Goal: Answer question/provide support: Share knowledge or assist other users

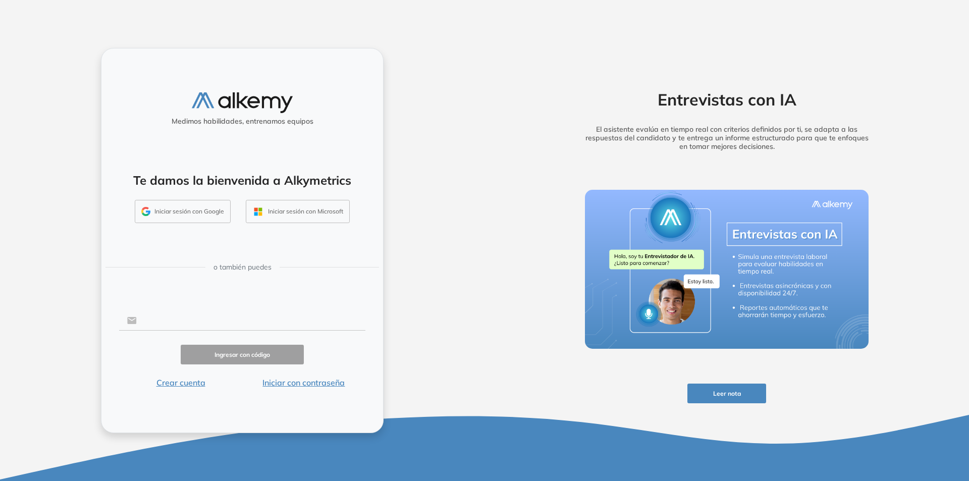
click at [152, 322] on input "text" at bounding box center [251, 320] width 229 height 19
type input "**********"
click button "Ingresar con código" at bounding box center [242, 355] width 123 height 20
click at [233, 321] on input "**********" at bounding box center [251, 320] width 229 height 19
drag, startPoint x: 236, startPoint y: 322, endPoint x: 140, endPoint y: 322, distance: 95.9
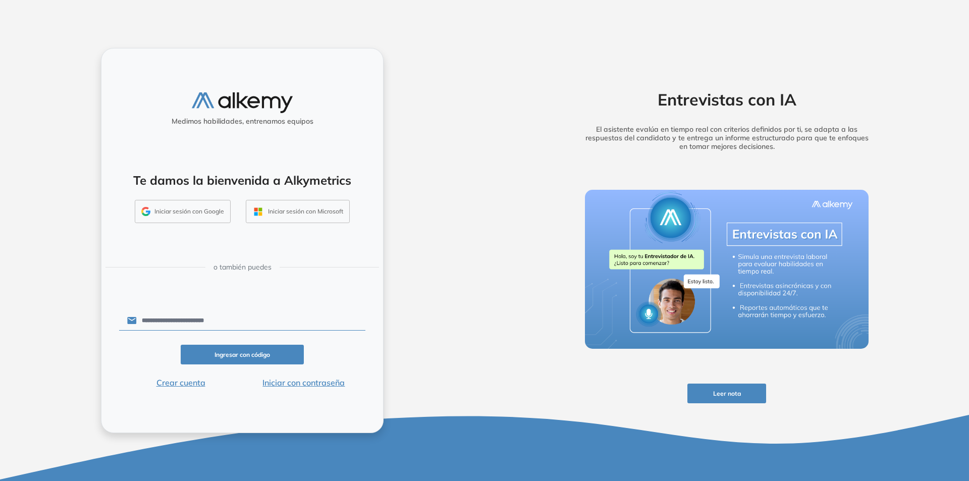
click at [140, 322] on input "**********" at bounding box center [251, 320] width 229 height 19
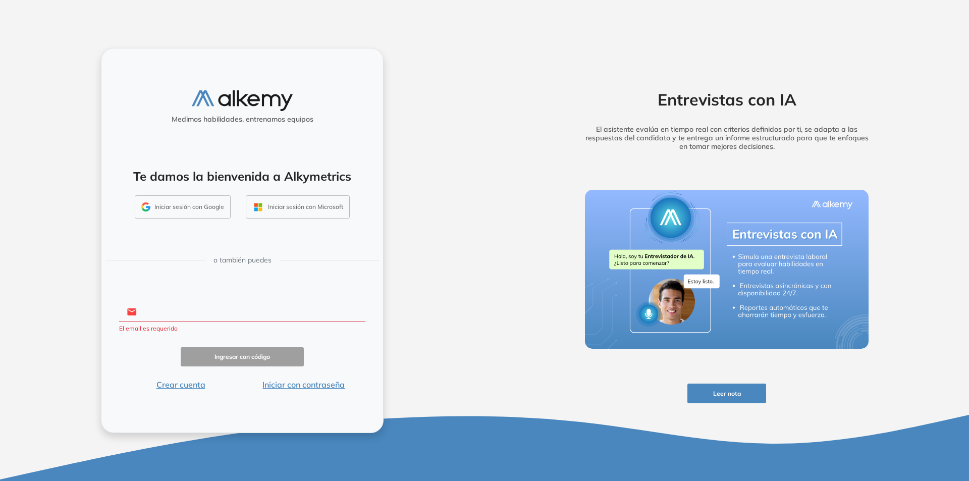
paste input "**********"
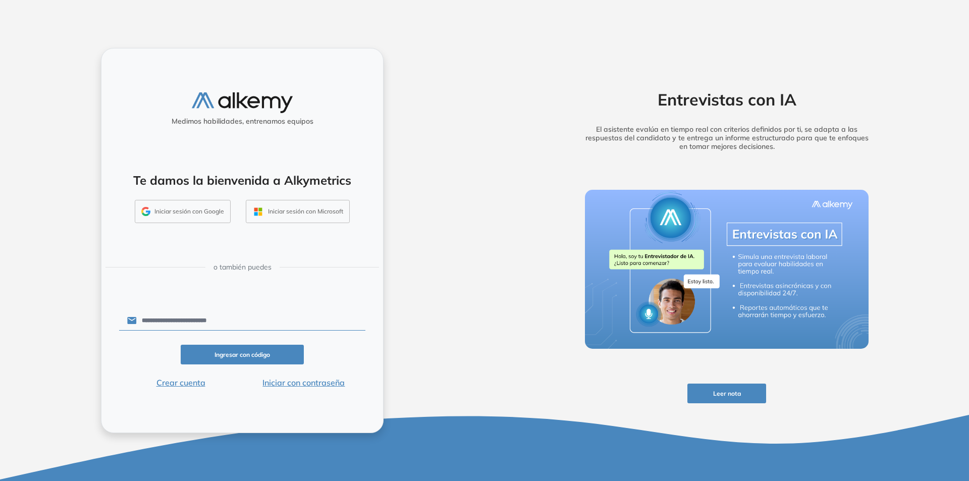
click at [142, 321] on input "**********" at bounding box center [251, 320] width 229 height 19
type input "**********"
click at [257, 353] on button "Ingresar con código" at bounding box center [242, 355] width 123 height 20
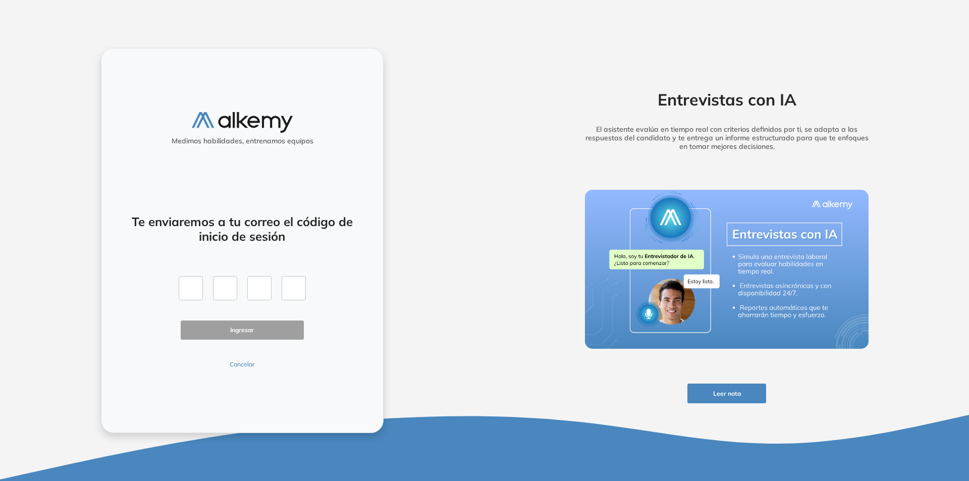
click at [233, 363] on button "Cancelar" at bounding box center [242, 364] width 123 height 9
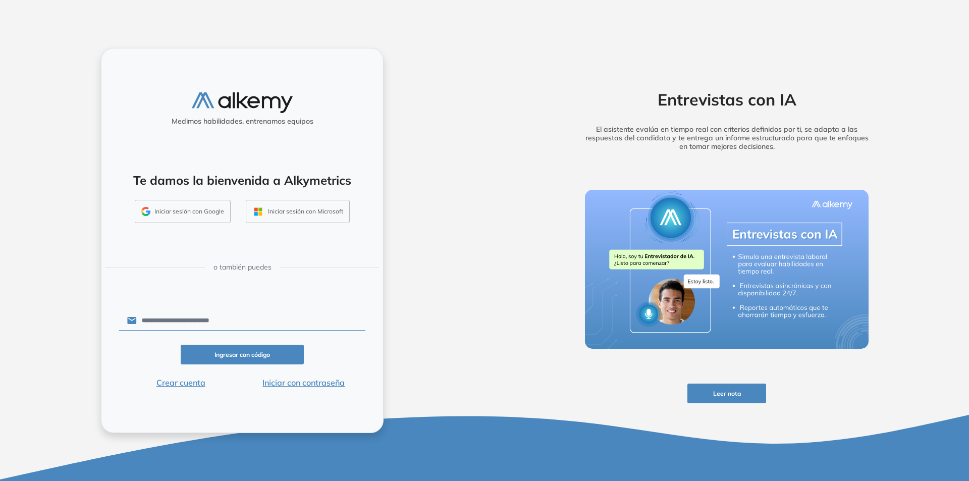
click at [191, 211] on button "Iniciar sesión con Google" at bounding box center [183, 211] width 96 height 23
click at [280, 213] on button "Iniciar sesión con Microsoft" at bounding box center [298, 211] width 104 height 23
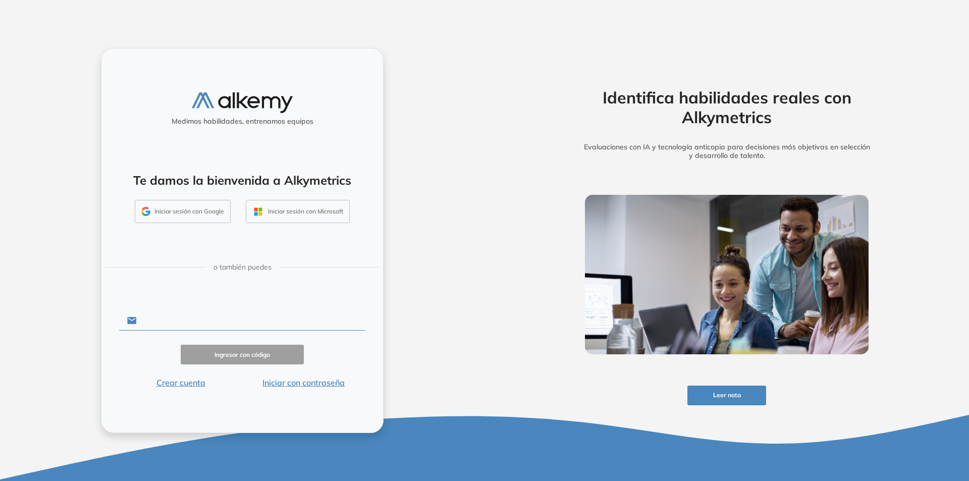
click at [147, 321] on input "text" at bounding box center [251, 320] width 229 height 19
type input "**********"
click button "Ingresar con código" at bounding box center [242, 355] width 123 height 20
click at [249, 354] on button "Ingresar con código" at bounding box center [242, 355] width 123 height 20
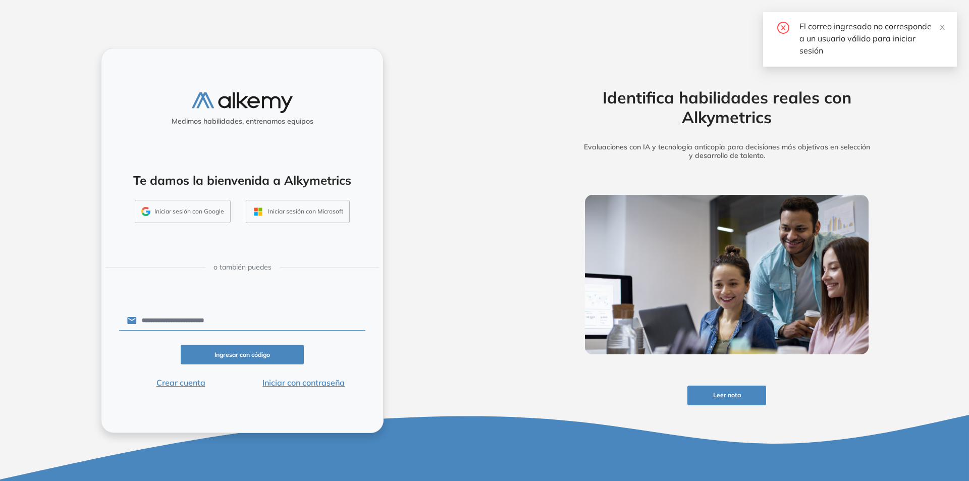
drag, startPoint x: 234, startPoint y: 318, endPoint x: 142, endPoint y: 318, distance: 91.9
click at [142, 318] on input "**********" at bounding box center [251, 320] width 229 height 19
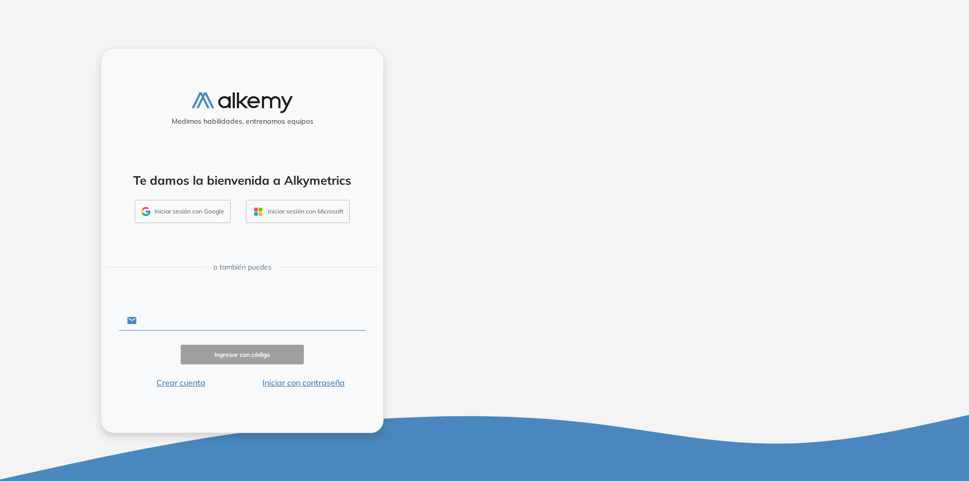
click at [156, 317] on input "text" at bounding box center [251, 320] width 229 height 19
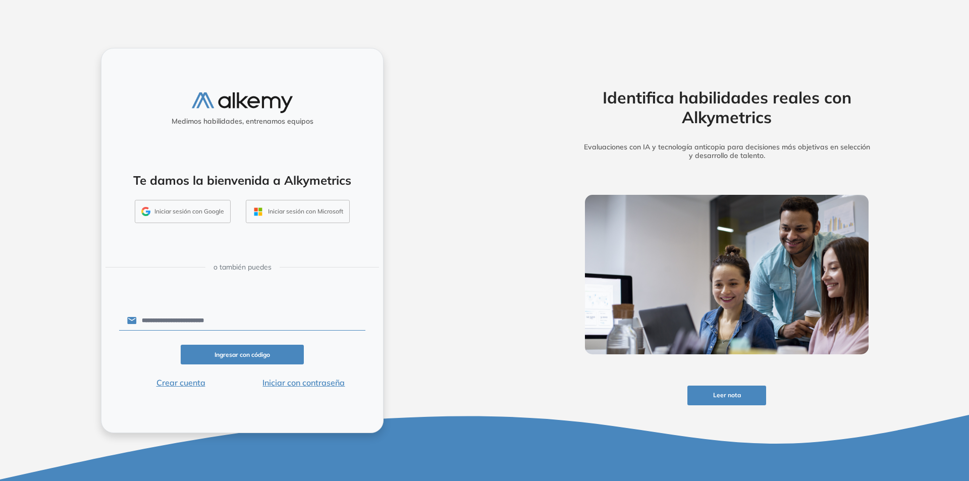
click button "Ingresar con código" at bounding box center [242, 355] width 123 height 20
click at [163, 320] on input "**********" at bounding box center [251, 320] width 229 height 19
type input "**********"
click at [240, 354] on button "Ingresar con código" at bounding box center [242, 355] width 123 height 20
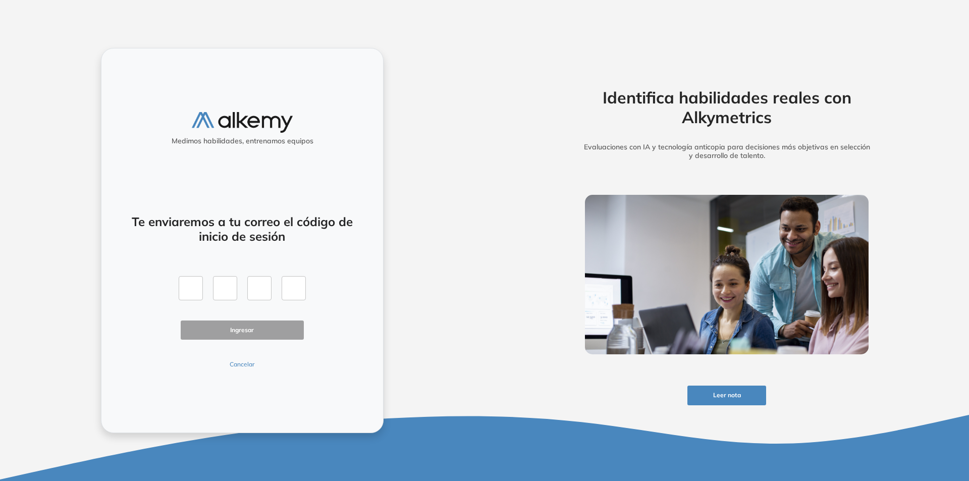
click at [206, 286] on div at bounding box center [242, 288] width 127 height 24
click at [195, 286] on input "text" at bounding box center [191, 288] width 24 height 24
type input "*"
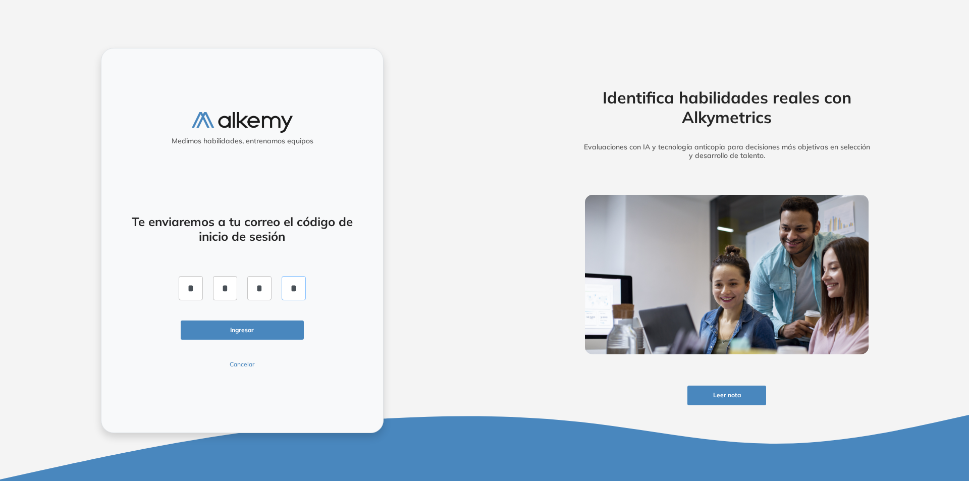
type input "*"
click at [241, 336] on button "Ingresar" at bounding box center [242, 330] width 123 height 20
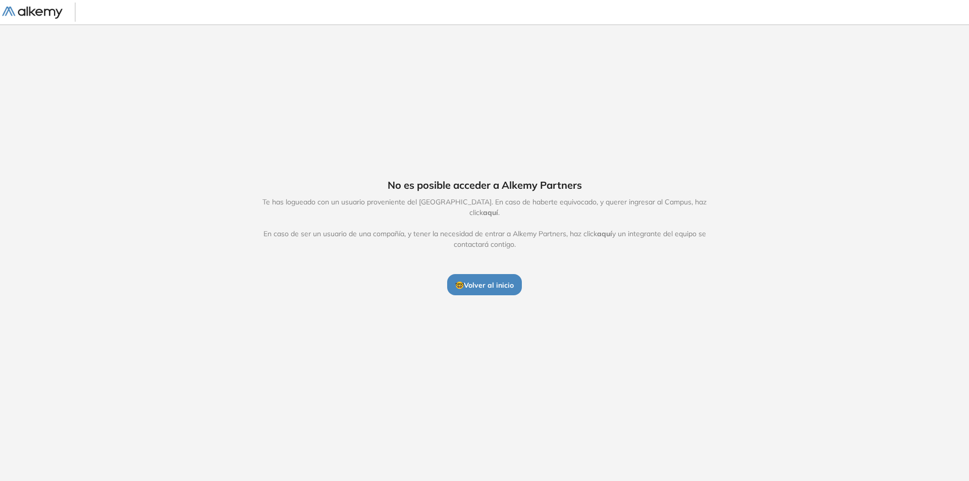
click at [605, 230] on span "aquí" at bounding box center [604, 233] width 15 height 9
click at [478, 287] on button "🤓 Volver al inicio" at bounding box center [484, 284] width 75 height 21
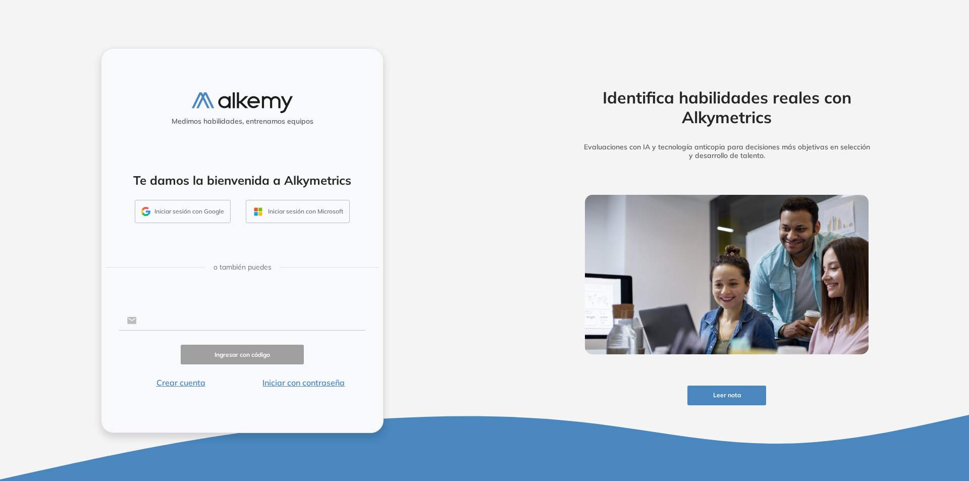
click at [175, 316] on input "text" at bounding box center [251, 320] width 229 height 19
click button "Ingresar con código" at bounding box center [242, 355] width 123 height 20
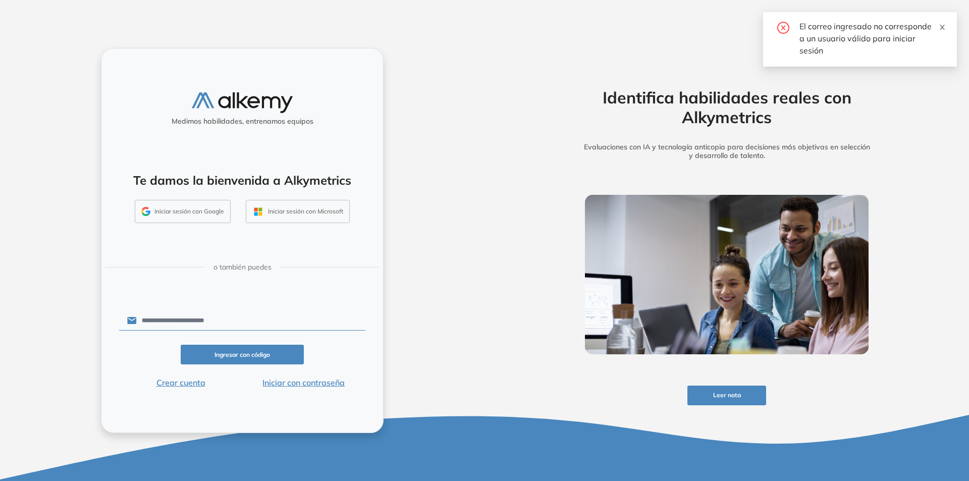
click at [941, 28] on icon "close" at bounding box center [942, 27] width 7 height 7
click at [162, 320] on input "**********" at bounding box center [251, 320] width 229 height 19
type input "**********"
click at [253, 356] on button "Ingresar con código" at bounding box center [242, 355] width 123 height 20
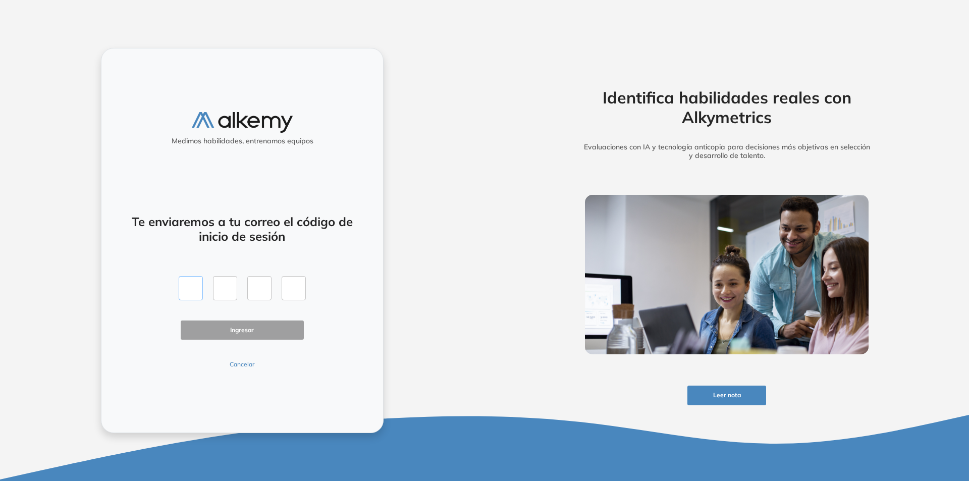
click at [191, 296] on input "text" at bounding box center [191, 288] width 24 height 24
type input "*"
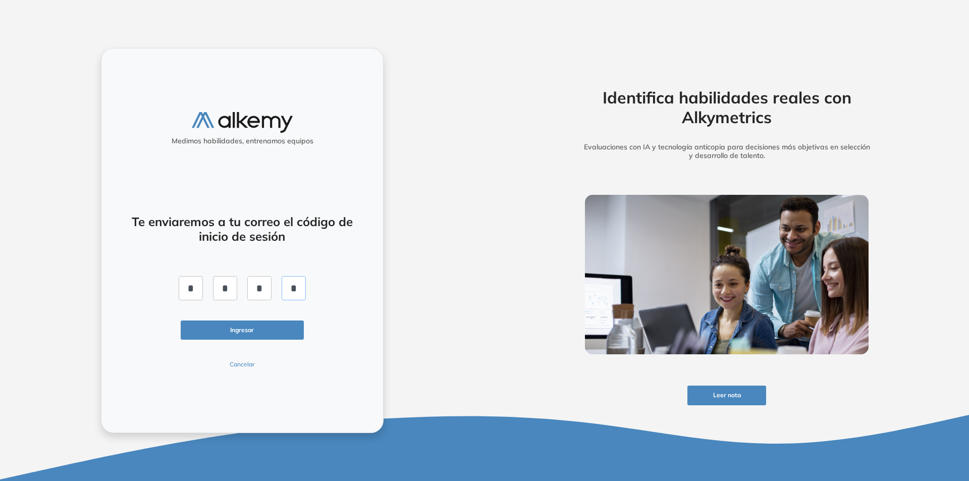
click button "Ingresar" at bounding box center [242, 330] width 123 height 20
click at [944, 28] on icon "close" at bounding box center [942, 27] width 7 height 7
drag, startPoint x: 181, startPoint y: 285, endPoint x: 446, endPoint y: 288, distance: 265.0
click at [446, 288] on div "Medimos habilidades, entrenamos equipos Te enviaremos a tu correo el código de …" at bounding box center [242, 240] width 484 height 481
click at [304, 290] on input "*" at bounding box center [294, 288] width 24 height 24
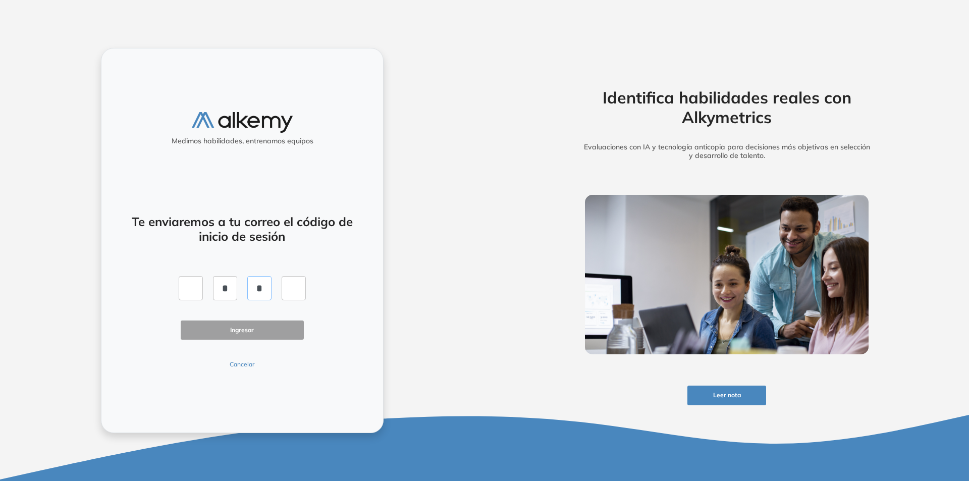
click at [262, 286] on input "*" at bounding box center [259, 288] width 24 height 24
click at [224, 287] on input "*" at bounding box center [225, 288] width 24 height 24
click at [227, 288] on input "*" at bounding box center [225, 288] width 24 height 24
click at [201, 288] on input "text" at bounding box center [191, 288] width 24 height 24
type input "*"
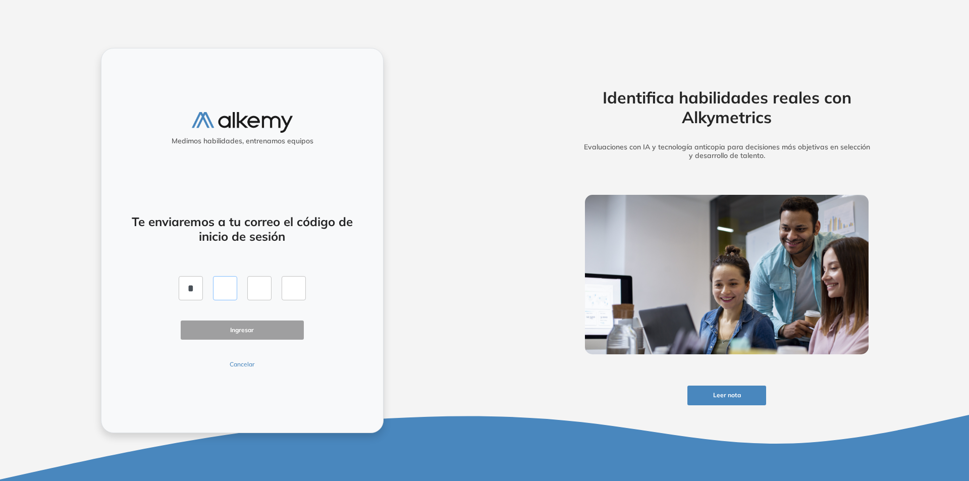
type input "*"
click button "Ingresar" at bounding box center [242, 330] width 123 height 20
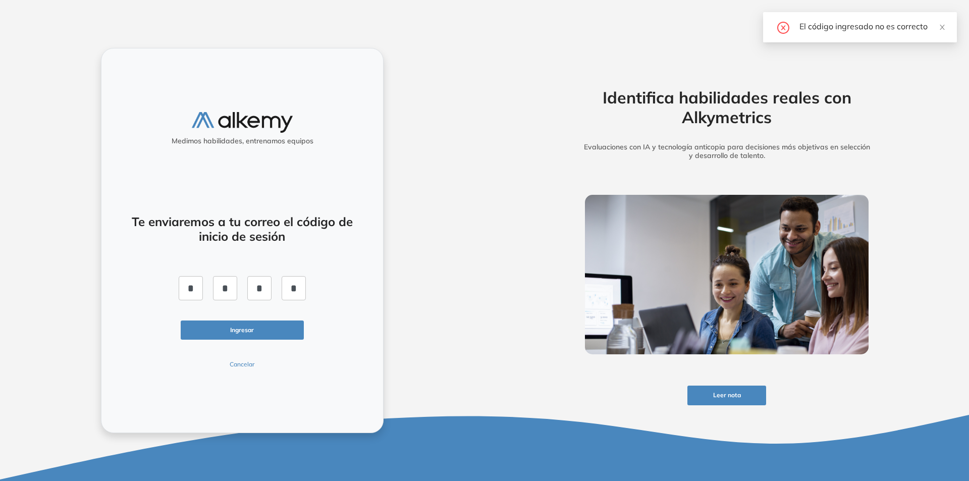
click at [241, 323] on button "Ingresar" at bounding box center [242, 330] width 123 height 20
click at [242, 323] on button "Ingresar" at bounding box center [242, 330] width 123 height 20
click at [251, 328] on button "Ingresar" at bounding box center [242, 330] width 123 height 20
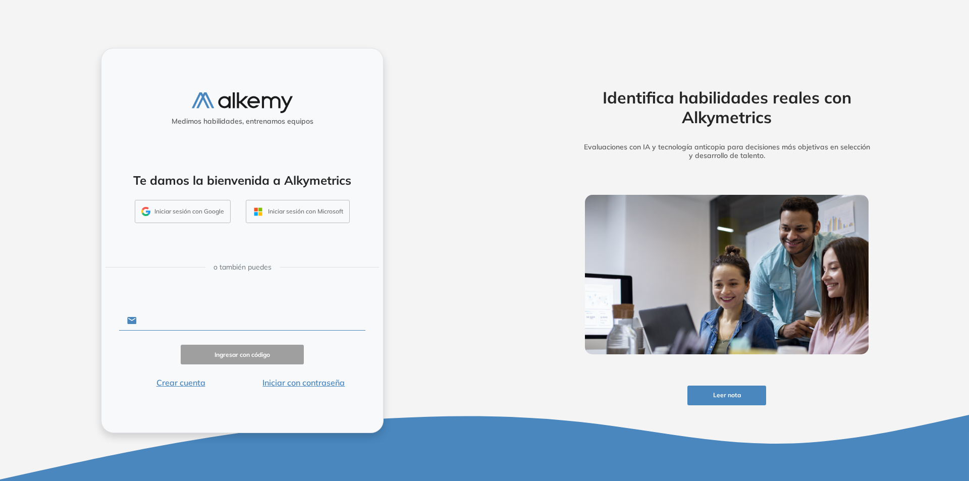
click at [142, 321] on input "text" at bounding box center [251, 320] width 229 height 19
type input "**********"
click at [232, 360] on button "Ingresar con código" at bounding box center [242, 355] width 123 height 20
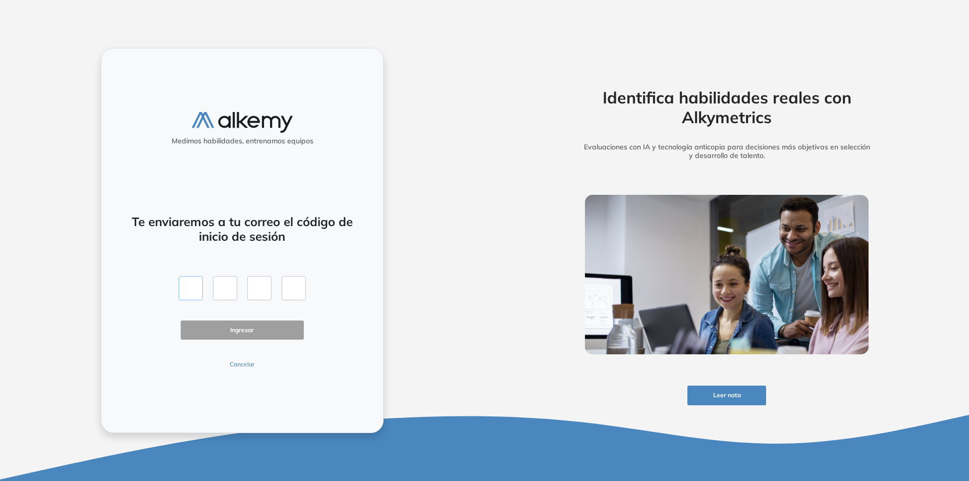
click at [199, 289] on input "text" at bounding box center [191, 288] width 24 height 24
type input "*"
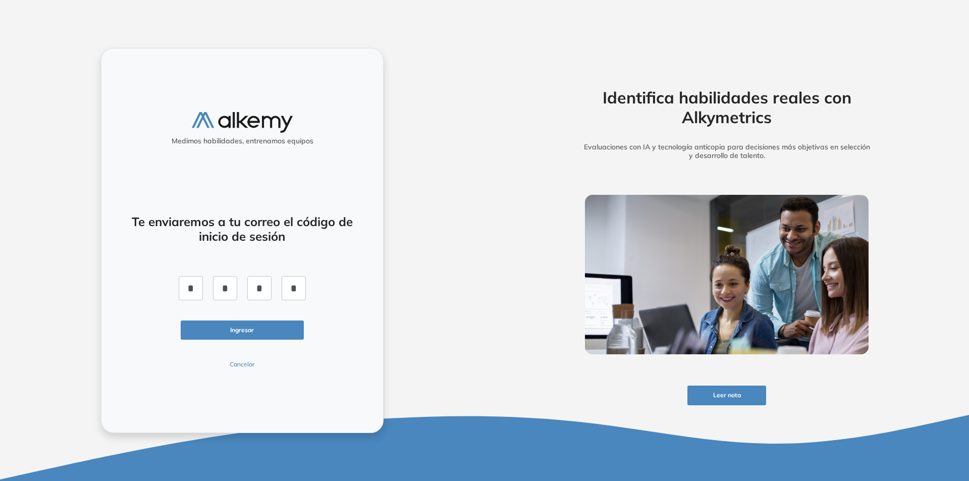
click at [224, 335] on button "Ingresar" at bounding box center [242, 330] width 123 height 20
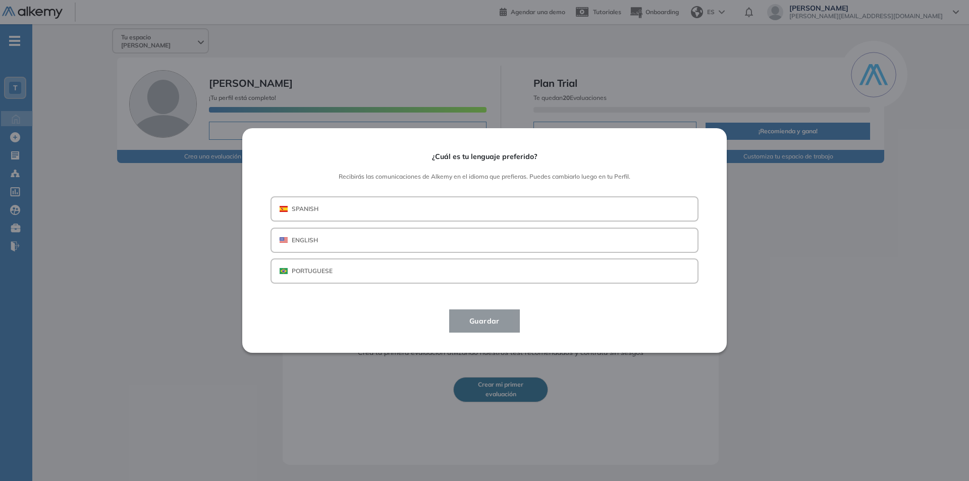
click at [327, 206] on button "SPANISH" at bounding box center [485, 208] width 428 height 25
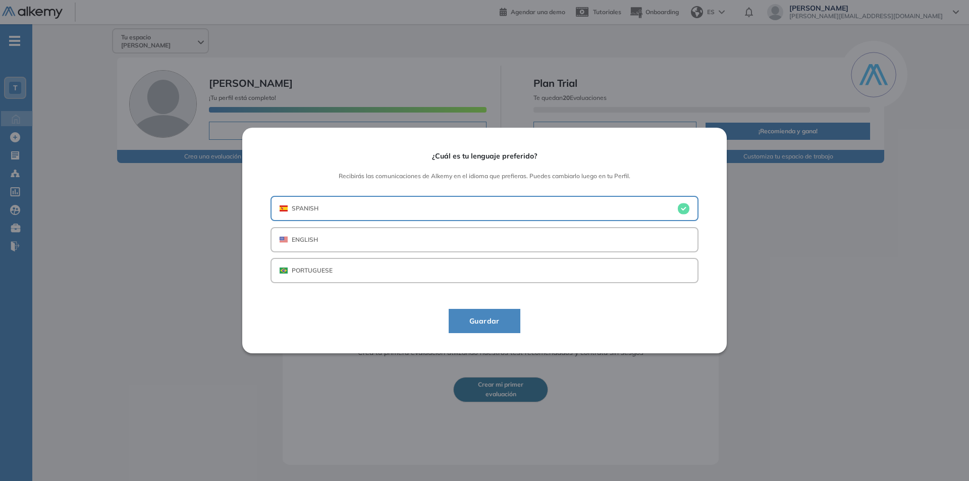
click at [484, 321] on span "Guardar" at bounding box center [484, 321] width 46 height 12
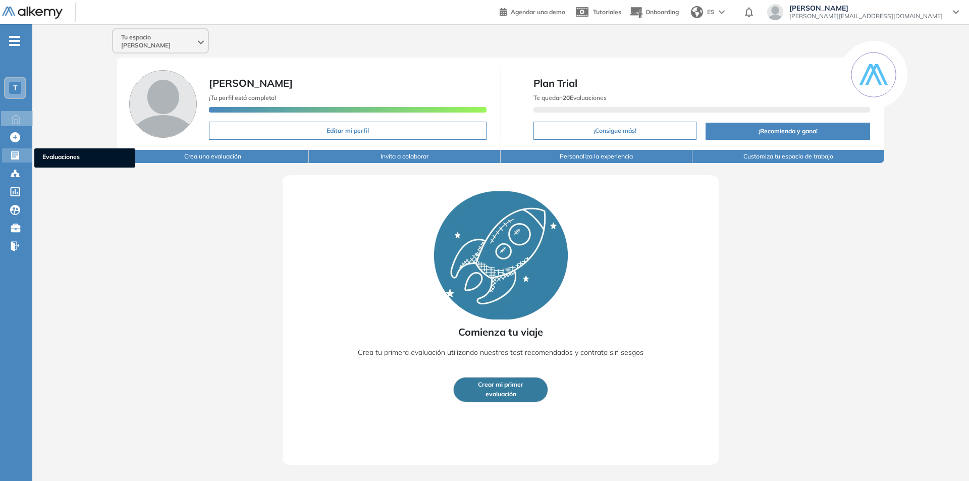
click at [14, 153] on icon at bounding box center [15, 155] width 8 height 8
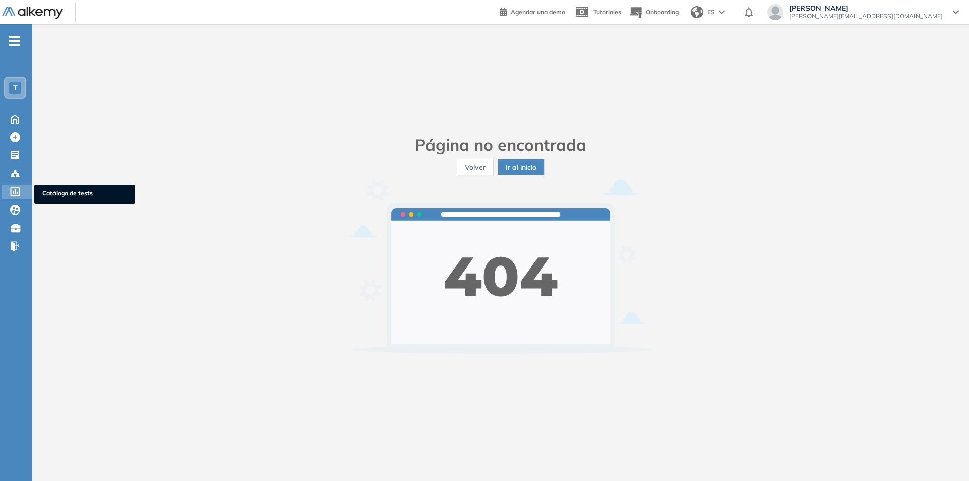
click at [14, 193] on icon at bounding box center [16, 191] width 10 height 9
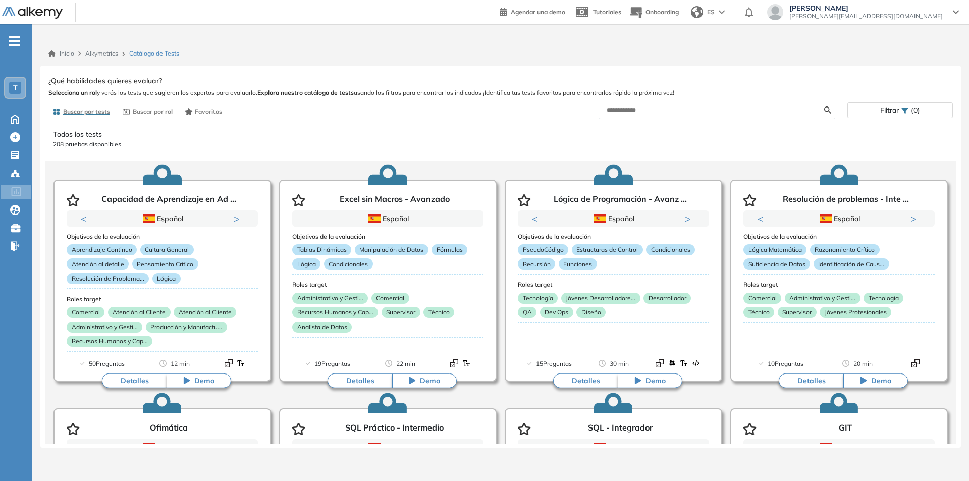
click at [10, 37] on span "-" at bounding box center [14, 40] width 11 height 8
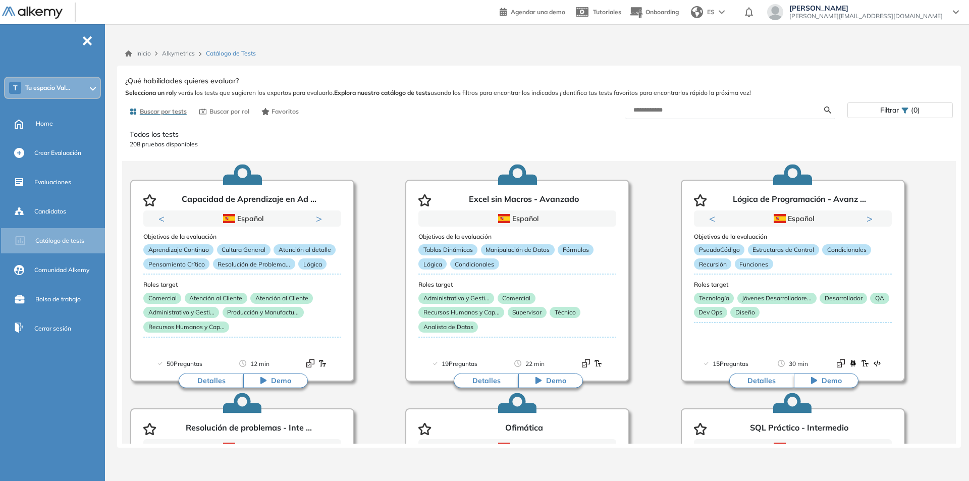
click at [47, 86] on span "Tu espacio Val..." at bounding box center [47, 88] width 45 height 8
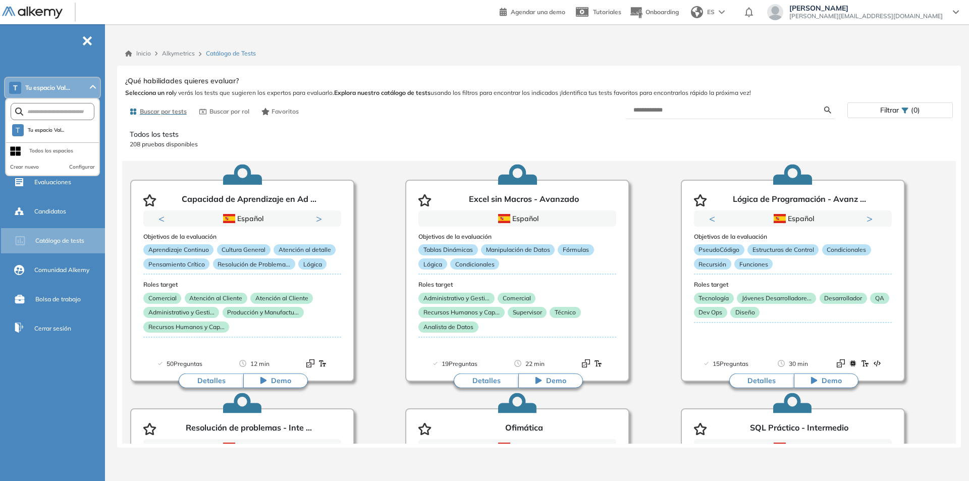
click at [867, 10] on div "Valeria Vera valeriavera@macro.com.ar" at bounding box center [866, 12] width 166 height 16
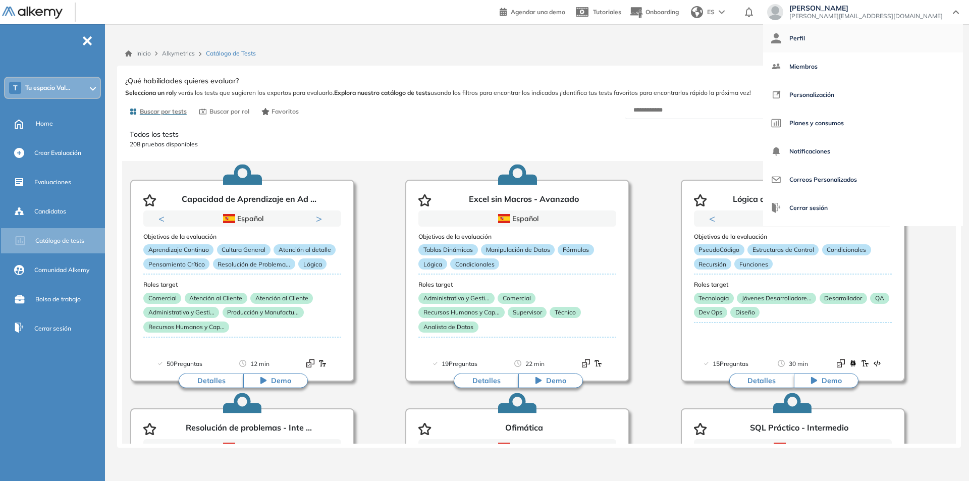
click at [805, 38] on span "Perfil" at bounding box center [797, 38] width 16 height 24
select select "**"
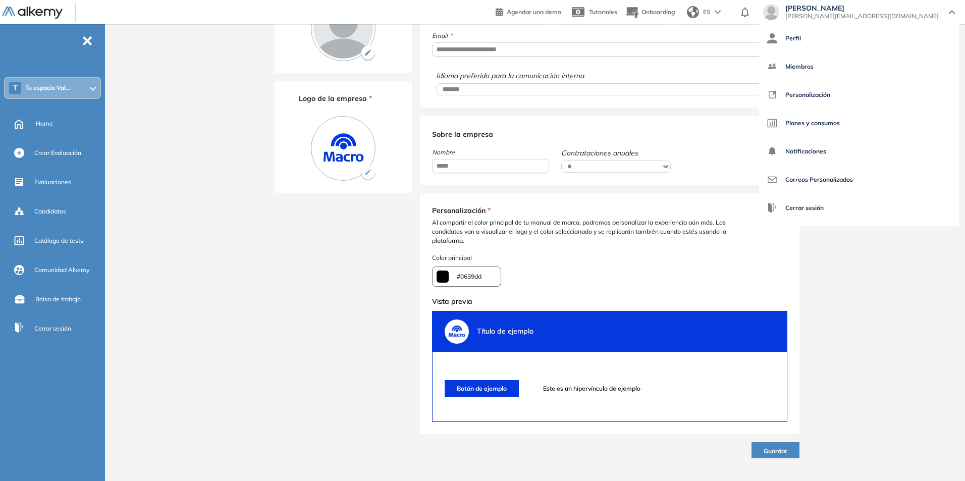
scroll to position [88, 0]
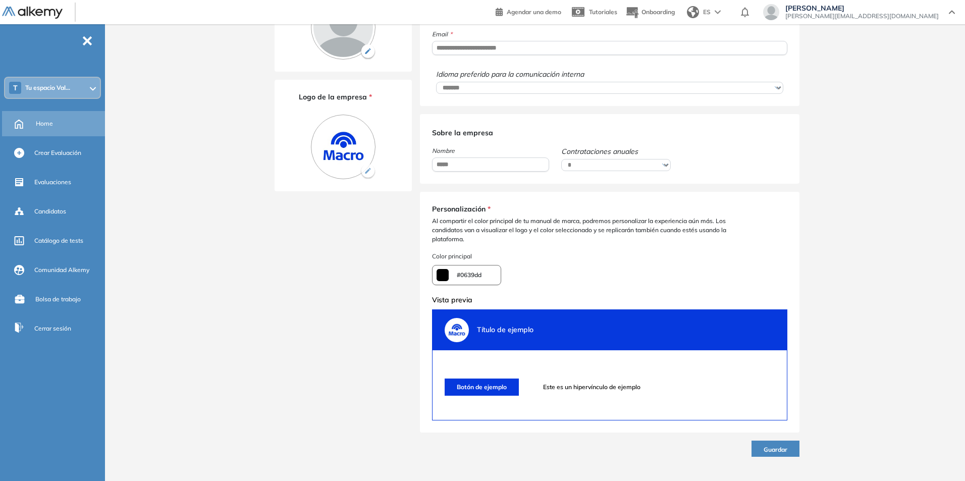
click at [36, 121] on span "Home" at bounding box center [44, 123] width 17 height 9
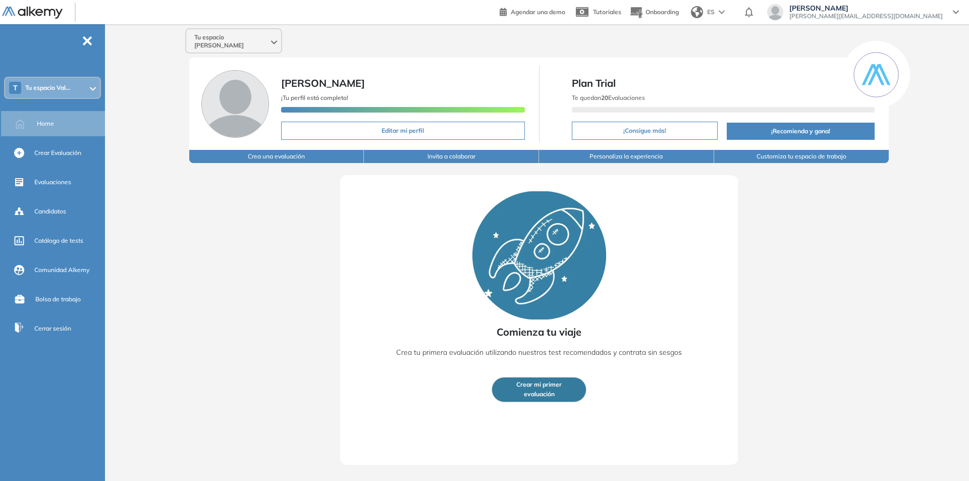
click at [49, 84] on span "Tu espacio Val..." at bounding box center [47, 88] width 45 height 8
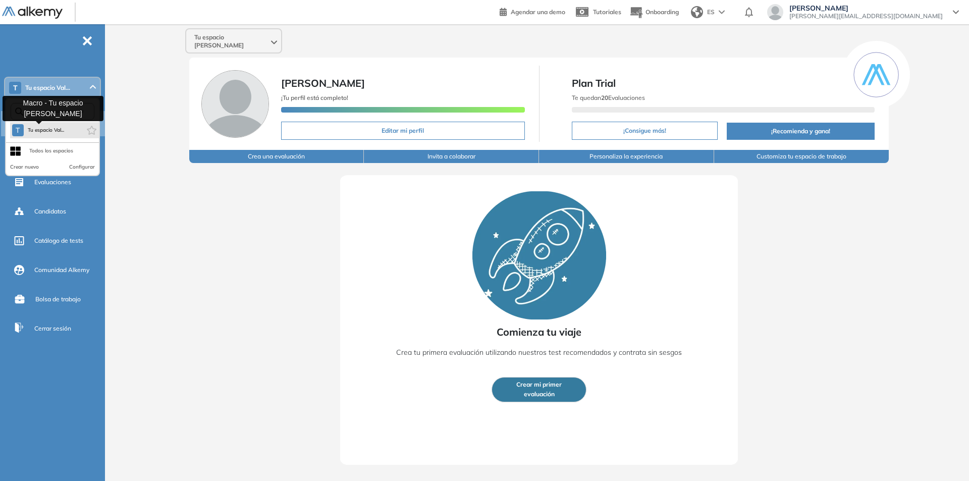
click at [31, 131] on span "Tu espacio Val..." at bounding box center [46, 130] width 37 height 8
click at [44, 149] on div "Todos los espacios" at bounding box center [51, 151] width 44 height 8
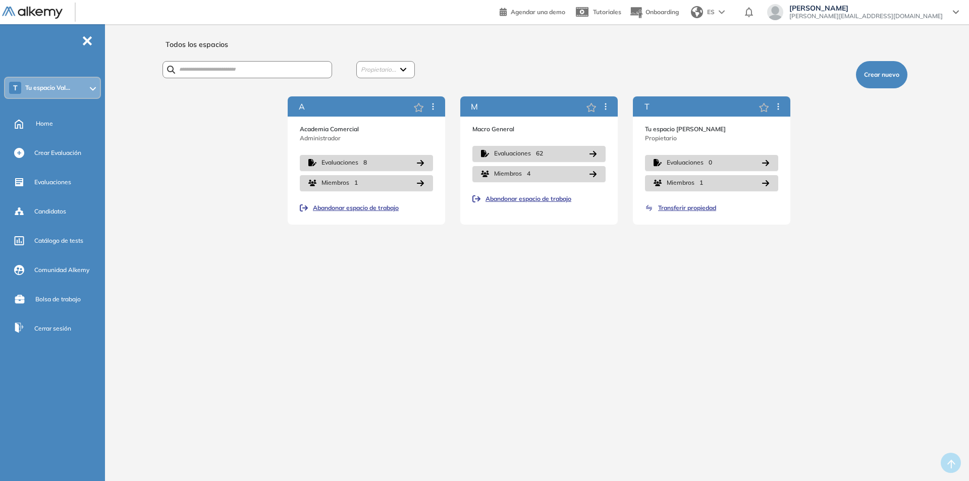
click at [356, 131] on p "Academia Comercial" at bounding box center [366, 129] width 133 height 9
click at [307, 134] on p "Administrador" at bounding box center [366, 138] width 133 height 9
click at [336, 161] on span "Evaluaciones" at bounding box center [339, 163] width 37 height 10
click at [422, 162] on icon "button" at bounding box center [420, 163] width 7 height 6
click at [352, 159] on span "Evaluaciones" at bounding box center [339, 163] width 37 height 10
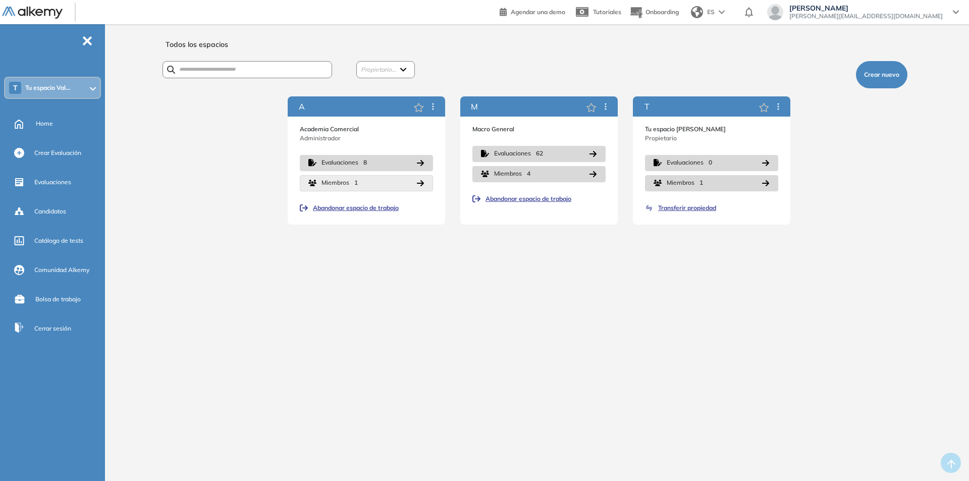
click at [421, 184] on icon "button" at bounding box center [420, 183] width 8 height 8
click at [262, 113] on div "Todos los espacios Propietario... Miguel Gómez Miguel Gomez (Yo) Valeria Vera C…" at bounding box center [539, 256] width 812 height 441
click at [430, 106] on icon at bounding box center [433, 106] width 8 height 8
click at [434, 107] on icon at bounding box center [433, 106] width 8 height 8
click at [441, 139] on span "Ver evaluaciones" at bounding box center [462, 138] width 55 height 9
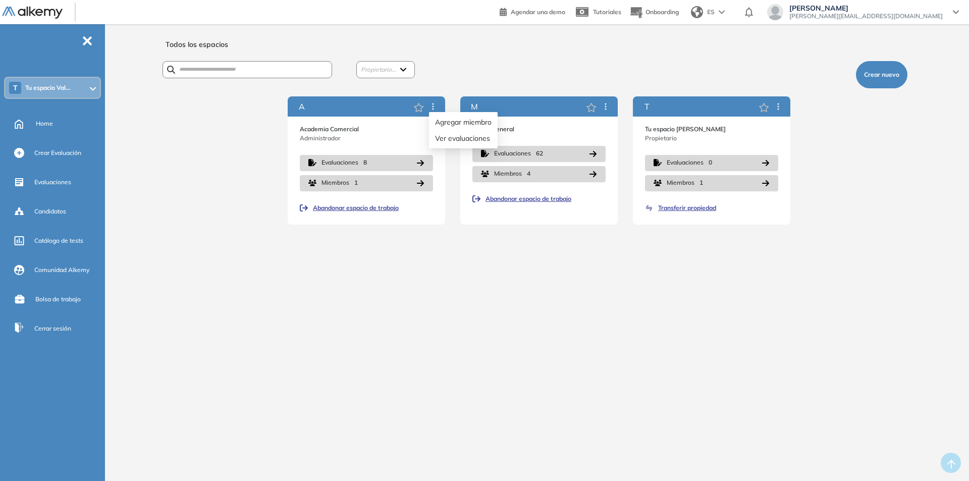
click at [434, 112] on div "Agregar miembro Ver evaluaciones" at bounding box center [463, 130] width 69 height 36
click at [438, 140] on span "Ver evaluaciones" at bounding box center [462, 138] width 55 height 9
click at [67, 84] on span "Tu espacio Val..." at bounding box center [47, 88] width 45 height 8
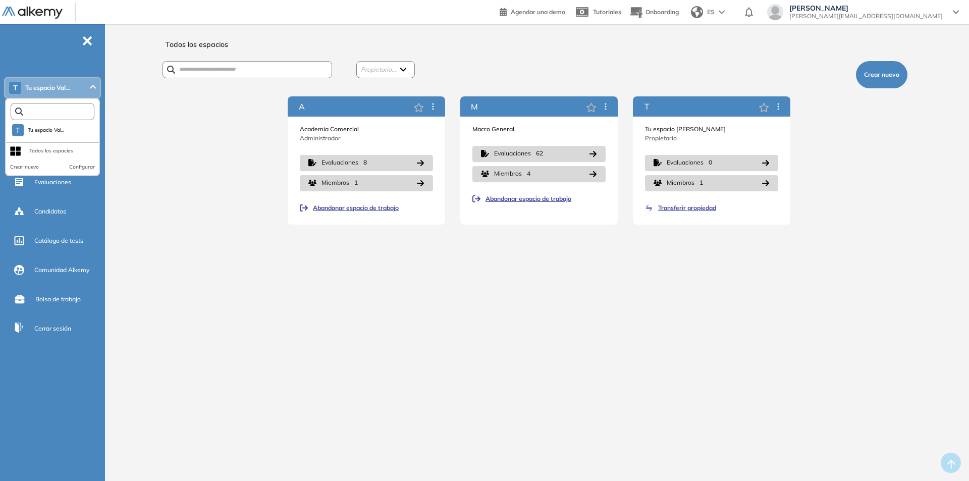
click at [45, 108] on input "text" at bounding box center [54, 112] width 63 height 8
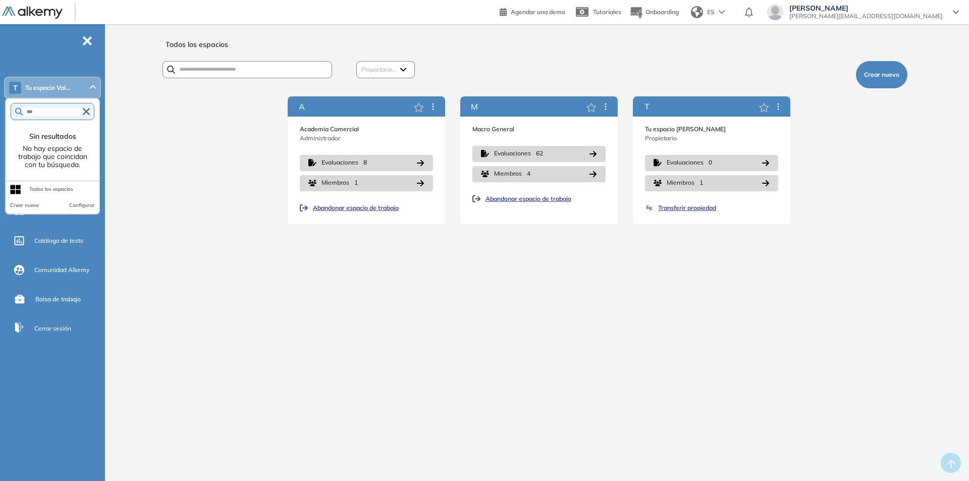
type input "***"
click at [88, 110] on icon "button" at bounding box center [86, 111] width 7 height 7
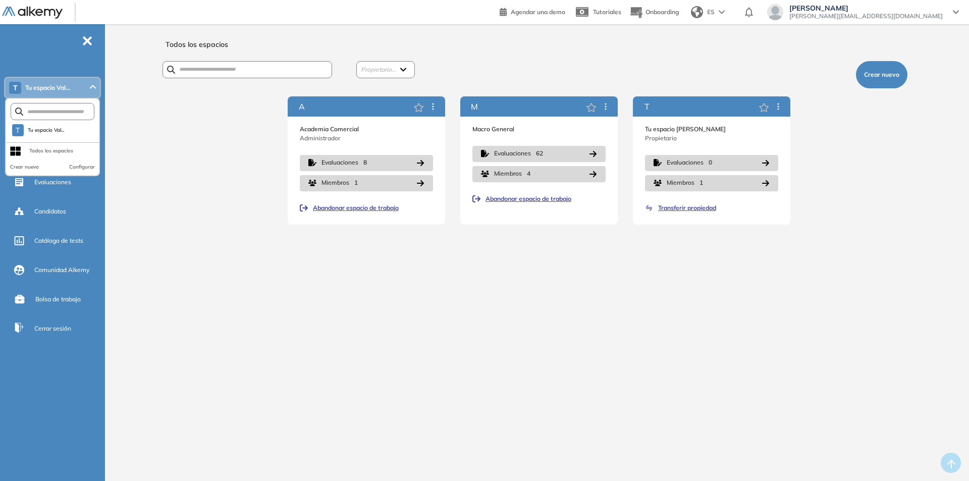
click at [45, 146] on div "Todos los espacios" at bounding box center [51, 151] width 44 height 16
click at [36, 151] on div "Todos los espacios" at bounding box center [51, 151] width 44 height 8
click at [16, 150] on icon at bounding box center [15, 151] width 11 height 10
click at [50, 150] on div "Todos los espacios" at bounding box center [51, 151] width 44 height 8
click at [32, 131] on span "Tu espacio Val..." at bounding box center [46, 130] width 37 height 8
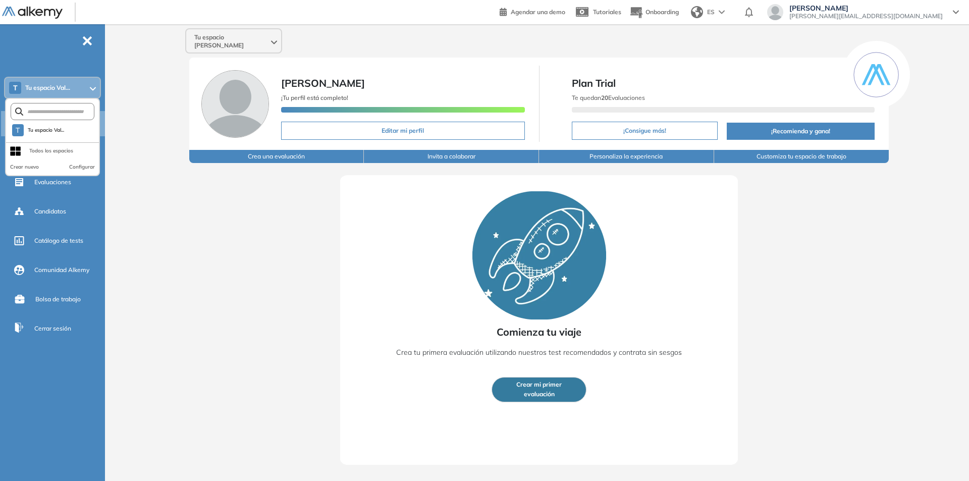
click at [140, 217] on div "Tu espacio Valeria Valeria Vera ¡Tu perfil está completo! Editar mi perfil Plan…" at bounding box center [539, 244] width 860 height 441
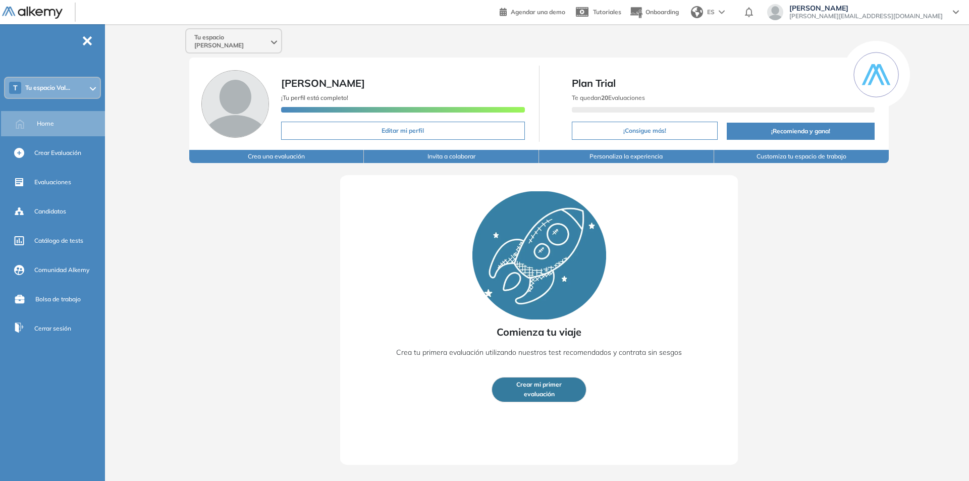
click at [37, 84] on span "Tu espacio Val..." at bounding box center [47, 88] width 45 height 8
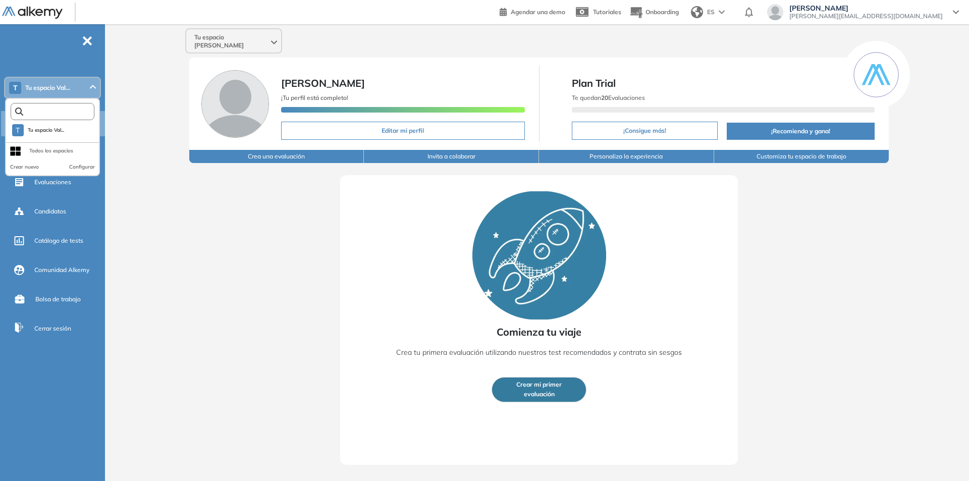
click at [31, 110] on input "text" at bounding box center [54, 112] width 63 height 8
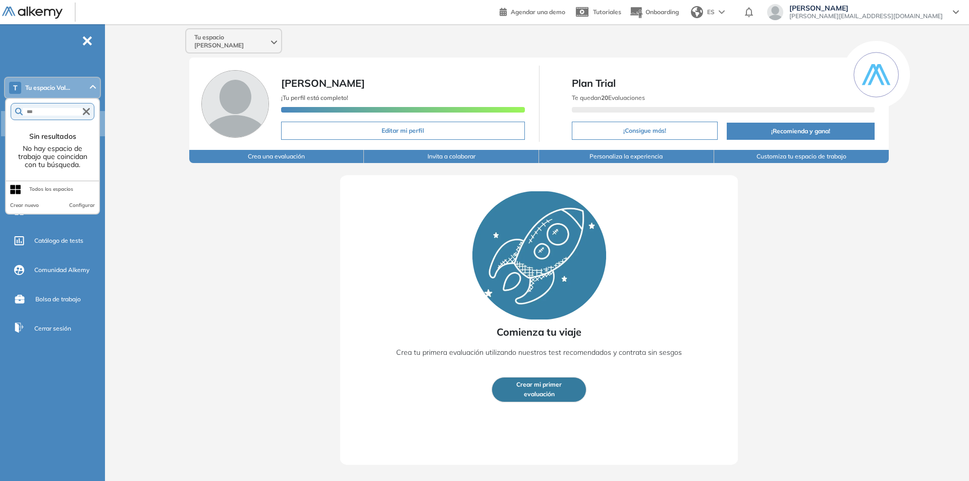
type input "***"
click at [51, 187] on div "Todos los espacios" at bounding box center [51, 189] width 44 height 8
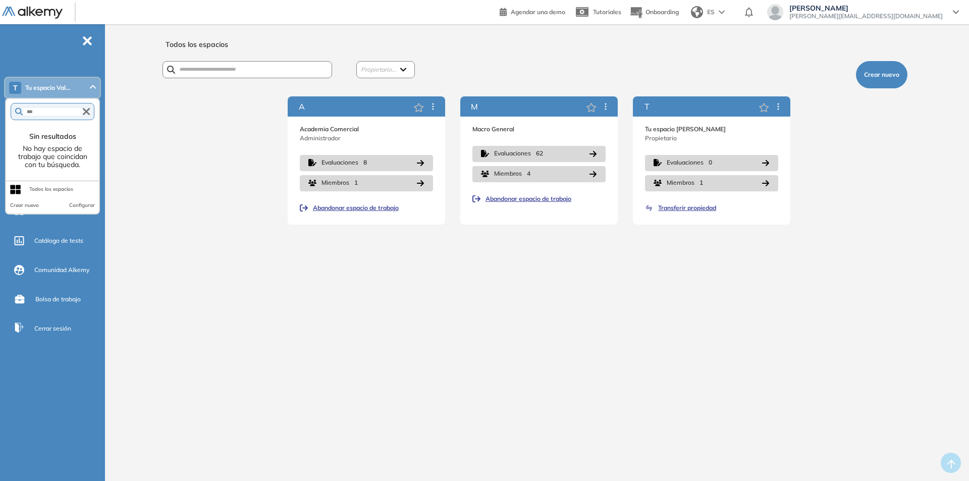
click at [85, 110] on icon "button" at bounding box center [86, 111] width 7 height 7
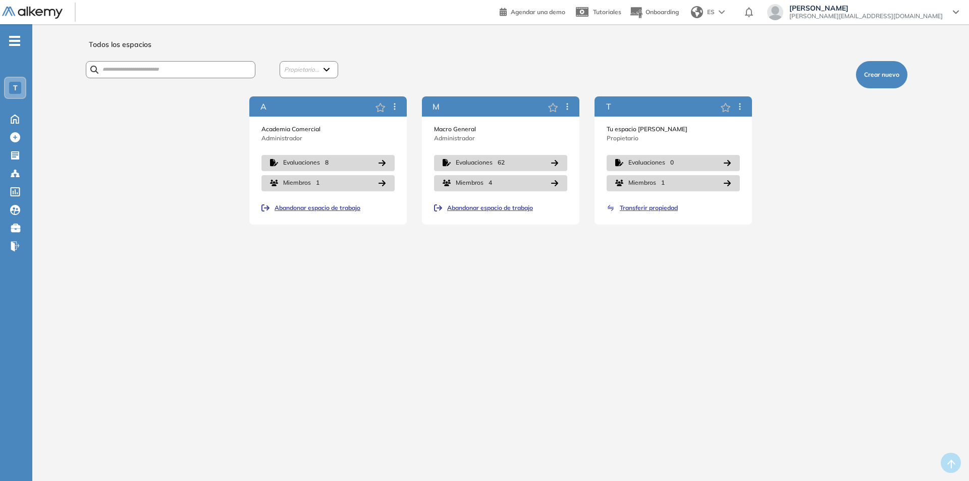
click at [18, 86] on div "T" at bounding box center [15, 88] width 12 height 12
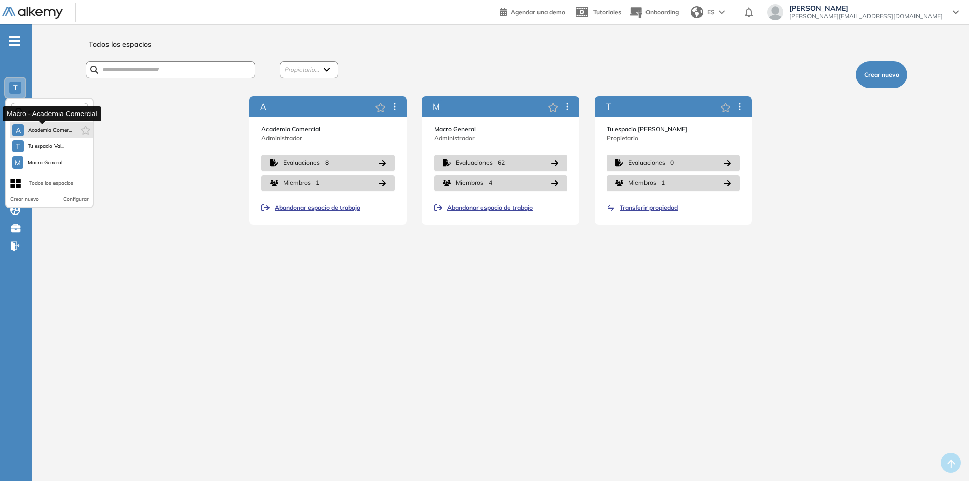
click at [38, 129] on span "Academia Comer..." at bounding box center [50, 130] width 44 height 8
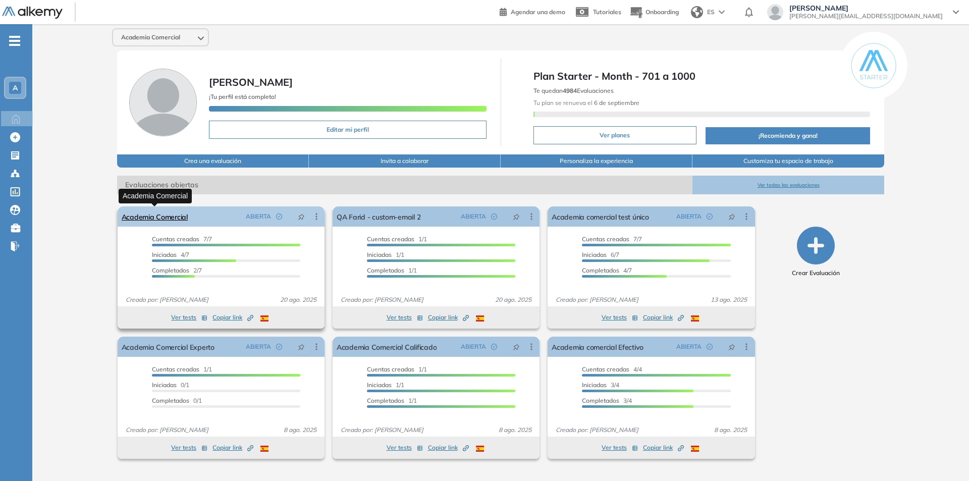
click at [153, 217] on link "Academia Comercial" at bounding box center [155, 216] width 66 height 20
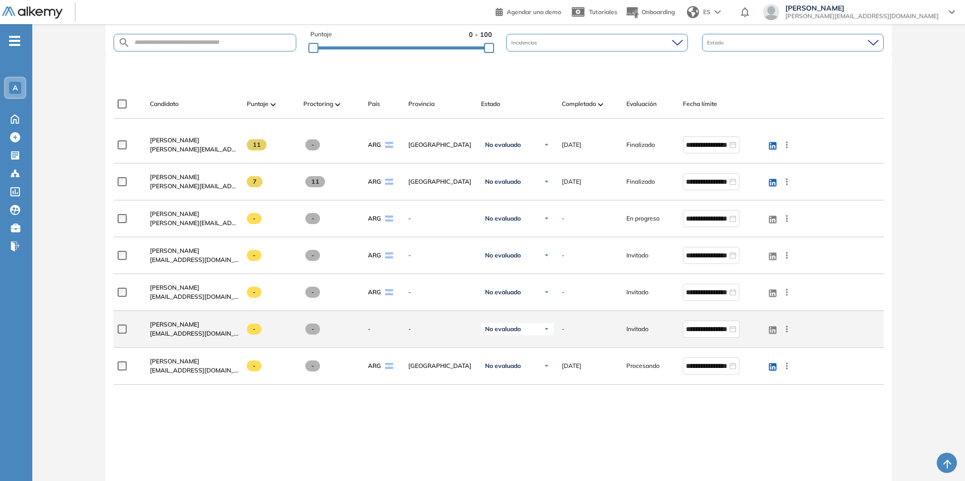
scroll to position [202, 0]
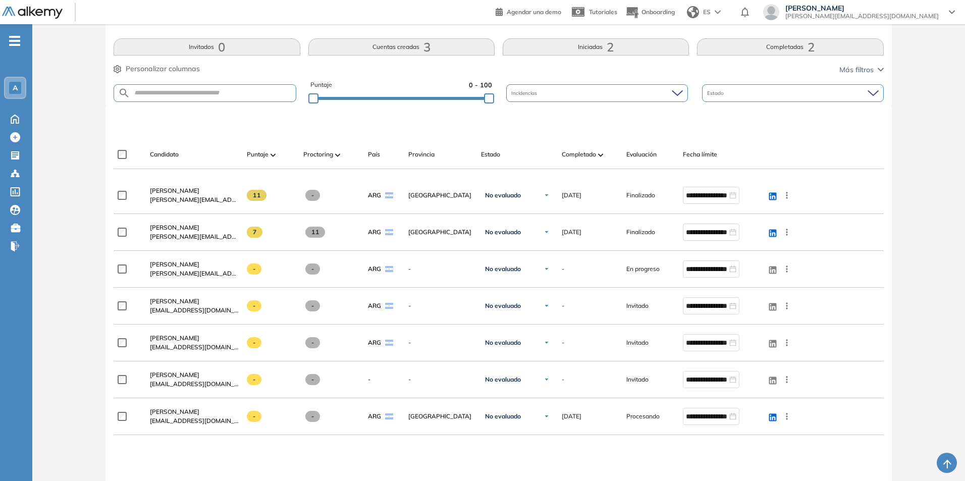
click at [824, 45] on button "Completadas 2" at bounding box center [790, 46] width 186 height 17
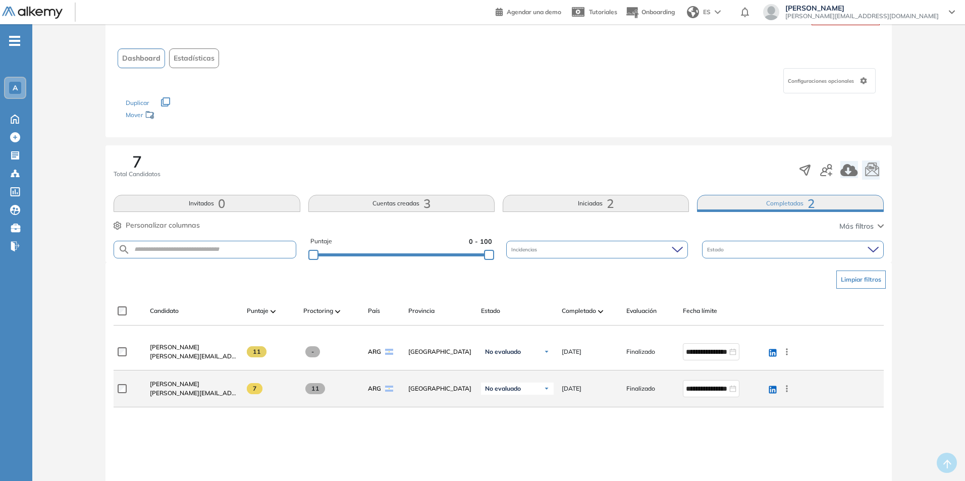
scroll to position [0, 0]
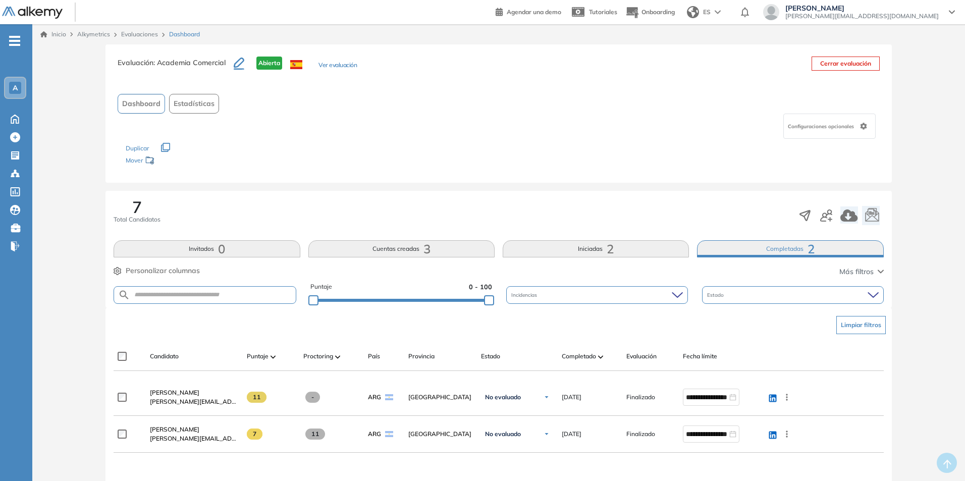
click at [140, 210] on span "7" at bounding box center [137, 207] width 10 height 16
click at [204, 62] on span ": Academia Comercial" at bounding box center [189, 62] width 72 height 9
click at [339, 63] on button "Ver evaluación" at bounding box center [337, 66] width 38 height 11
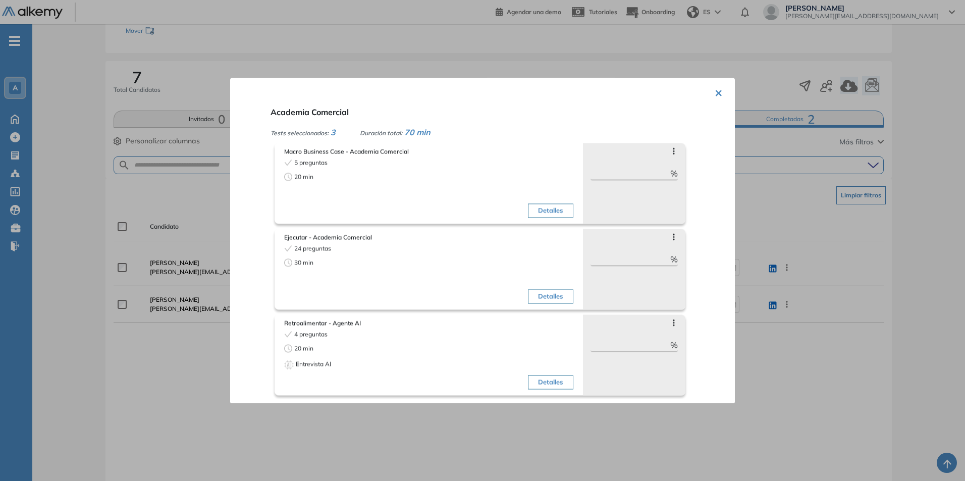
scroll to position [151, 0]
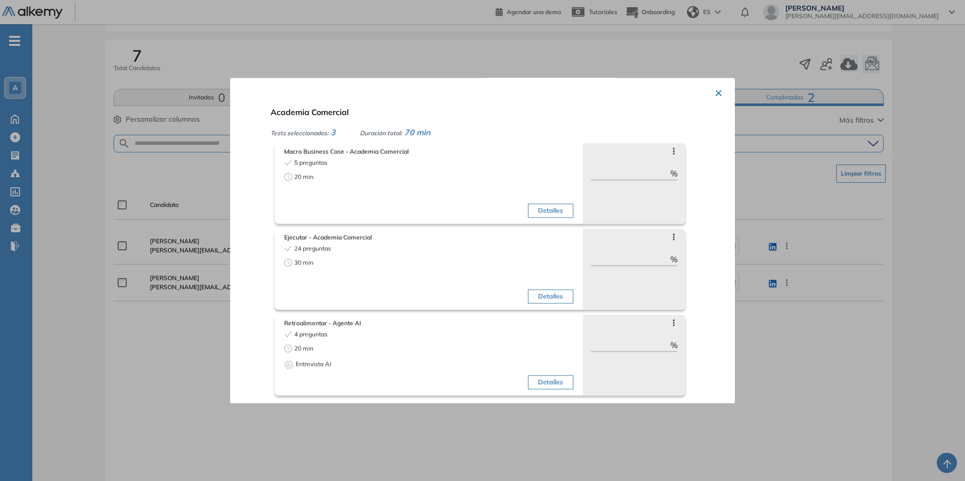
click at [715, 93] on button "×" at bounding box center [719, 92] width 8 height 20
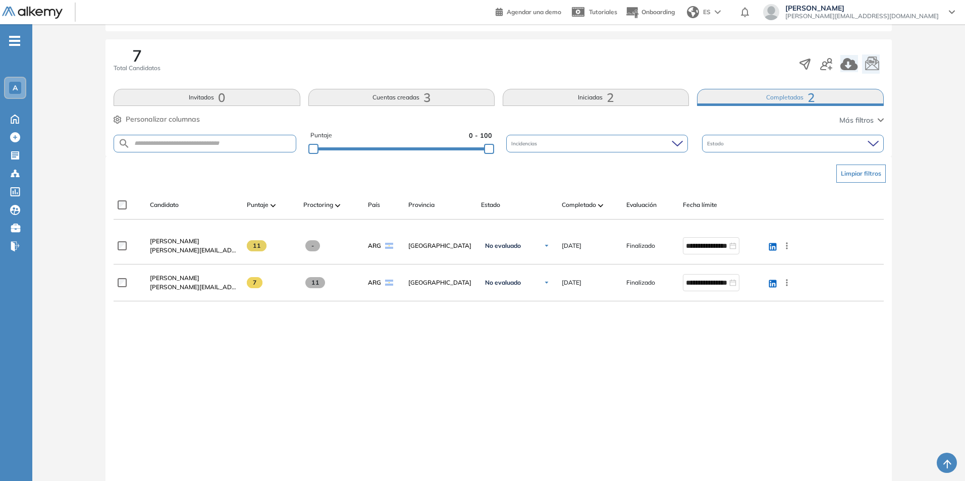
click at [337, 205] on img at bounding box center [337, 205] width 5 height 3
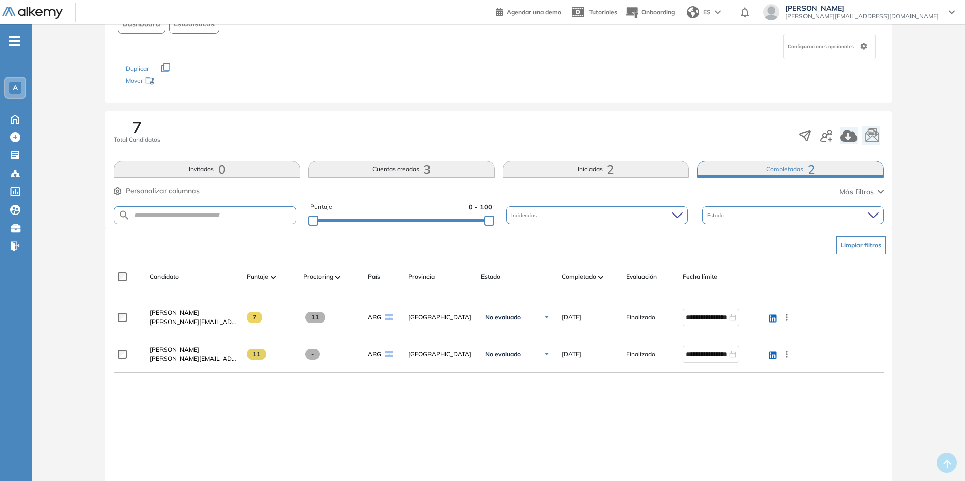
scroll to position [0, 0]
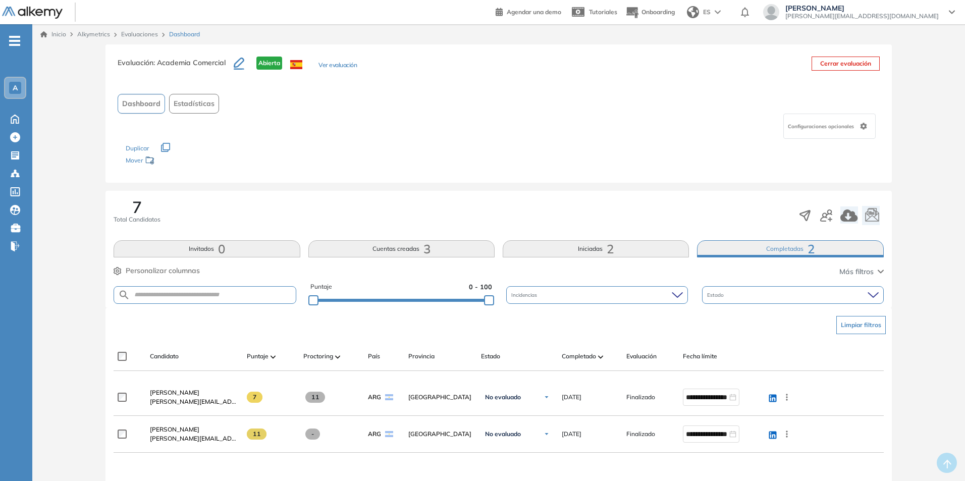
click at [142, 103] on span "Dashboard" at bounding box center [141, 103] width 38 height 11
click at [871, 290] on div "Estado" at bounding box center [793, 295] width 182 height 18
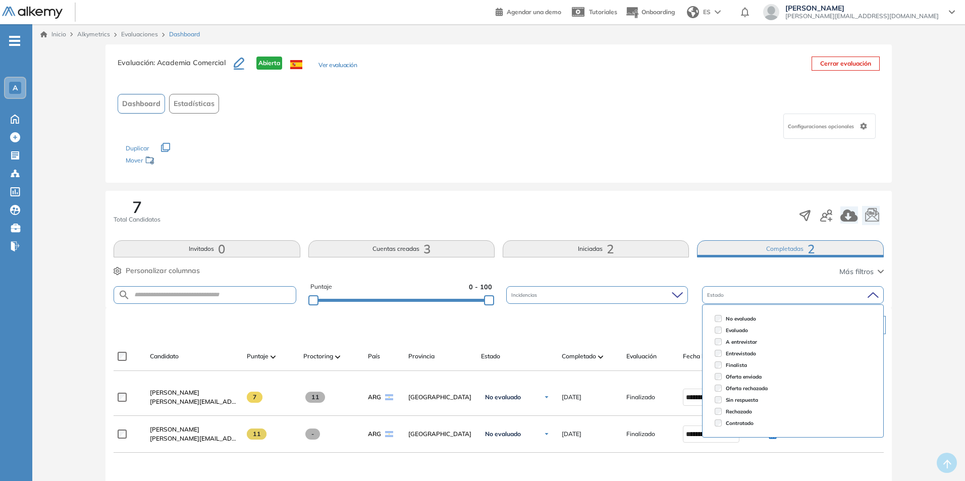
click at [571, 148] on div "Los siguientes tests ya no están disponibles o tienen una nueva versión Revisa …" at bounding box center [498, 155] width 745 height 32
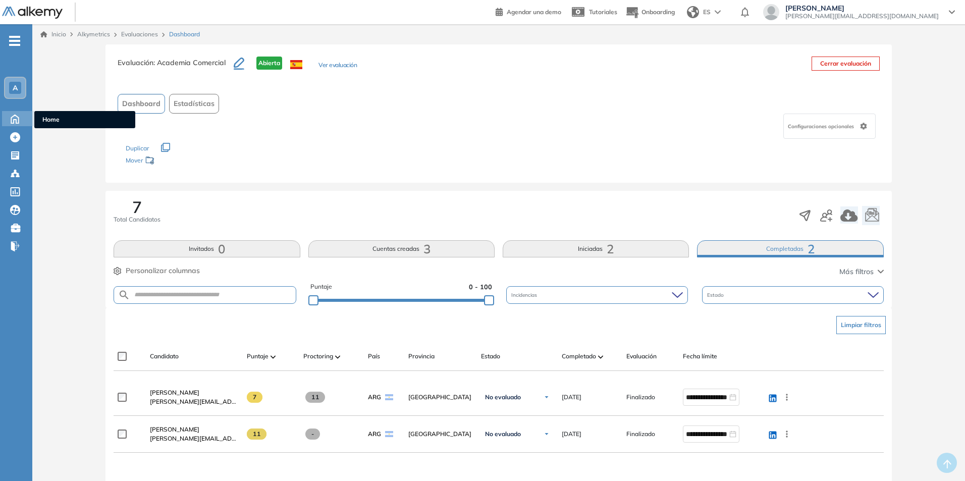
click at [51, 118] on span "Home" at bounding box center [84, 119] width 85 height 9
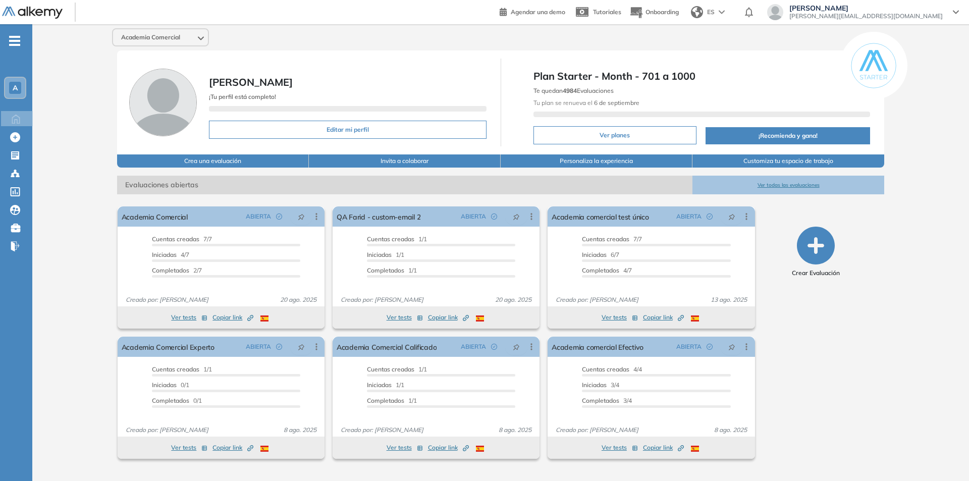
click at [9, 83] on div "A" at bounding box center [15, 88] width 12 height 12
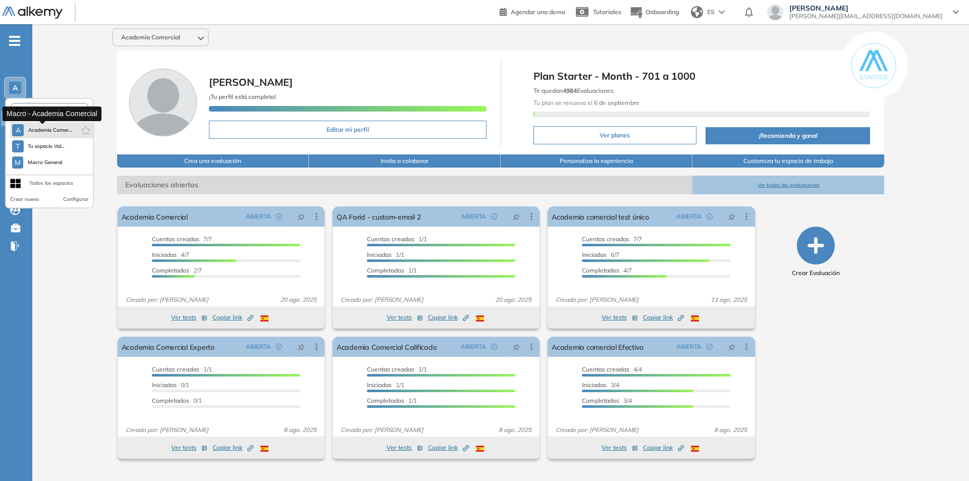
click at [42, 132] on span "Academia Comer..." at bounding box center [50, 130] width 44 height 8
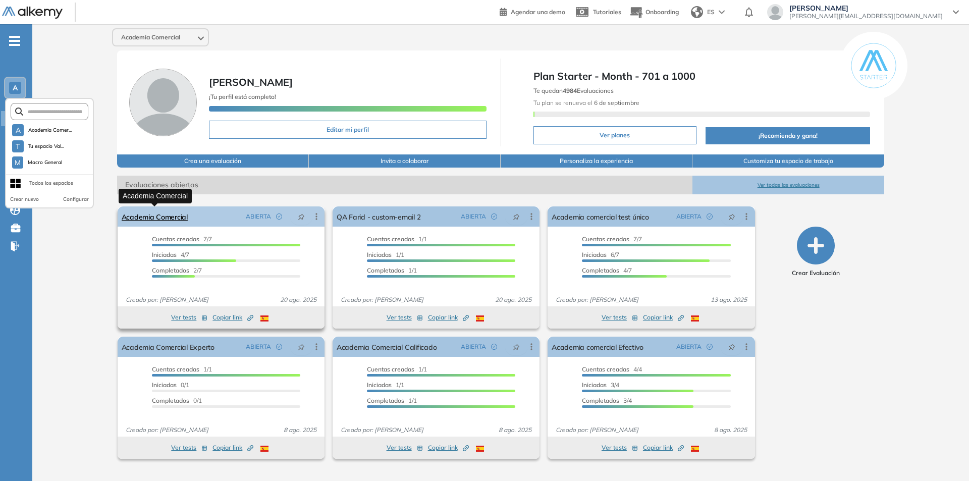
click at [160, 217] on link "Academia Comercial" at bounding box center [155, 216] width 66 height 20
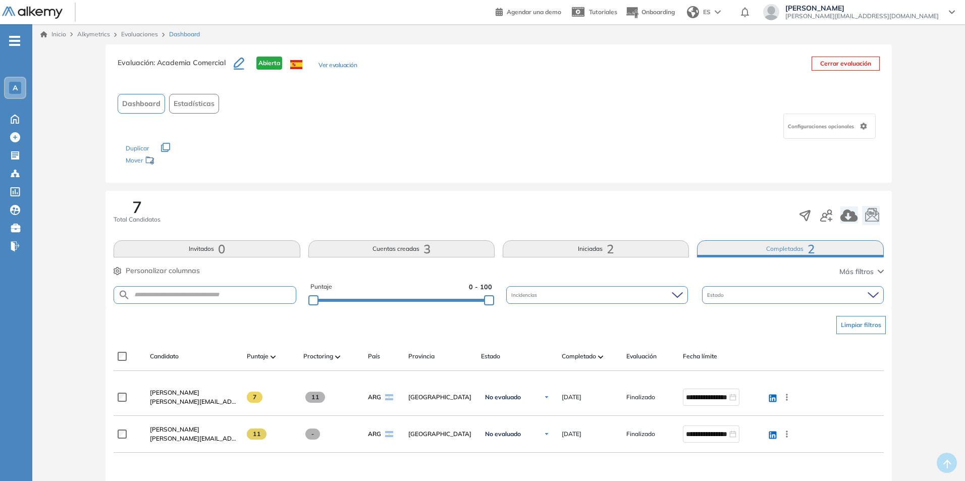
click at [392, 248] on button "Cuentas creadas 3" at bounding box center [401, 248] width 186 height 17
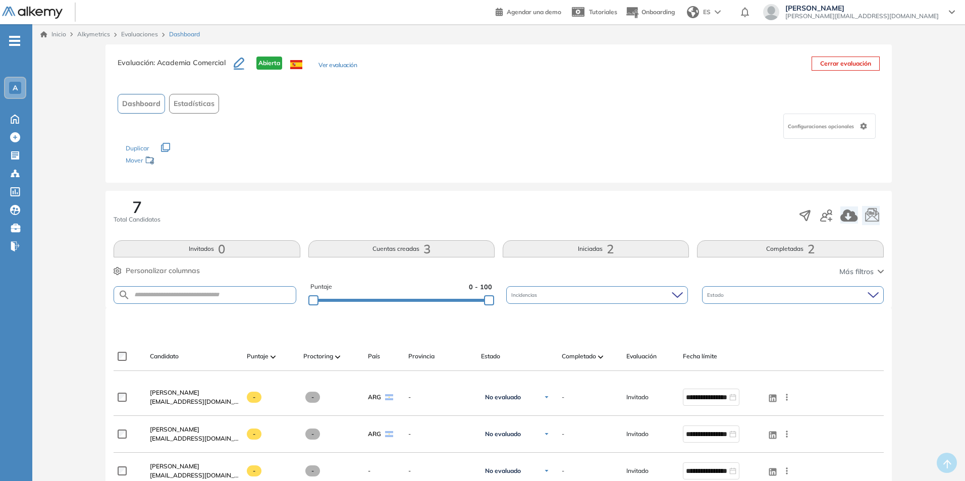
click at [802, 250] on button "Completadas 2" at bounding box center [790, 248] width 186 height 17
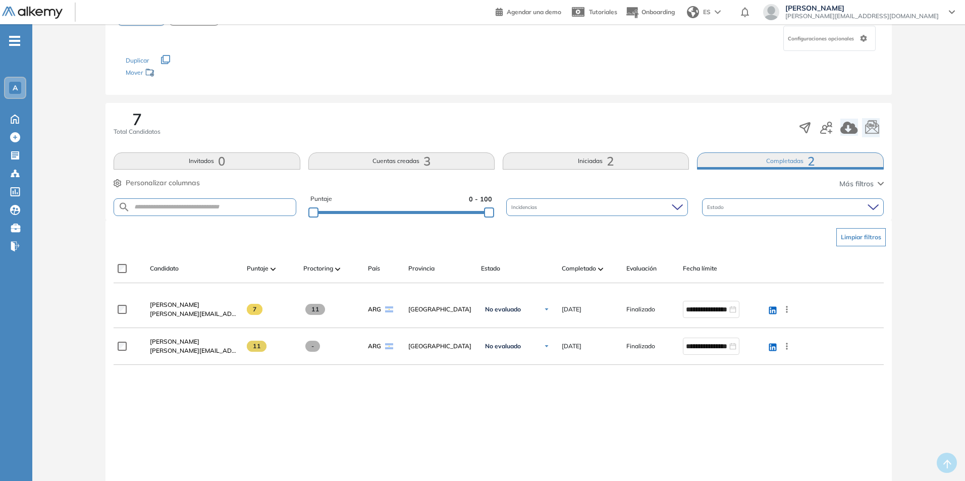
scroll to position [101, 0]
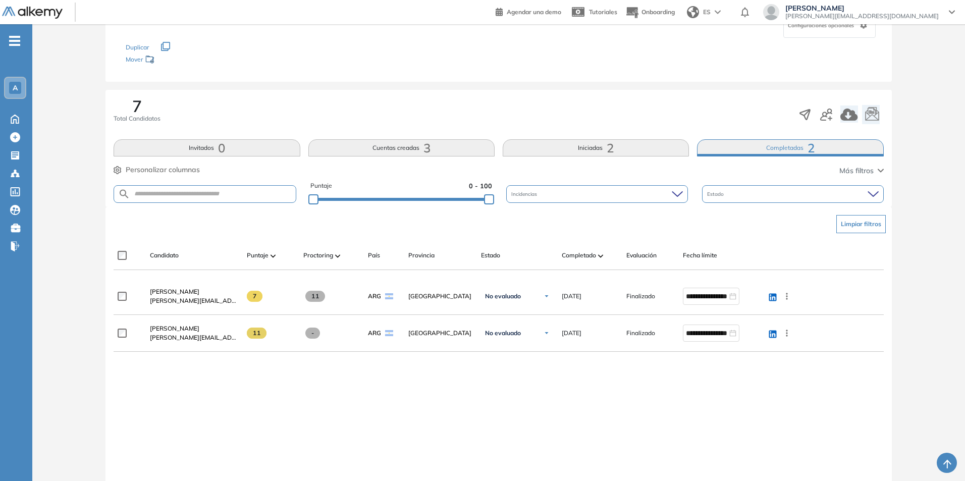
click at [14, 87] on span "A" at bounding box center [15, 88] width 5 height 8
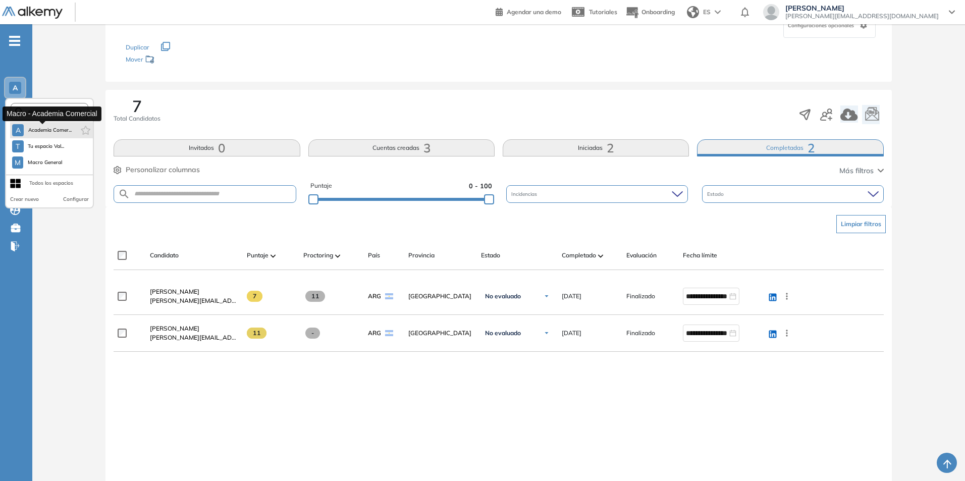
click at [46, 129] on span "Academia Comer..." at bounding box center [50, 130] width 44 height 8
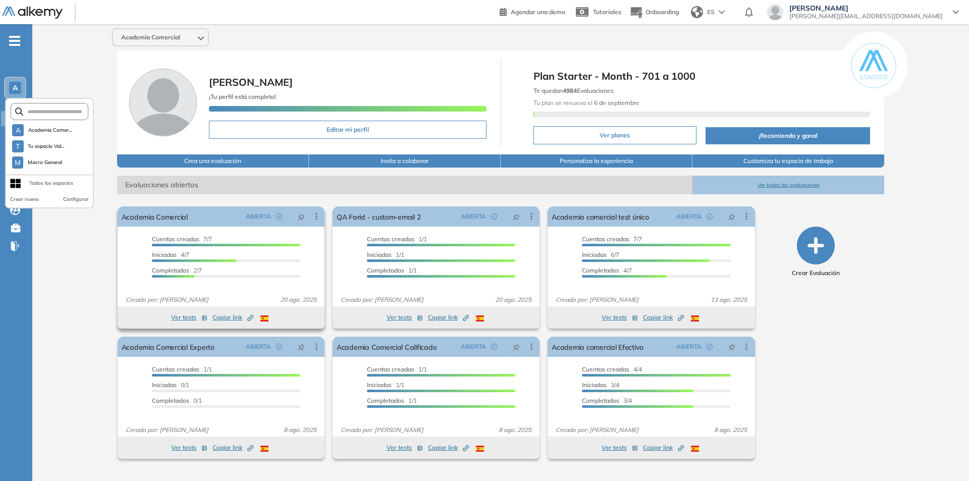
click at [159, 272] on span "Completados" at bounding box center [170, 270] width 37 height 8
click at [178, 273] on span "Completados" at bounding box center [170, 270] width 37 height 8
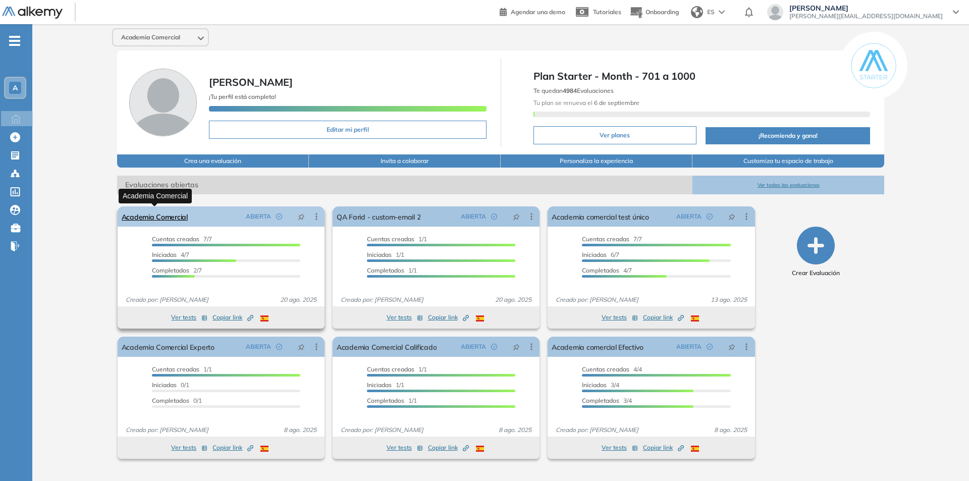
click at [154, 217] on link "Academia Comercial" at bounding box center [155, 216] width 66 height 20
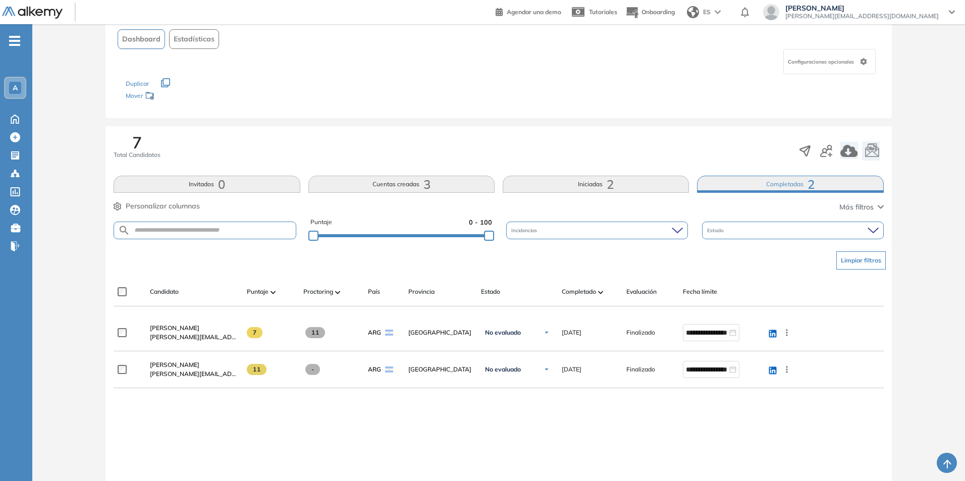
scroll to position [170, 0]
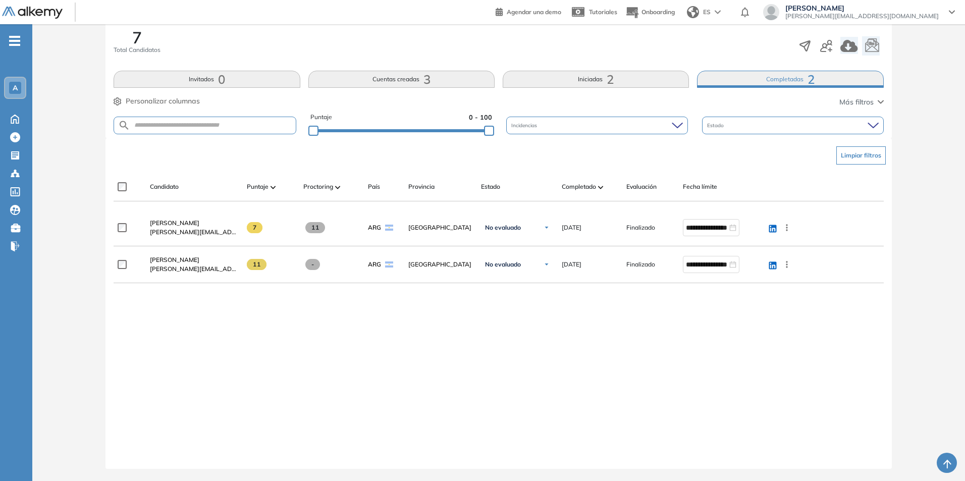
click at [138, 34] on span "7" at bounding box center [137, 37] width 10 height 16
click at [13, 84] on span "A" at bounding box center [15, 88] width 5 height 8
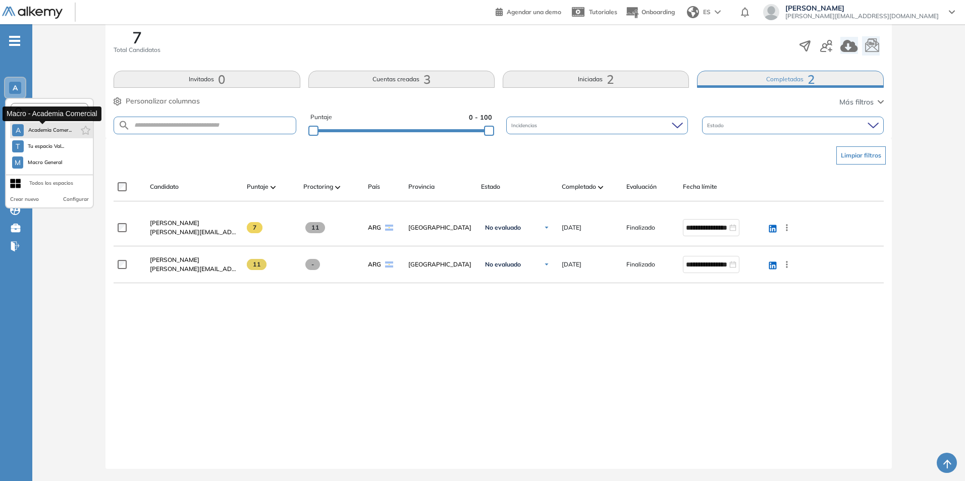
click at [49, 129] on span "Academia Comer..." at bounding box center [50, 130] width 44 height 8
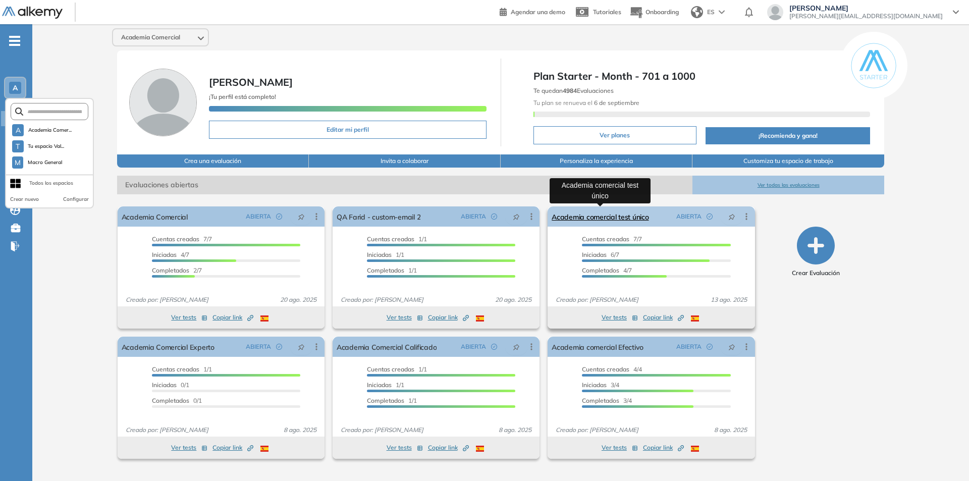
click at [578, 215] on link "Academia comercial test único" at bounding box center [600, 216] width 97 height 20
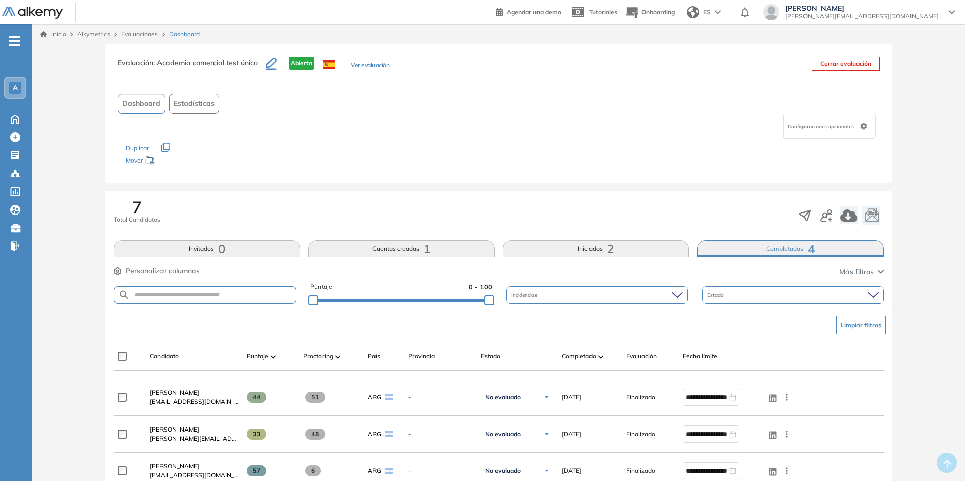
click at [9, 84] on div "A" at bounding box center [15, 88] width 12 height 12
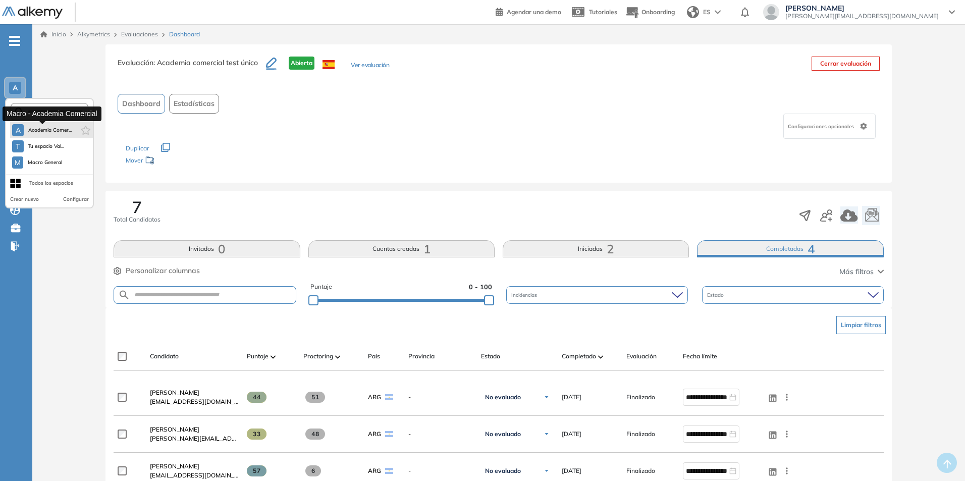
click at [41, 131] on span "Academia Comer..." at bounding box center [50, 130] width 44 height 8
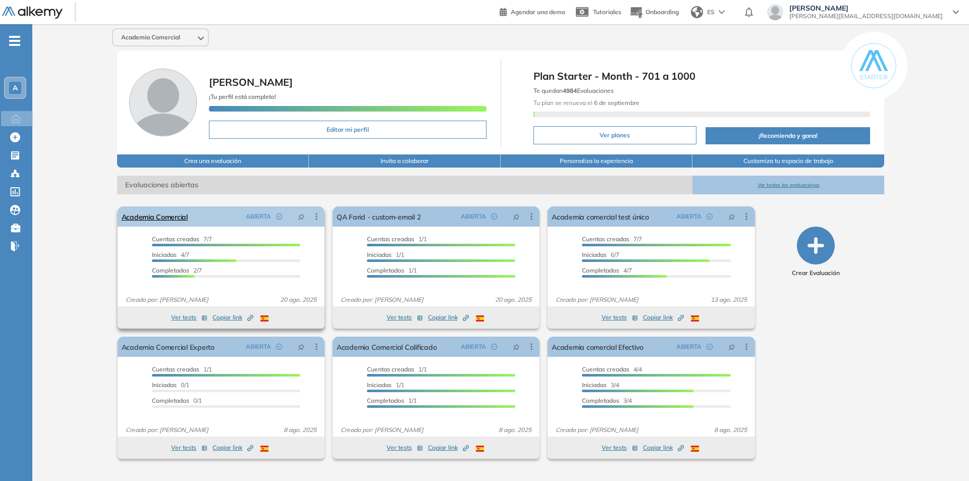
click at [218, 221] on div "Academia Comercial ABIERTA Editar Los siguientes tests ya no están disponibles …" at bounding box center [221, 216] width 207 height 20
click at [164, 218] on link "Academia Comercial" at bounding box center [155, 216] width 66 height 20
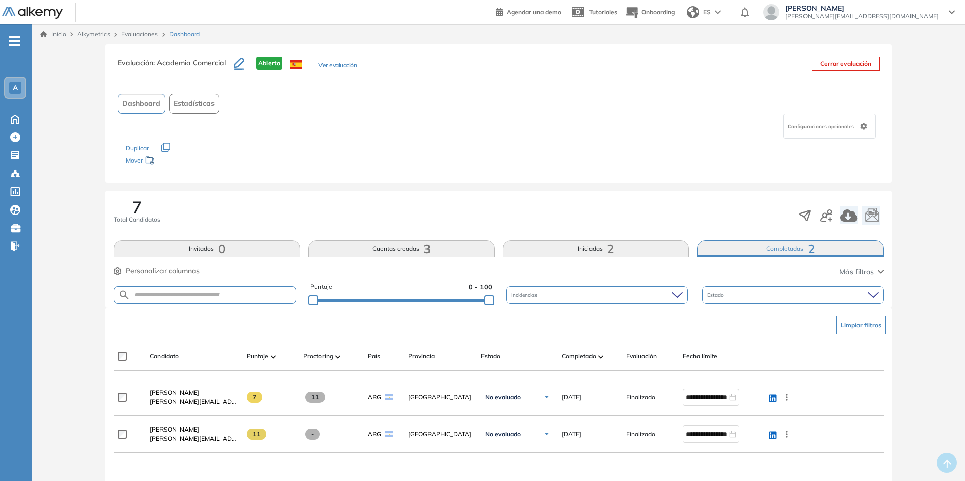
click at [94, 34] on span "Alkymetrics" at bounding box center [93, 34] width 33 height 8
click at [7, 88] on div "A" at bounding box center [15, 88] width 20 height 20
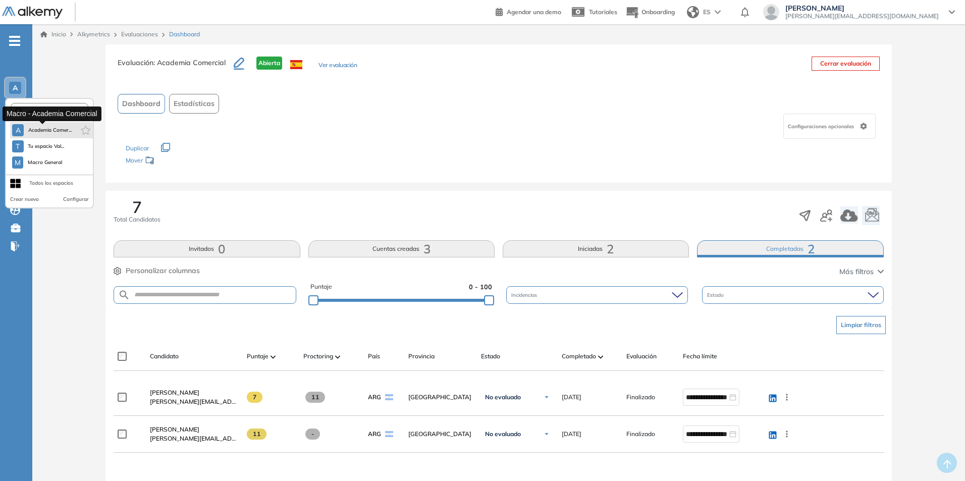
click at [36, 130] on span "Academia Comer..." at bounding box center [50, 130] width 44 height 8
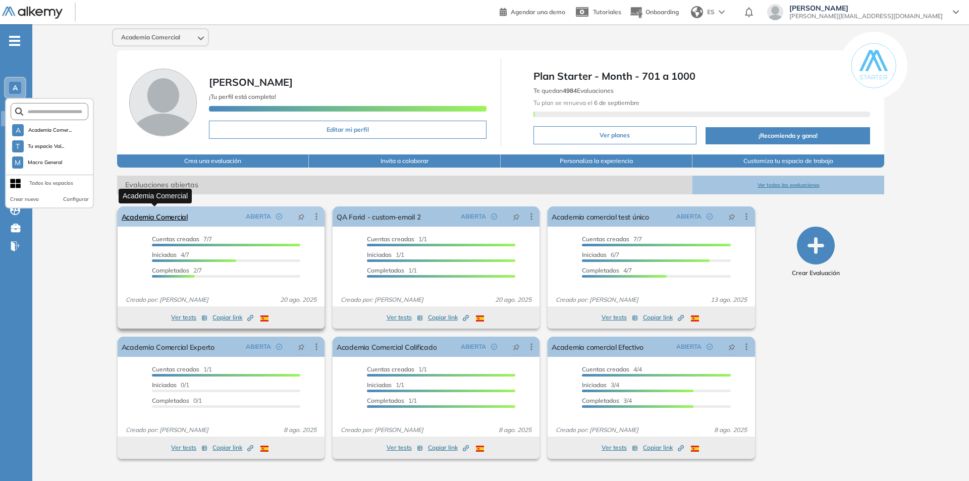
click at [160, 217] on link "Academia Comercial" at bounding box center [155, 216] width 66 height 20
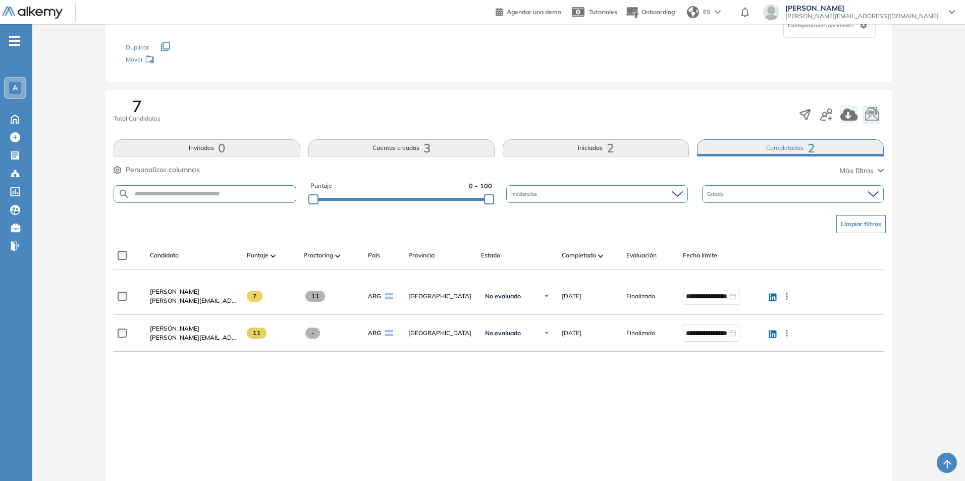
scroll to position [151, 0]
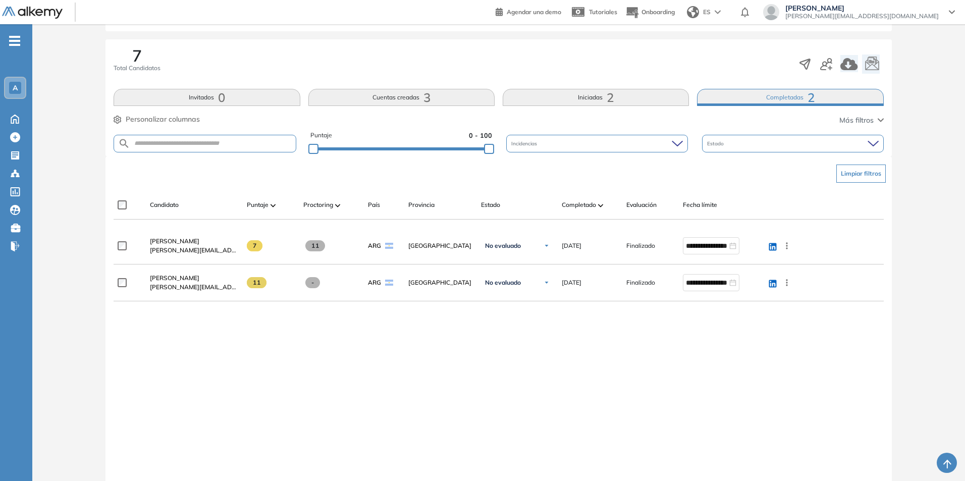
click at [880, 142] on div "Estado" at bounding box center [793, 144] width 182 height 18
click at [643, 425] on div "**********" at bounding box center [499, 349] width 770 height 243
click at [632, 141] on div "Incidencias" at bounding box center [597, 144] width 182 height 18
click at [622, 385] on div "**********" at bounding box center [499, 349] width 770 height 243
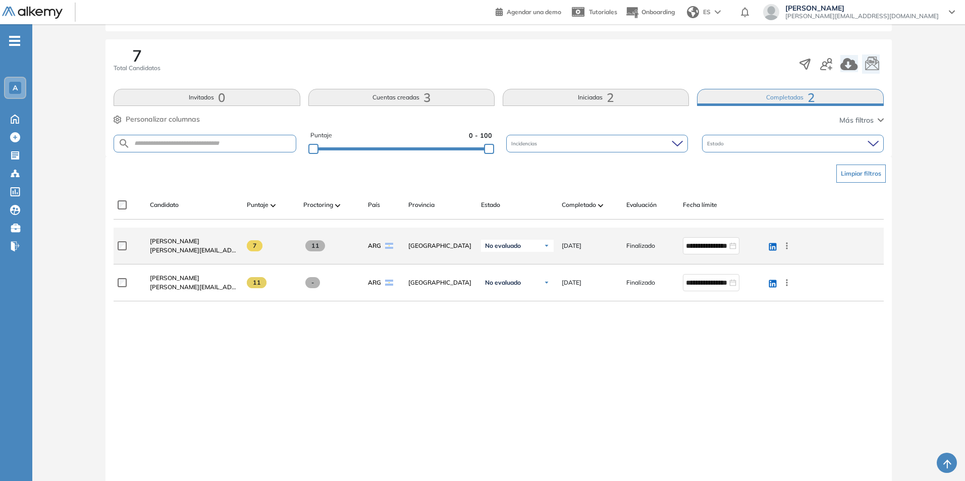
click at [524, 247] on div "No evaluado" at bounding box center [517, 246] width 73 height 12
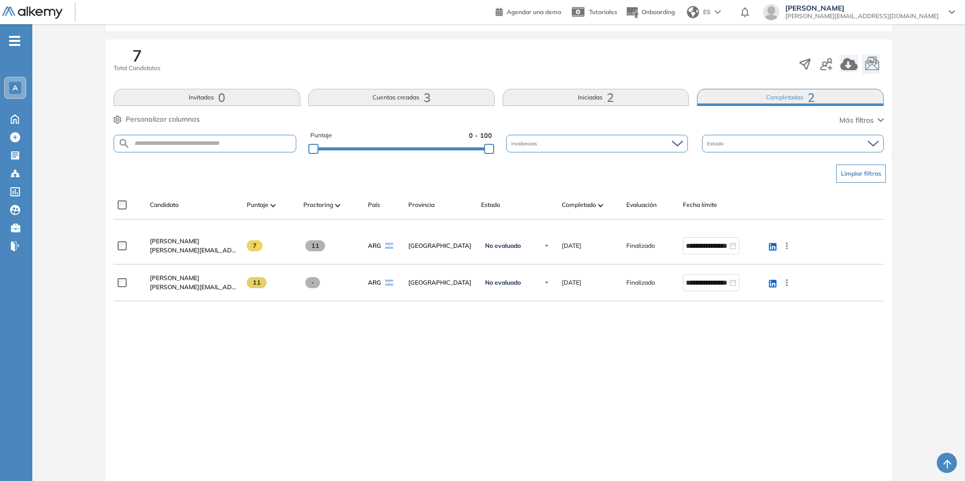
click at [416, 416] on div "**********" at bounding box center [499, 349] width 770 height 243
click at [17, 151] on icon at bounding box center [15, 155] width 8 height 8
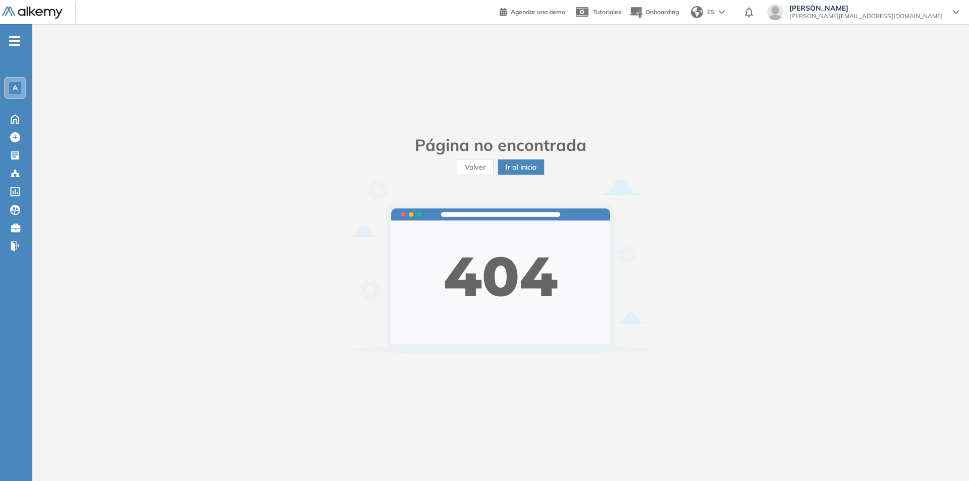
click at [14, 84] on span "A" at bounding box center [15, 88] width 5 height 8
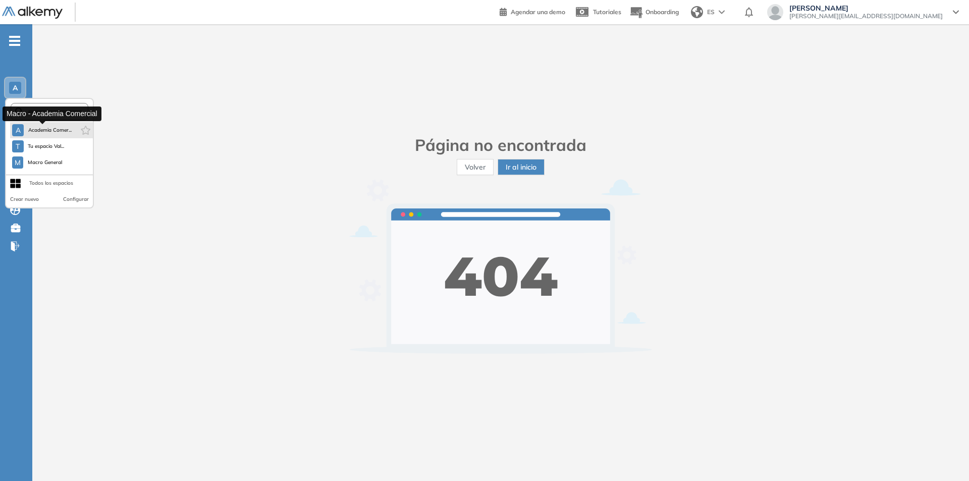
click at [42, 127] on span "Academia Comer..." at bounding box center [50, 130] width 44 height 8
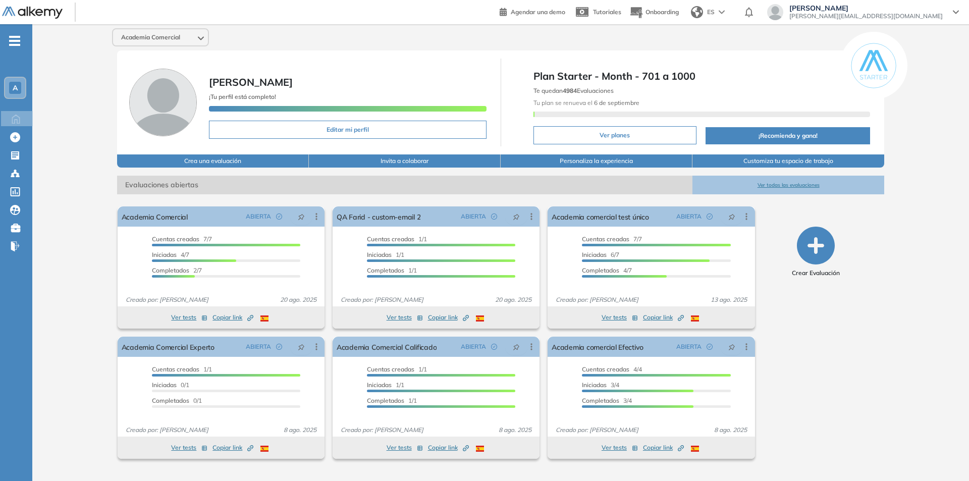
click at [13, 86] on span "A" at bounding box center [15, 88] width 5 height 8
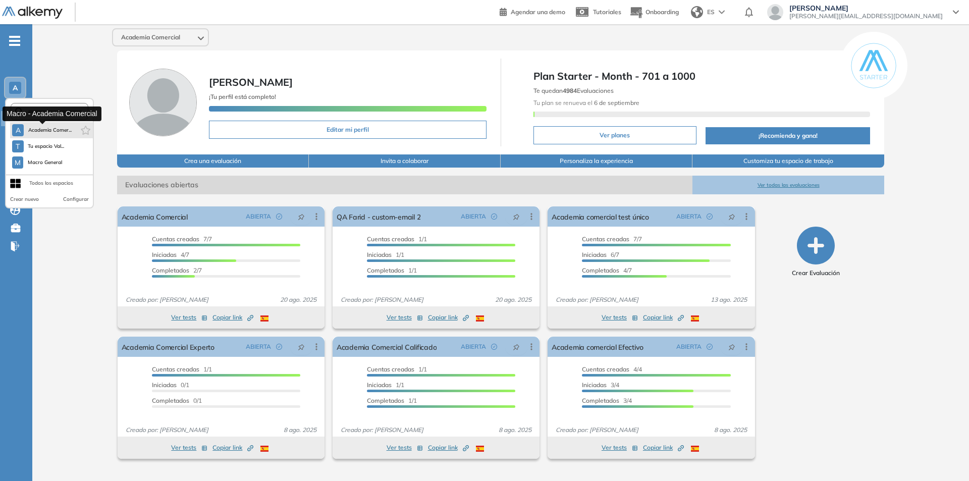
click at [45, 130] on span "Academia Comer..." at bounding box center [50, 130] width 44 height 8
click at [44, 144] on span "Tu espacio Val..." at bounding box center [46, 146] width 37 height 8
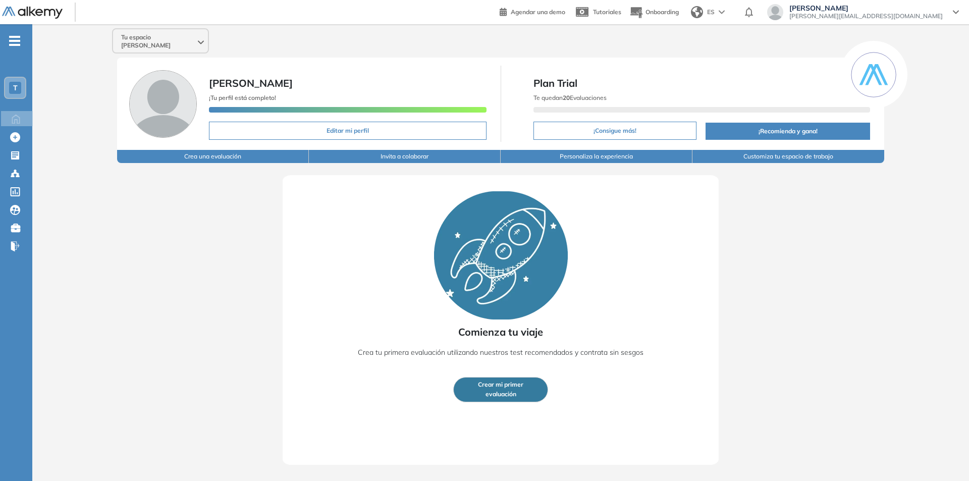
click at [13, 84] on span "T" at bounding box center [15, 88] width 5 height 8
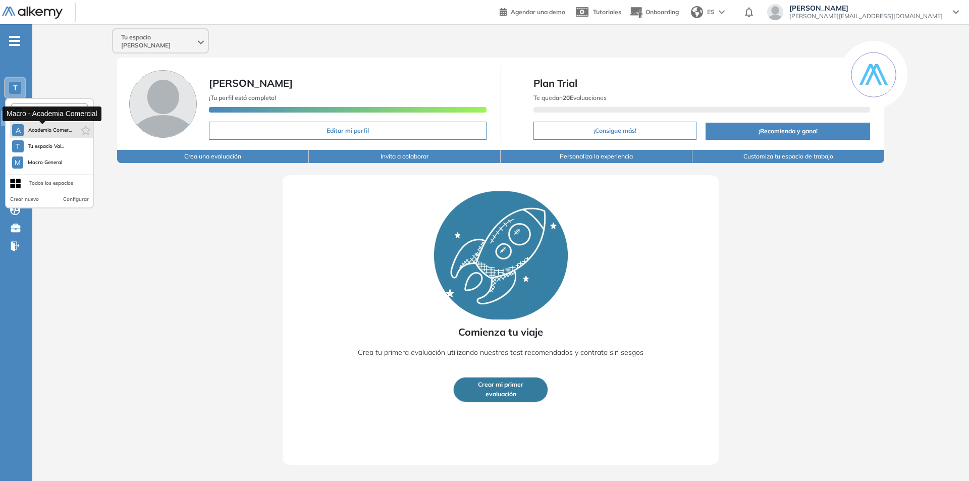
click at [40, 129] on span "Academia Comer..." at bounding box center [50, 130] width 44 height 8
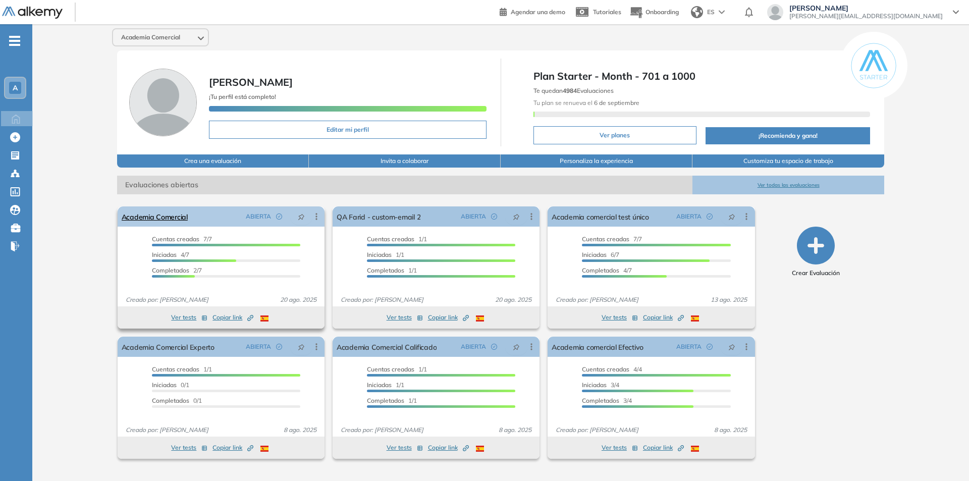
click at [316, 215] on icon at bounding box center [316, 216] width 10 height 10
click at [134, 282] on div "Cuentas creadas 7/7 Prefiltrados 0/7 Iniciadas 4/7 Completados 2/7" at bounding box center [221, 261] width 207 height 52
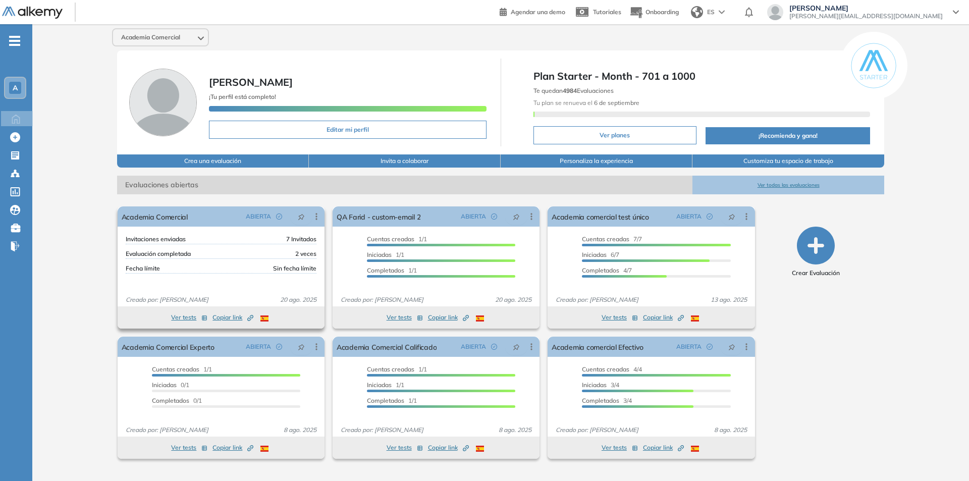
click at [134, 282] on div "Invitaciones enviadas 7 Invitados Evaluación completada 2 veces Fecha límite Si…" at bounding box center [221, 261] width 207 height 52
click at [182, 316] on button "Ver tests" at bounding box center [189, 317] width 36 height 12
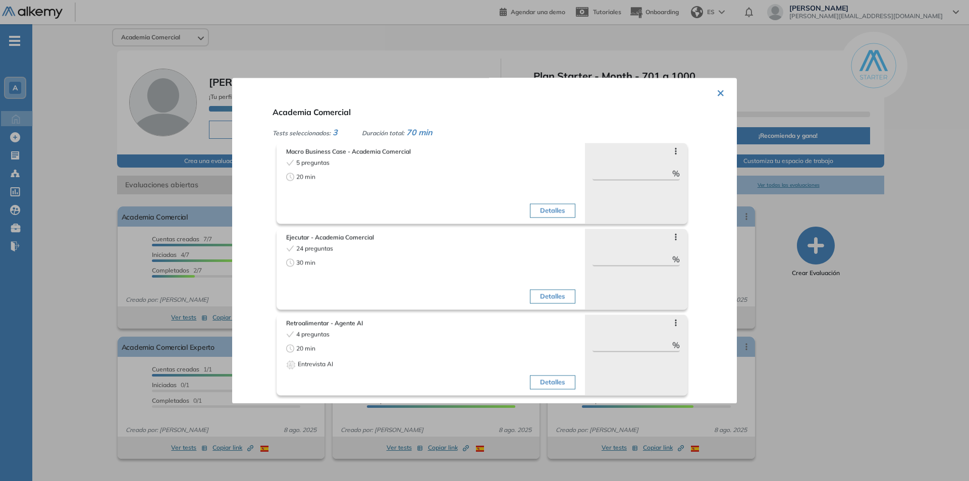
click at [717, 92] on button "×" at bounding box center [721, 92] width 8 height 20
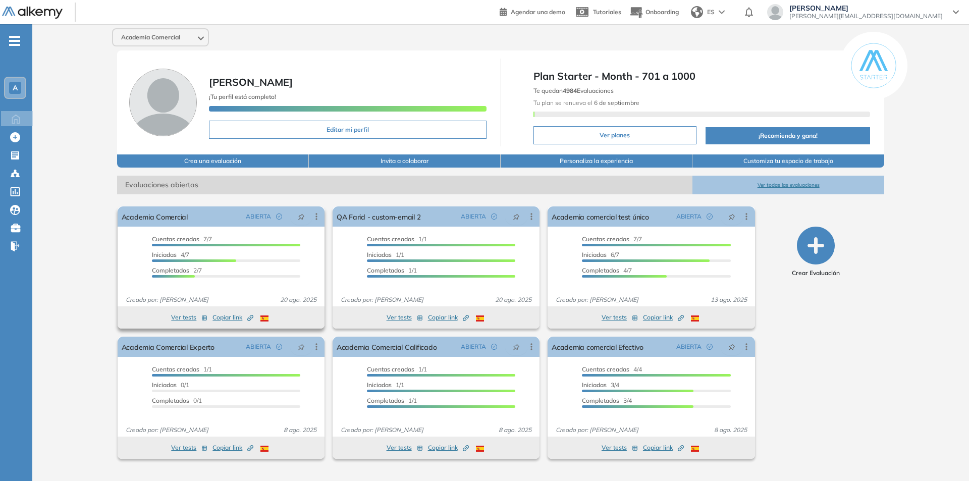
click at [180, 317] on button "Ver tests" at bounding box center [189, 317] width 36 height 12
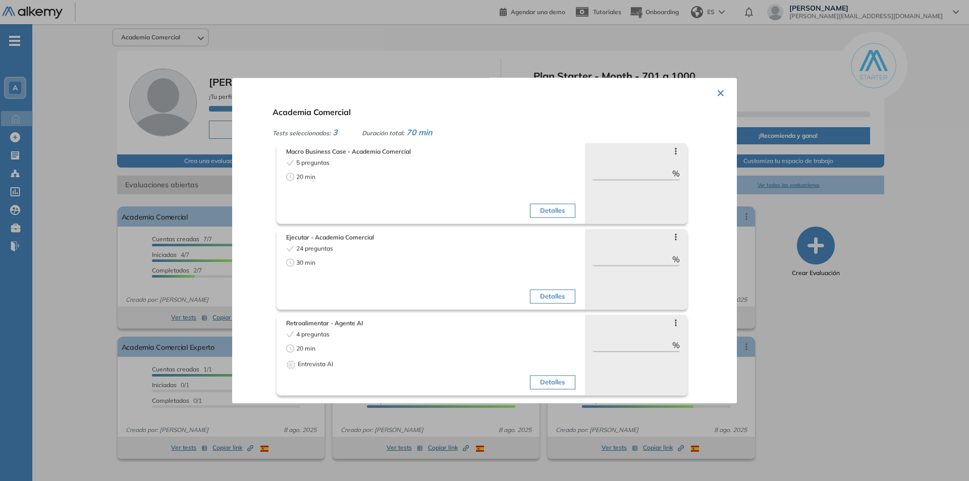
click at [721, 94] on div "× Academia Comercial Tests seleccionados: 3 Duración total: 70 min Macro Busine…" at bounding box center [484, 241] width 505 height 326
click at [720, 89] on button "×" at bounding box center [721, 92] width 8 height 20
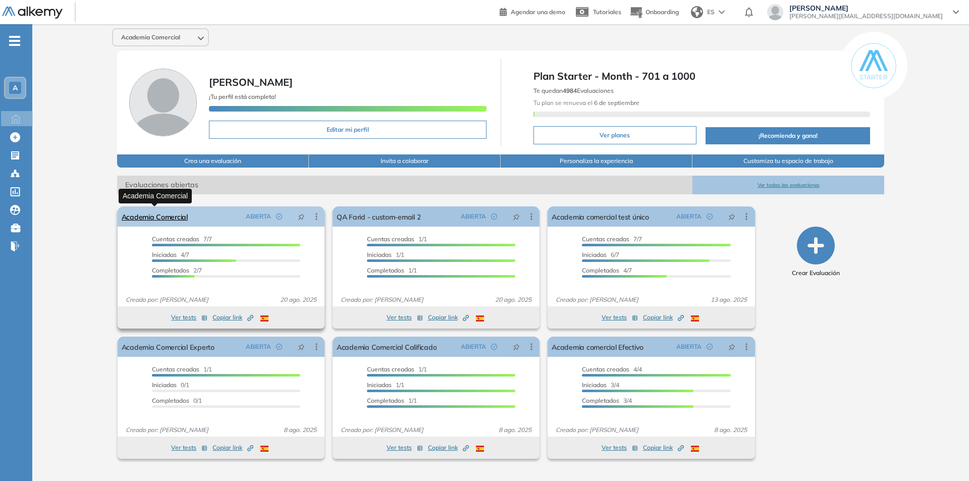
click at [168, 216] on link "Academia Comercial" at bounding box center [155, 216] width 66 height 20
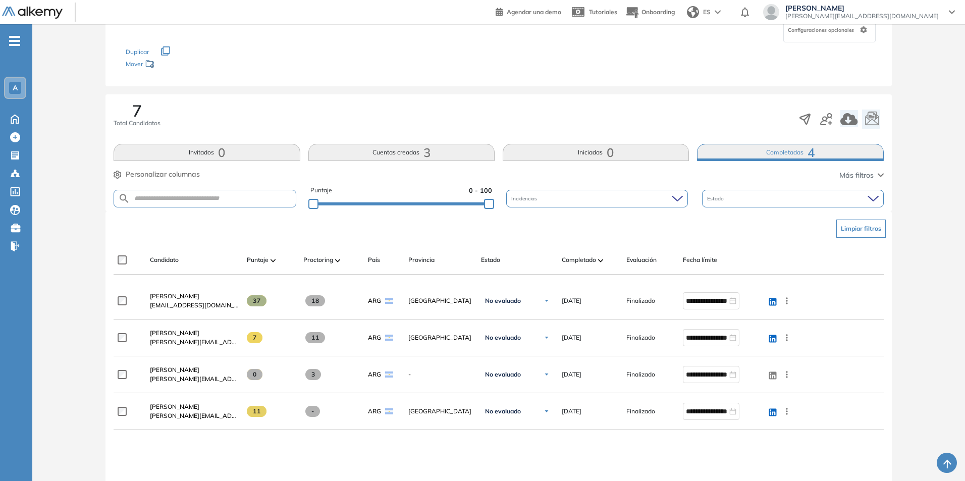
scroll to position [101, 0]
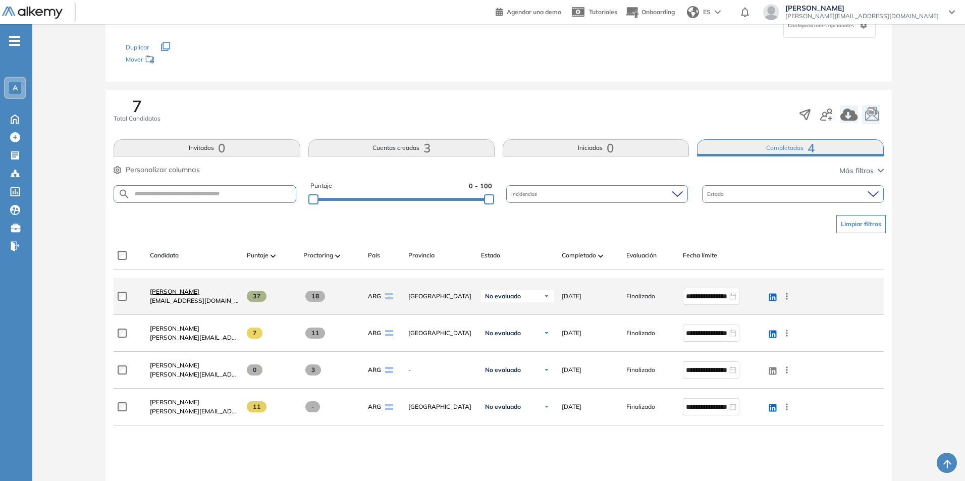
click at [150, 295] on link "[PERSON_NAME]" at bounding box center [194, 291] width 89 height 9
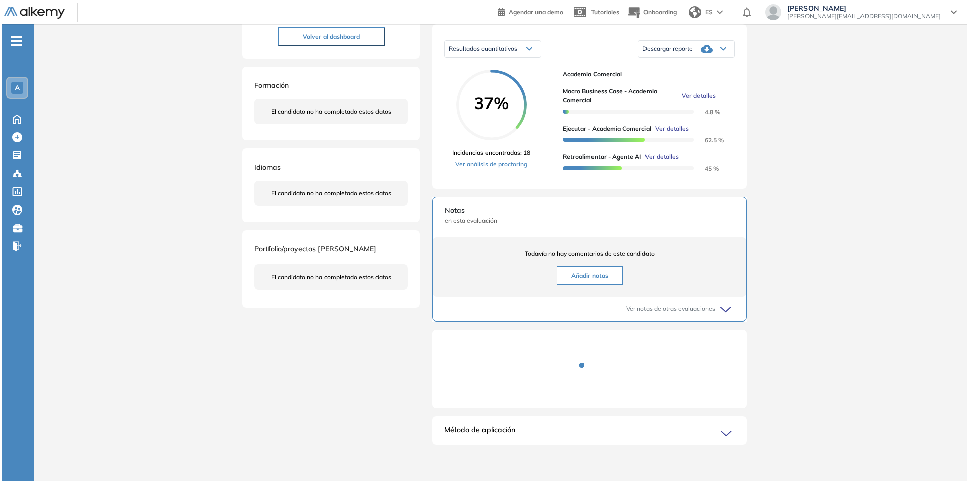
scroll to position [167, 0]
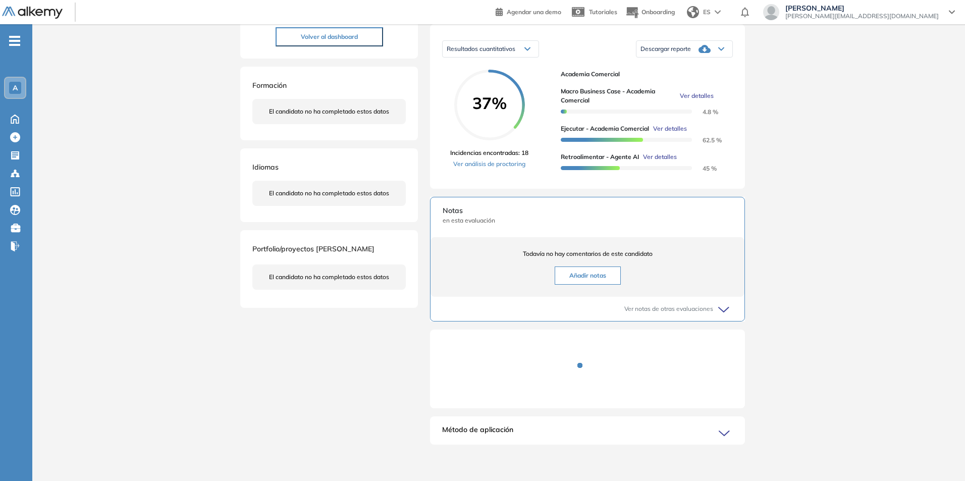
click at [660, 158] on span "Ver detalles" at bounding box center [660, 156] width 34 height 9
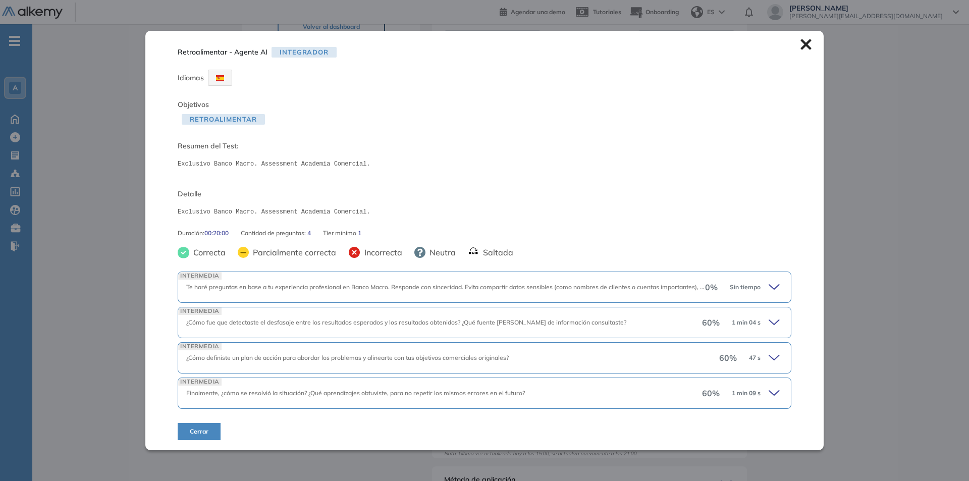
click at [770, 392] on icon at bounding box center [776, 393] width 14 height 14
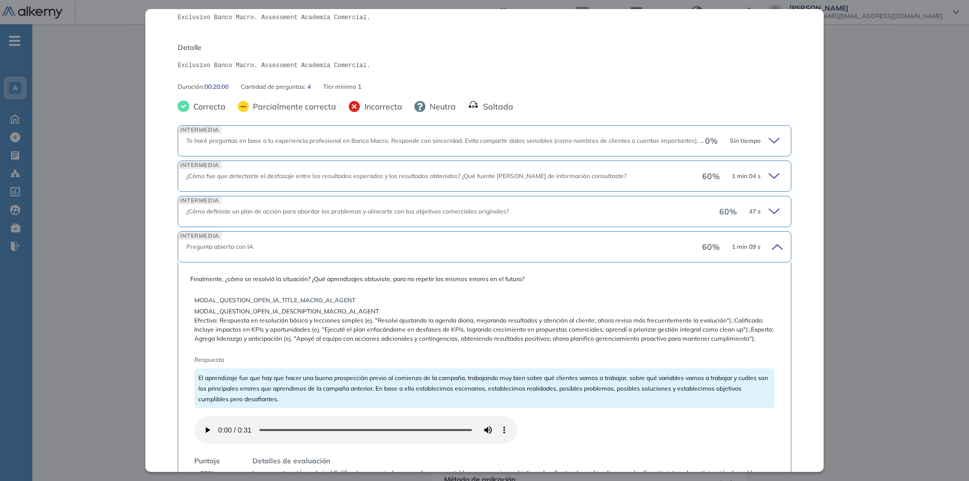
scroll to position [151, 0]
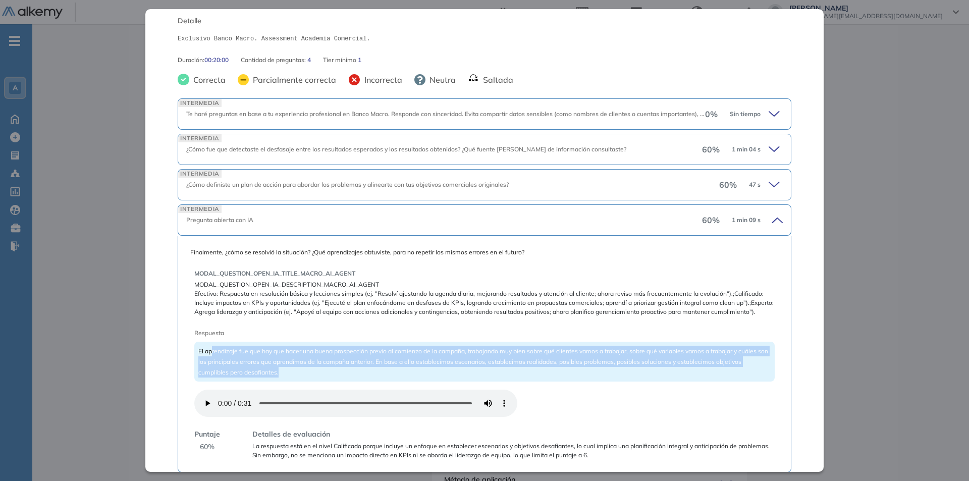
drag, startPoint x: 212, startPoint y: 361, endPoint x: 706, endPoint y: 376, distance: 493.3
click at [706, 376] on div "El aprendizaje fue que hay que hacer una buena prospección previo al comienzo d…" at bounding box center [484, 362] width 580 height 40
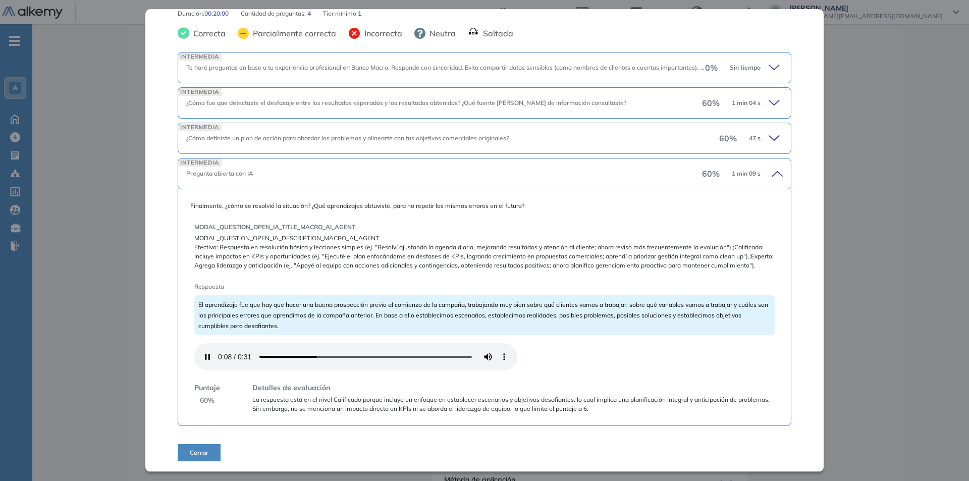
click at [565, 284] on span "Respuesta" at bounding box center [455, 286] width 522 height 9
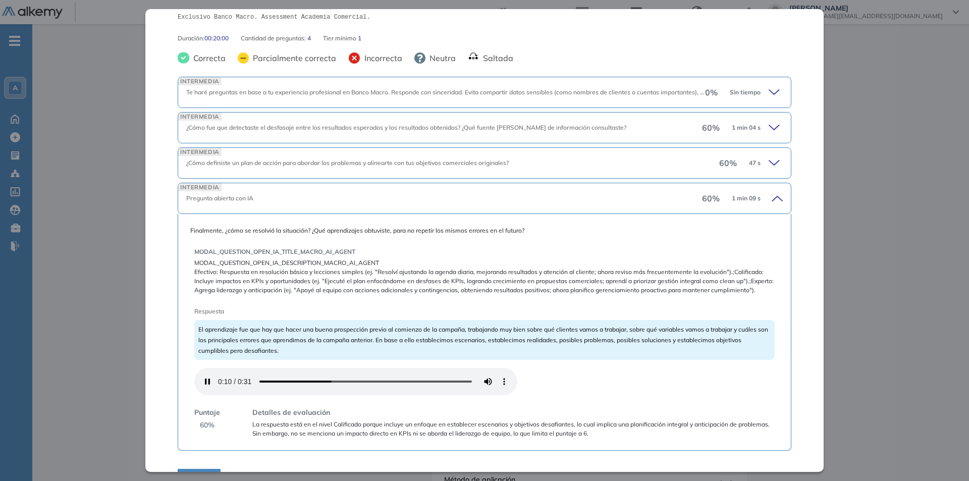
scroll to position [156, 0]
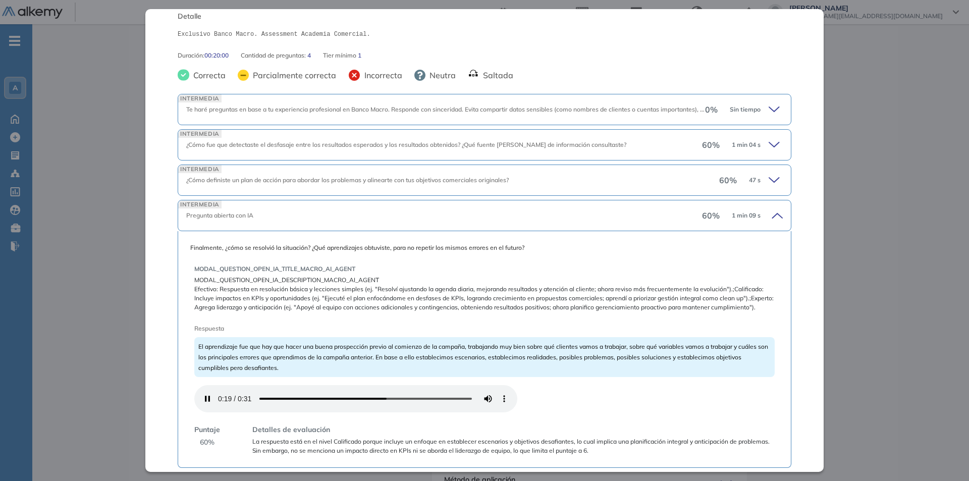
click at [769, 109] on icon at bounding box center [776, 109] width 14 height 14
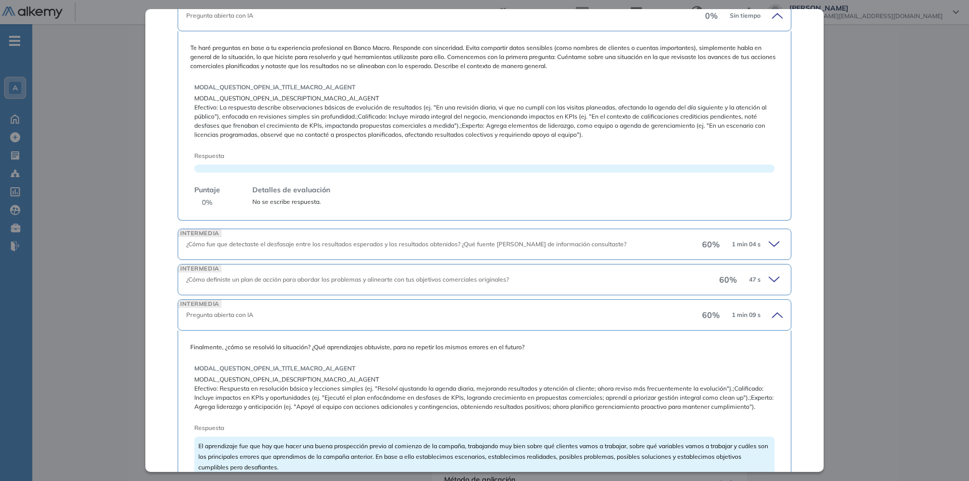
scroll to position [257, 0]
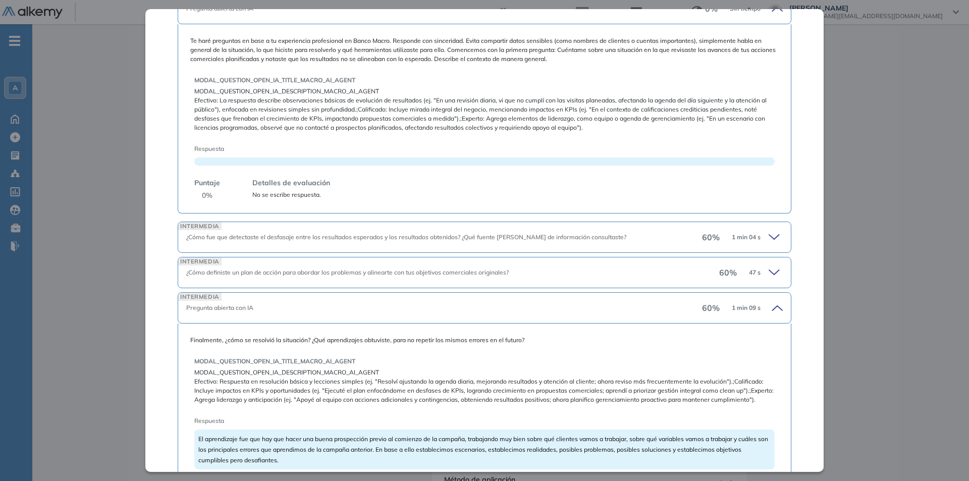
click at [771, 235] on icon at bounding box center [774, 237] width 10 height 5
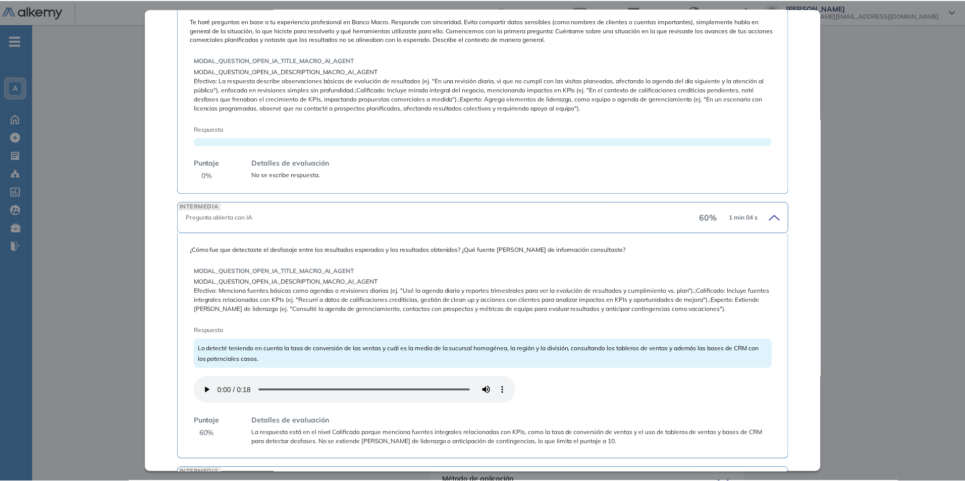
scroll to position [0, 0]
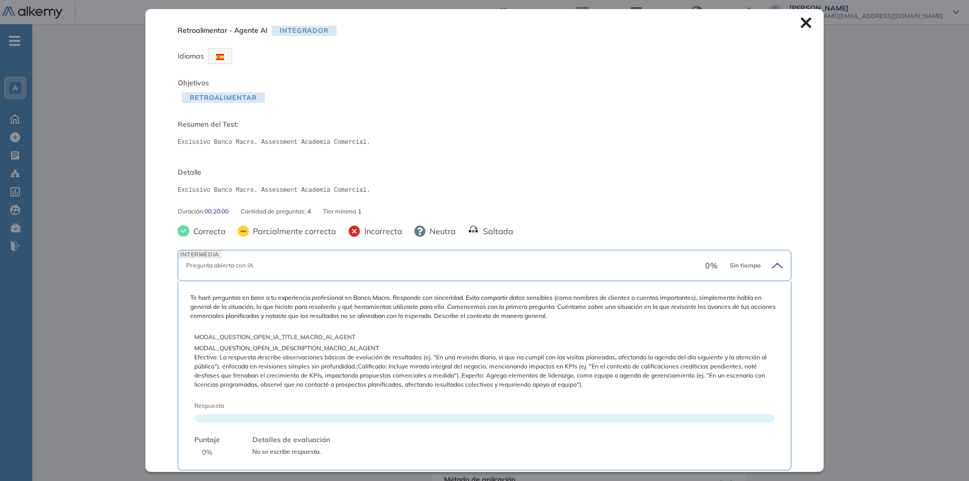
click at [800, 23] on icon at bounding box center [805, 23] width 11 height 11
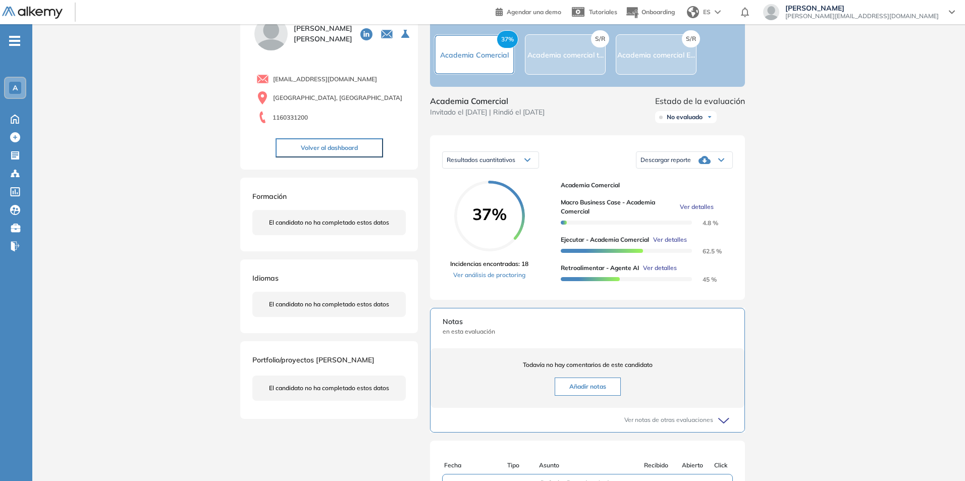
scroll to position [101, 0]
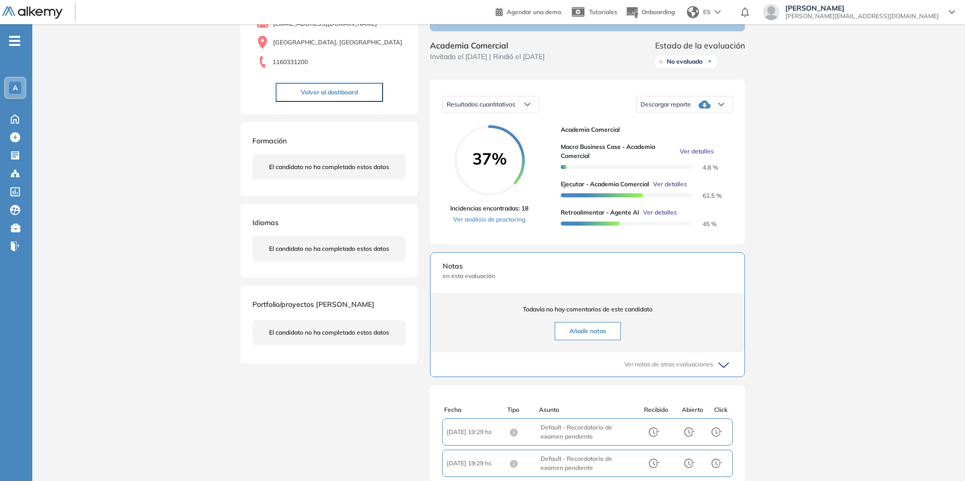
click at [669, 217] on span "Ver detalles" at bounding box center [660, 212] width 34 height 9
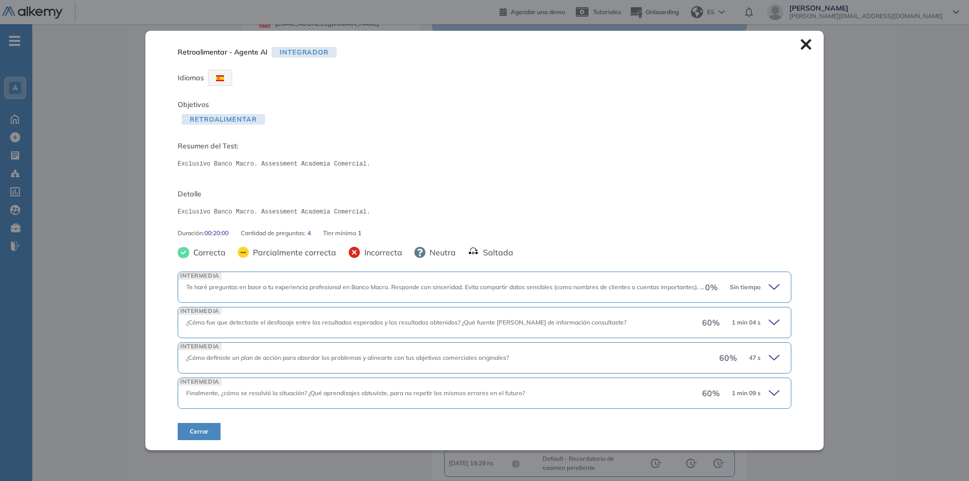
click at [803, 43] on icon at bounding box center [805, 44] width 11 height 11
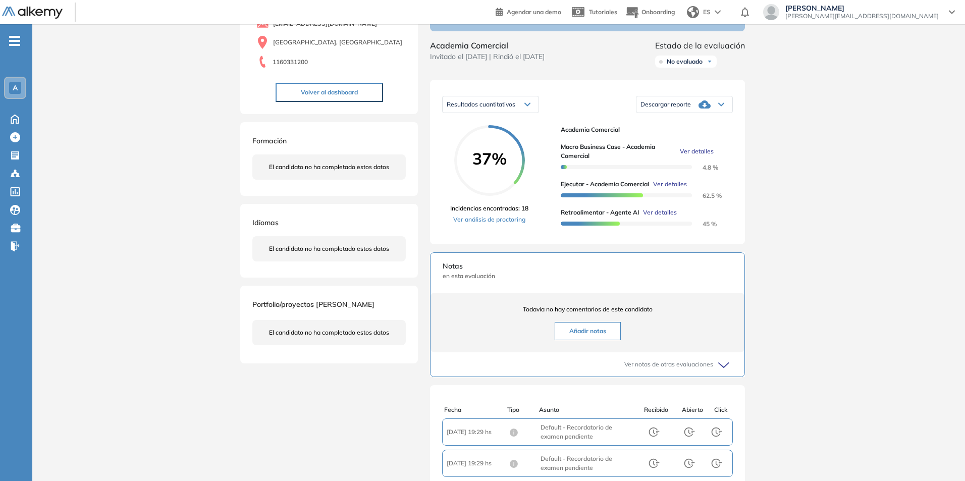
click at [695, 156] on span "Ver detalles" at bounding box center [697, 151] width 34 height 9
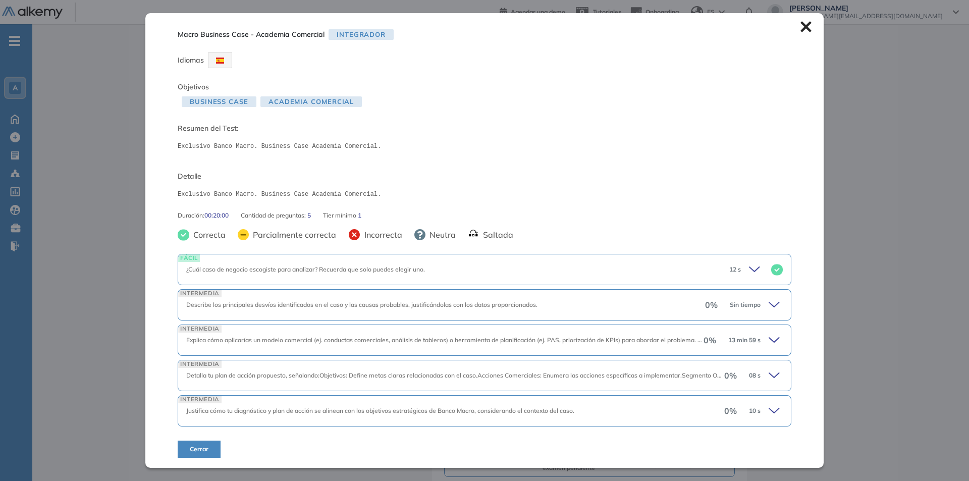
click at [805, 26] on icon at bounding box center [805, 26] width 11 height 11
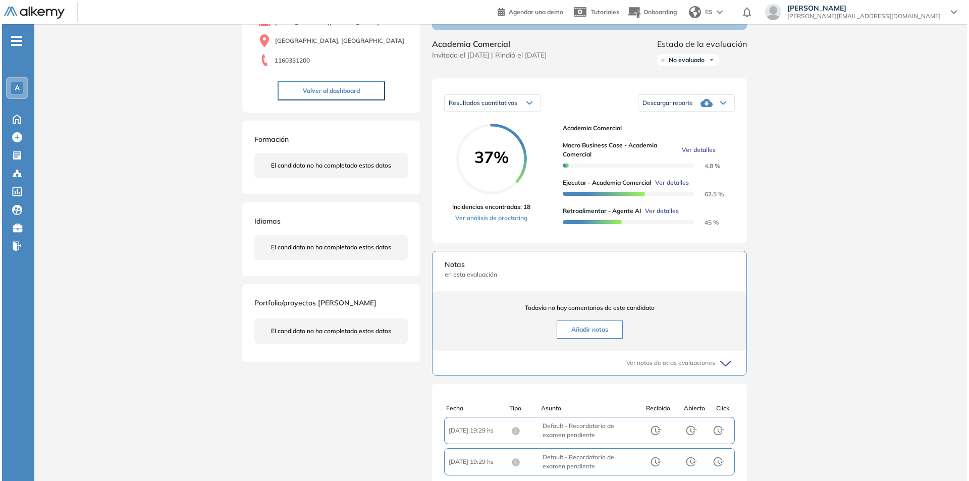
scroll to position [0, 0]
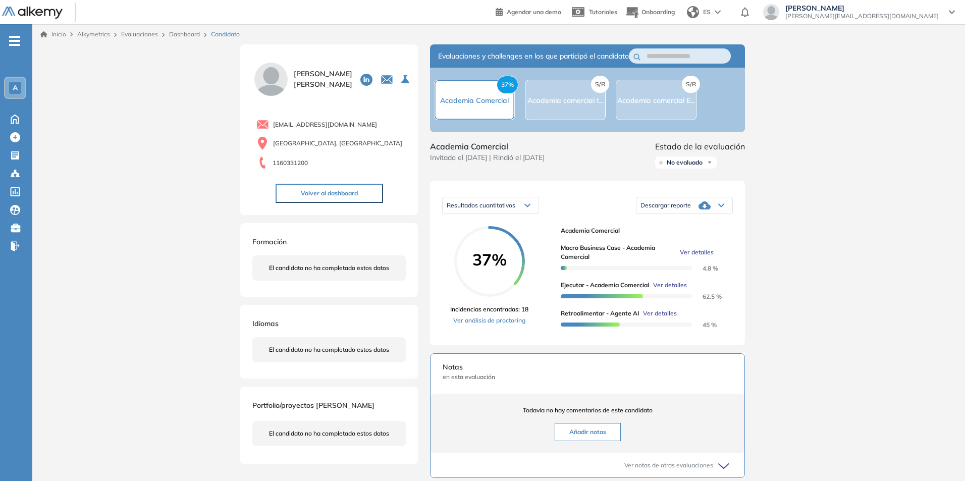
click at [666, 290] on span "Ver detalles" at bounding box center [670, 285] width 34 height 9
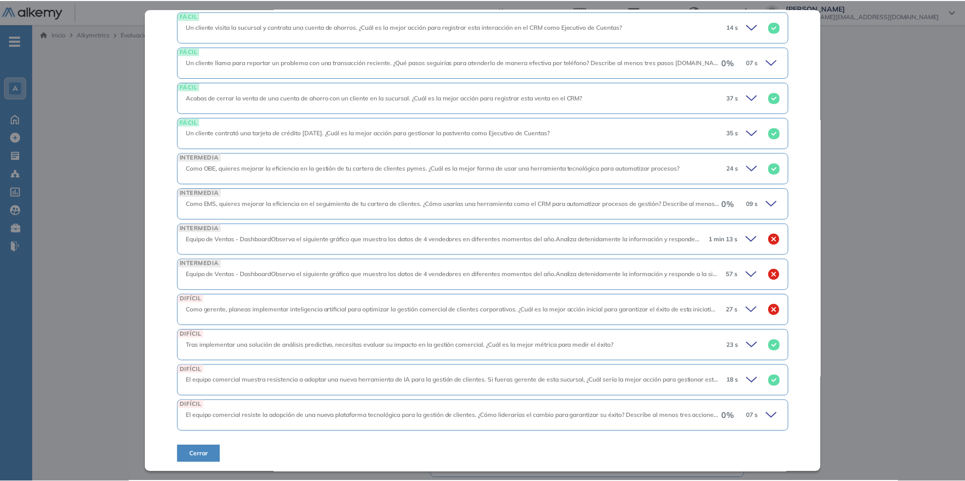
scroll to position [663, 0]
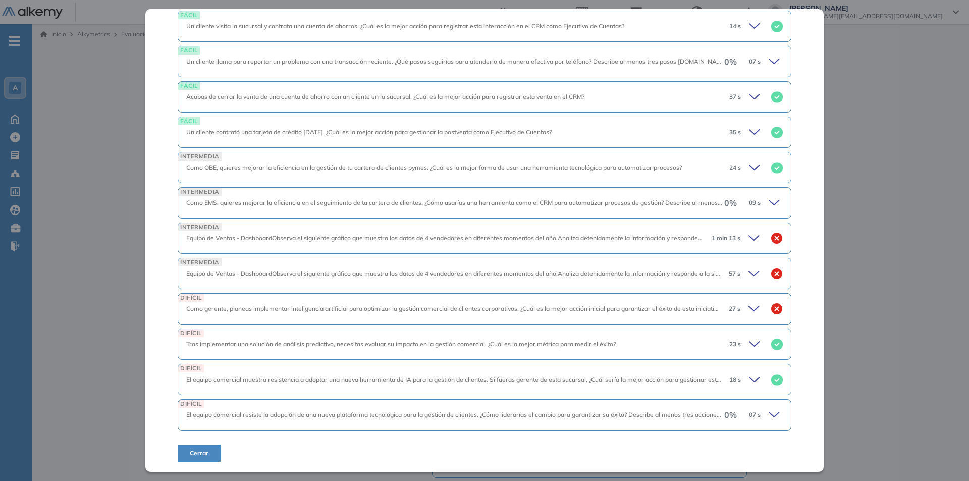
click at [205, 449] on span "Cerrar" at bounding box center [199, 453] width 19 height 9
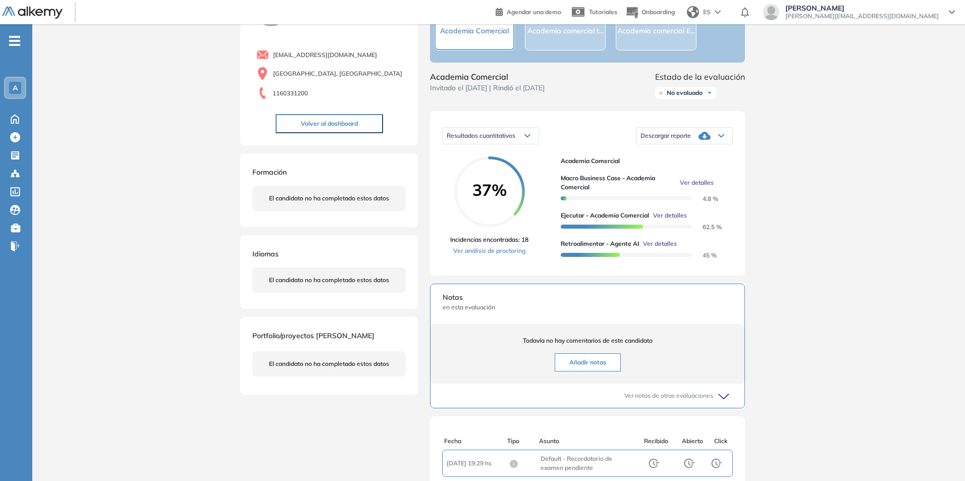
scroll to position [0, 0]
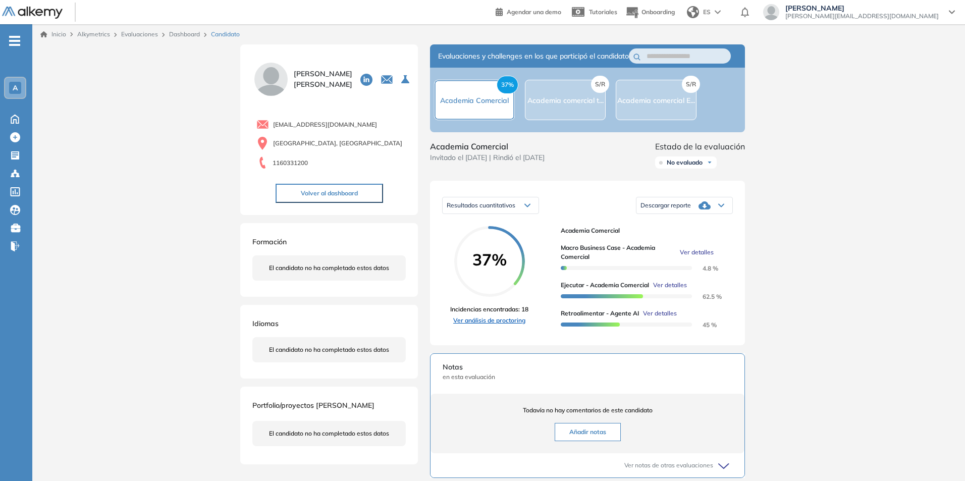
click at [477, 325] on link "Ver análisis de proctoring" at bounding box center [489, 320] width 78 height 9
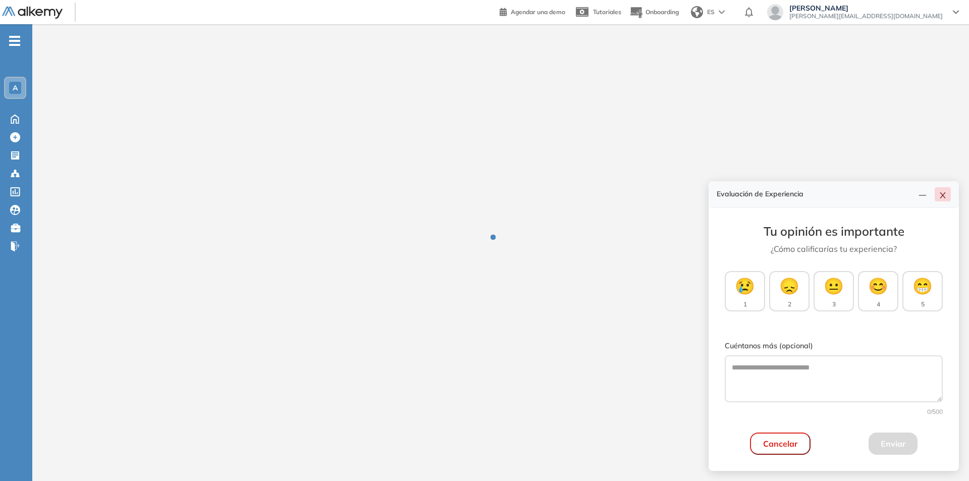
click at [946, 198] on button "button" at bounding box center [943, 194] width 16 height 14
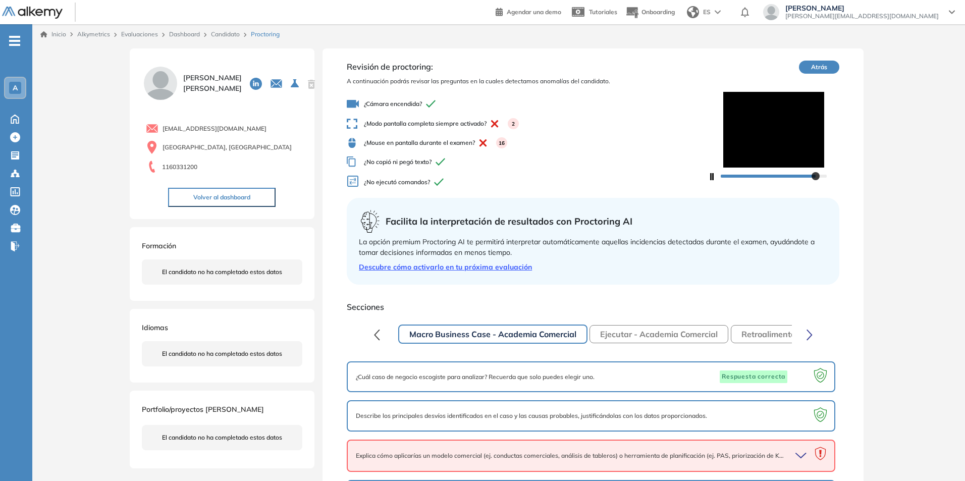
click at [829, 61] on button "Atrás" at bounding box center [819, 67] width 40 height 13
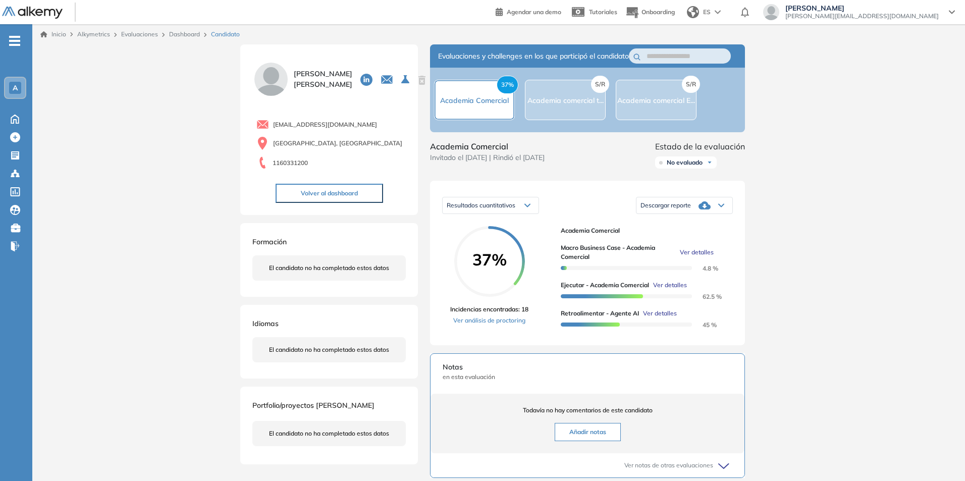
click at [17, 84] on span "A" at bounding box center [15, 88] width 5 height 8
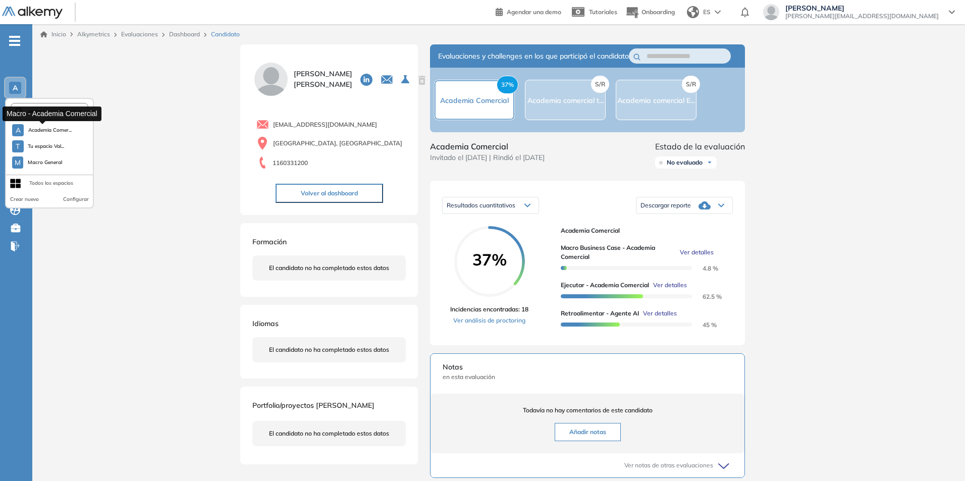
click at [44, 133] on span "Academia Comer..." at bounding box center [50, 130] width 44 height 8
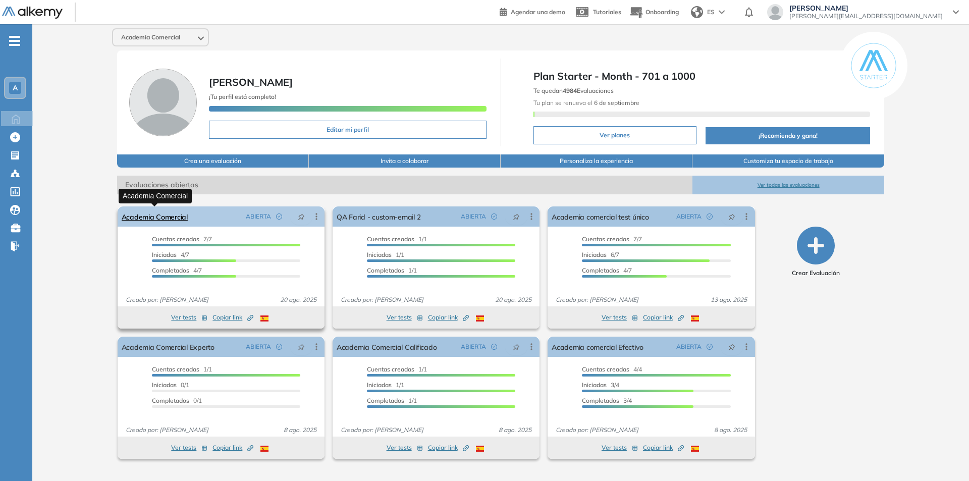
click at [137, 215] on link "Academia Comercial" at bounding box center [155, 216] width 66 height 20
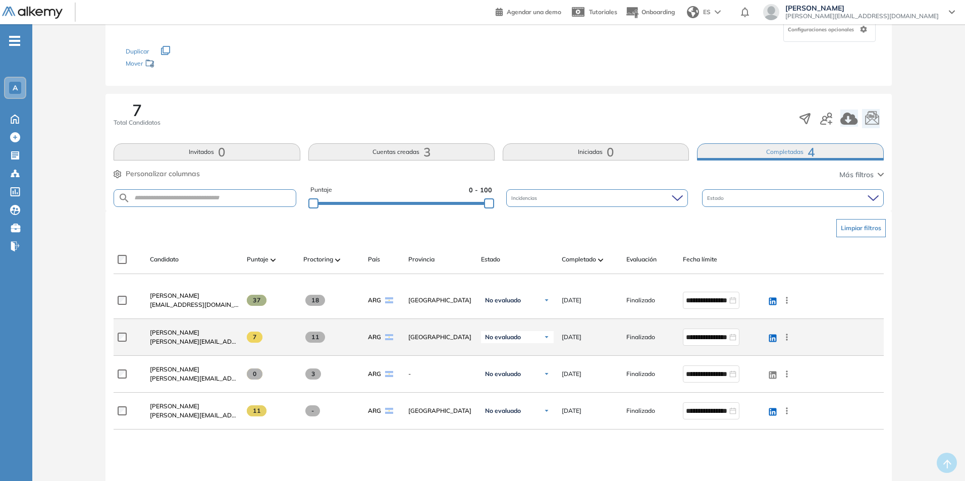
scroll to position [101, 0]
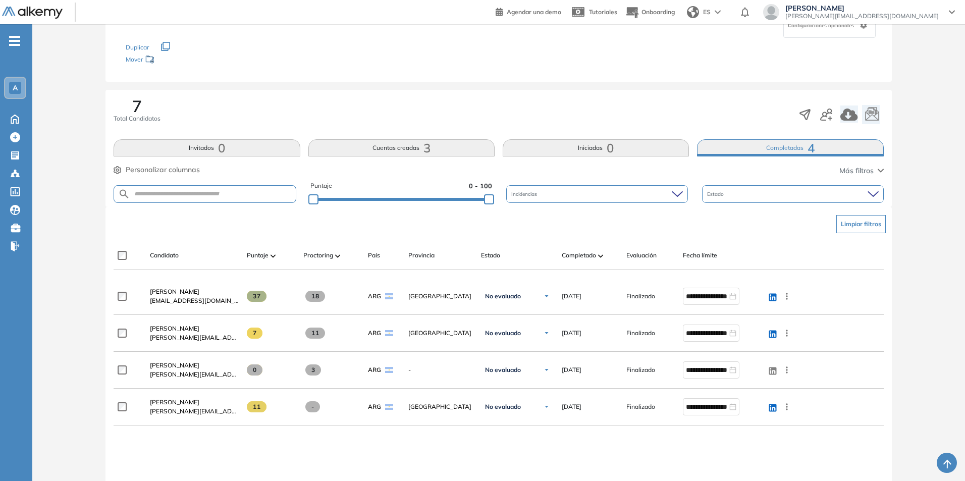
click at [155, 364] on span "[PERSON_NAME]" at bounding box center [174, 365] width 49 height 8
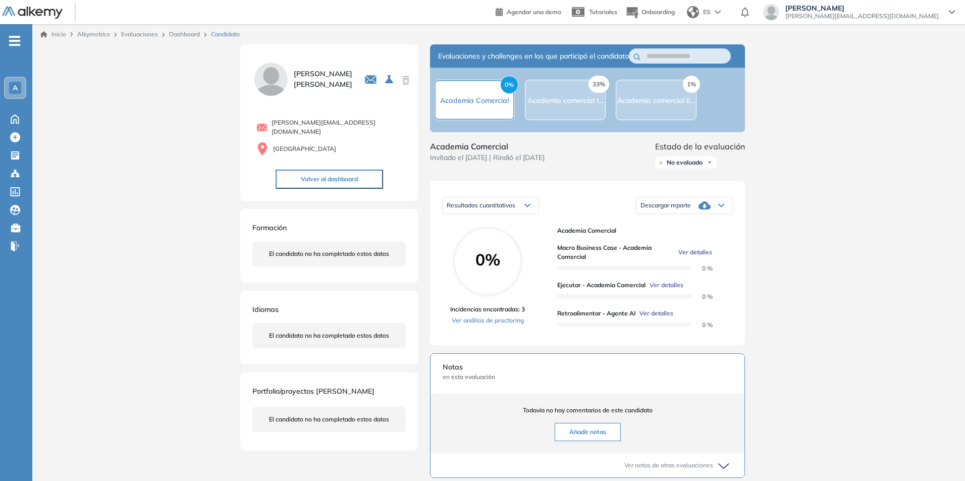
click at [691, 257] on span "Ver detalles" at bounding box center [695, 252] width 34 height 9
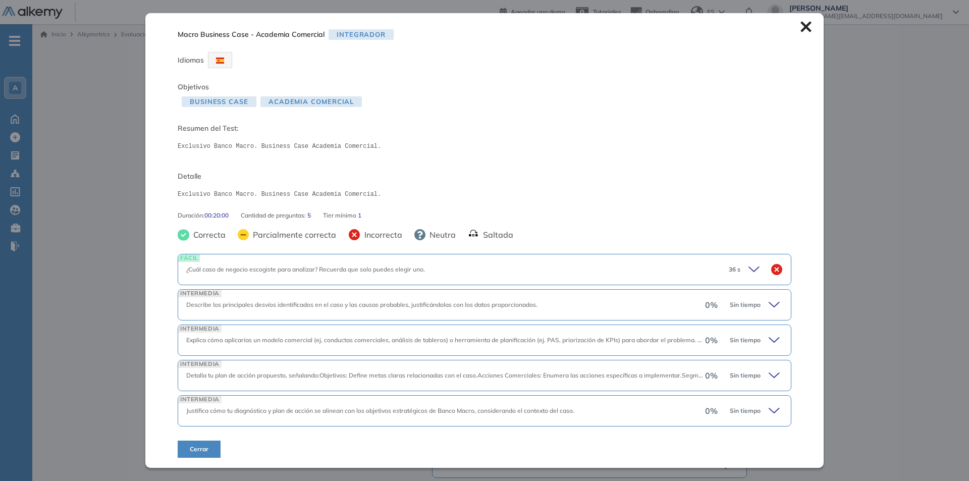
click at [342, 99] on span "Academia Comercial" at bounding box center [310, 101] width 101 height 11
click at [272, 149] on pre "Exclusivo Banco Macro. Business Case Academia Comercial." at bounding box center [485, 146] width 614 height 9
click at [773, 305] on icon at bounding box center [776, 305] width 14 height 14
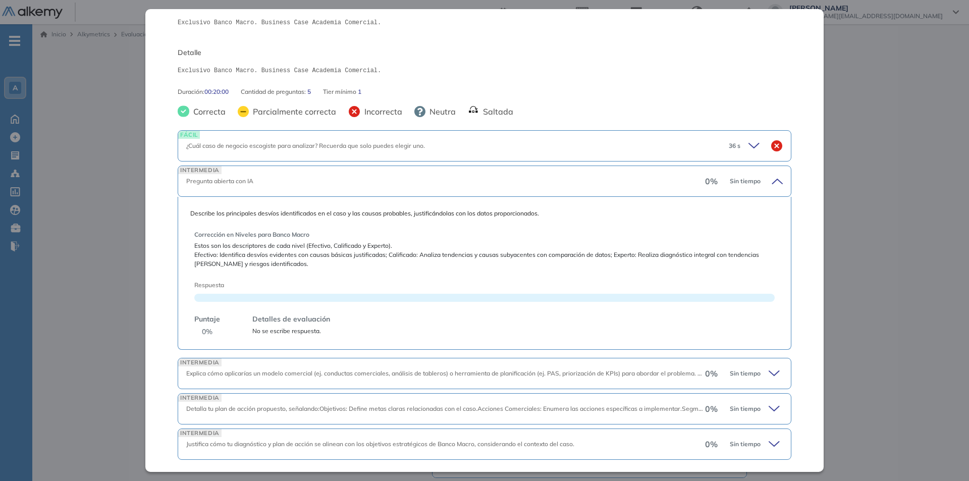
scroll to position [149, 0]
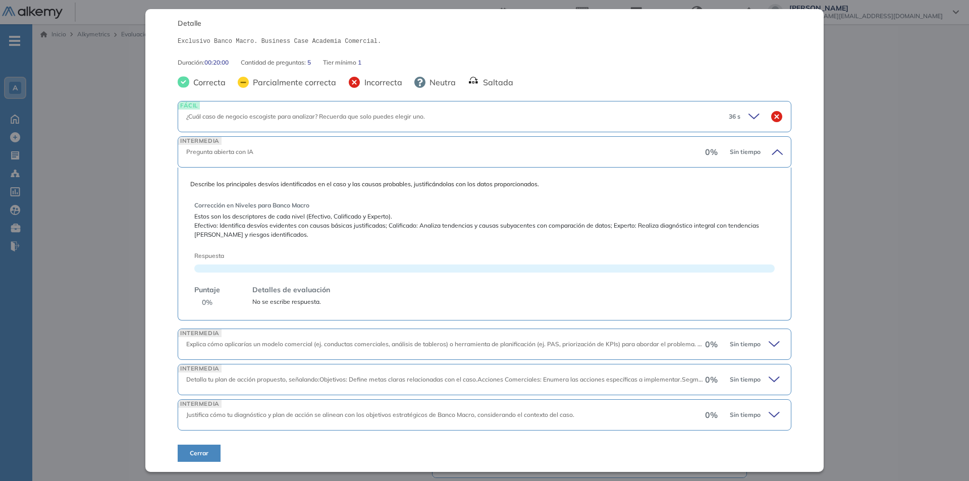
click at [769, 344] on icon at bounding box center [774, 344] width 10 height 5
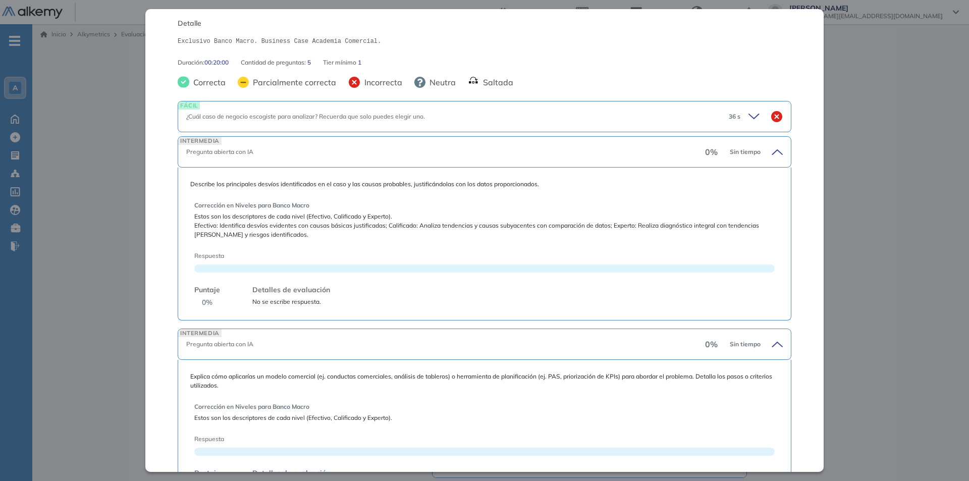
scroll to position [297, 0]
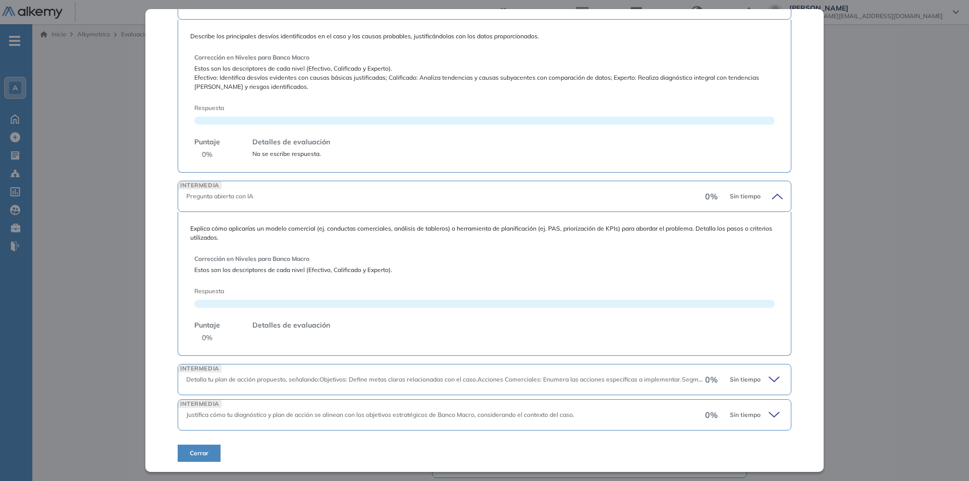
click at [771, 382] on icon at bounding box center [776, 379] width 14 height 14
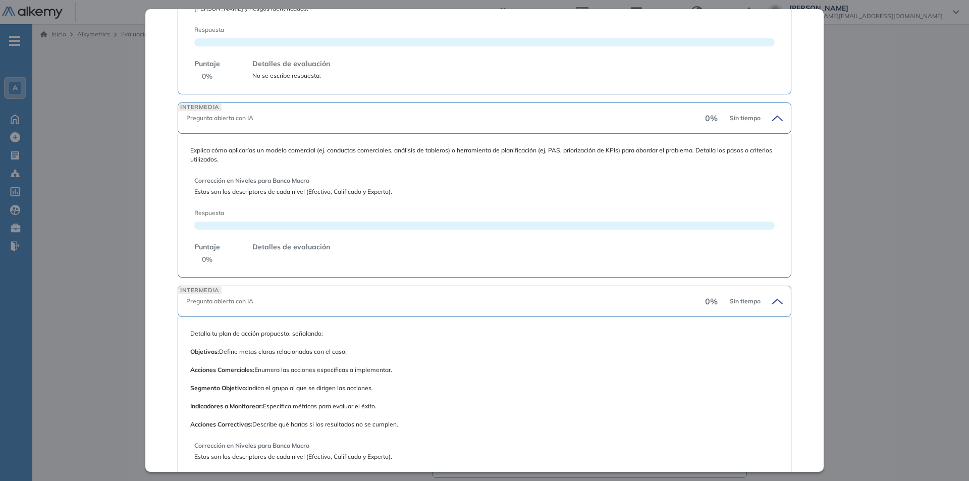
scroll to position [526, 0]
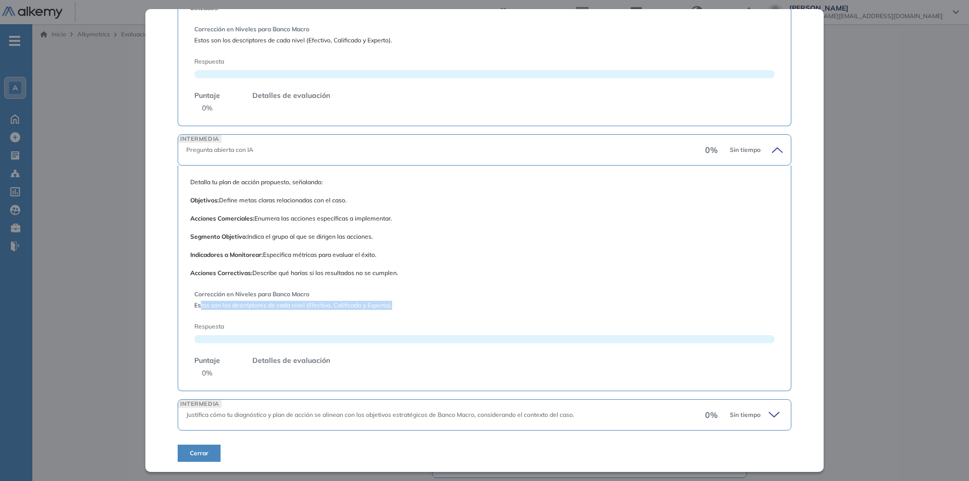
drag, startPoint x: 200, startPoint y: 304, endPoint x: 435, endPoint y: 311, distance: 234.3
click at [435, 311] on div "Corrección en Niveles para Banco Macro Estos son los descriptores de cada nivel…" at bounding box center [484, 330] width 580 height 97
click at [471, 294] on span "Corrección en Niveles para Banco Macro" at bounding box center [484, 294] width 580 height 9
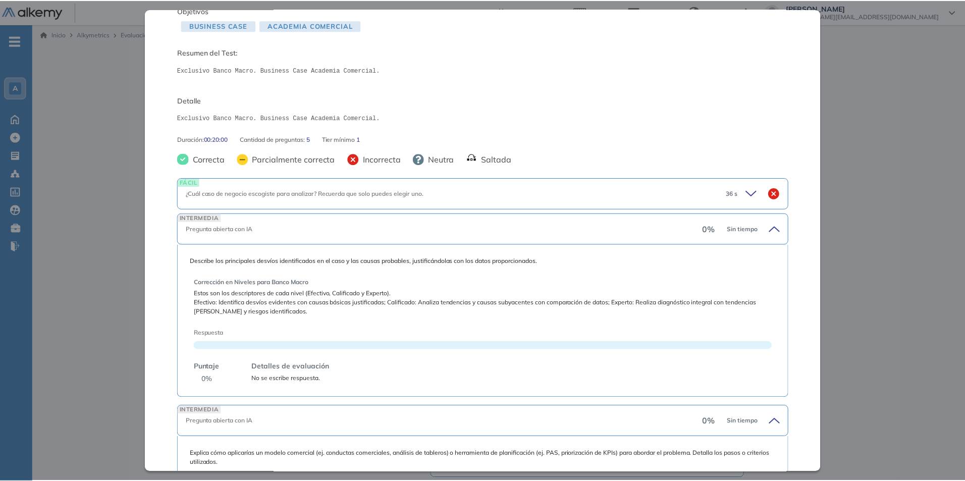
scroll to position [0, 0]
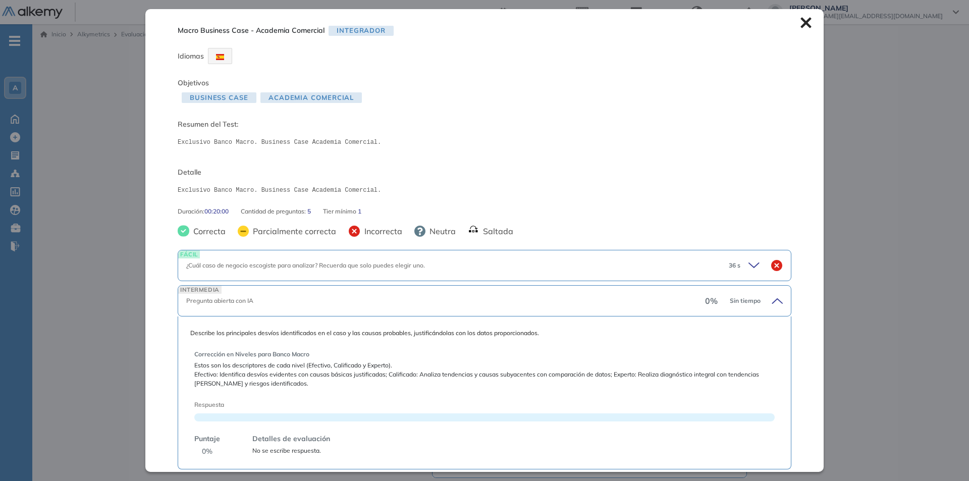
click at [801, 23] on icon at bounding box center [805, 22] width 11 height 11
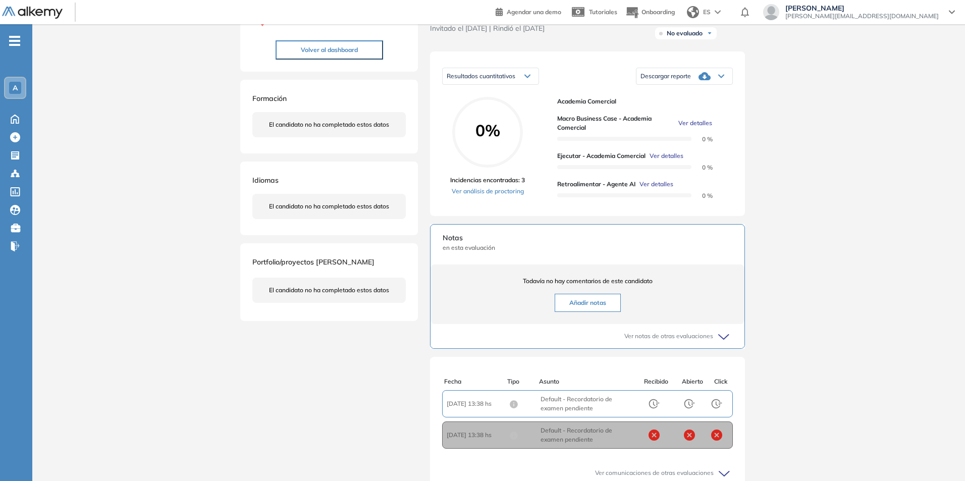
scroll to position [227, 0]
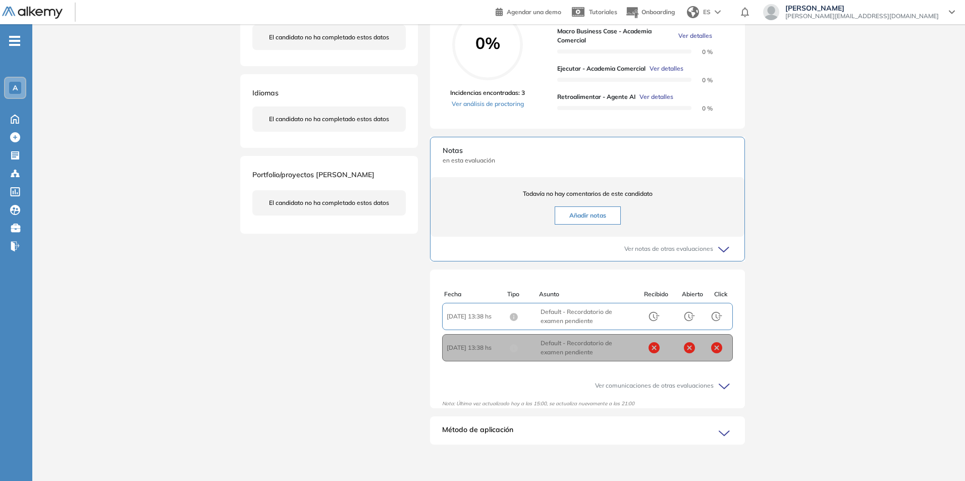
click at [814, 349] on div "Inicio Alkymetrics Evaluaciones Dashboard Candidato Duración : 00:00:00 Cantida…" at bounding box center [498, 144] width 933 height 673
click at [714, 380] on div "Ver comunicaciones de otras evaluaciones" at bounding box center [587, 385] width 291 height 24
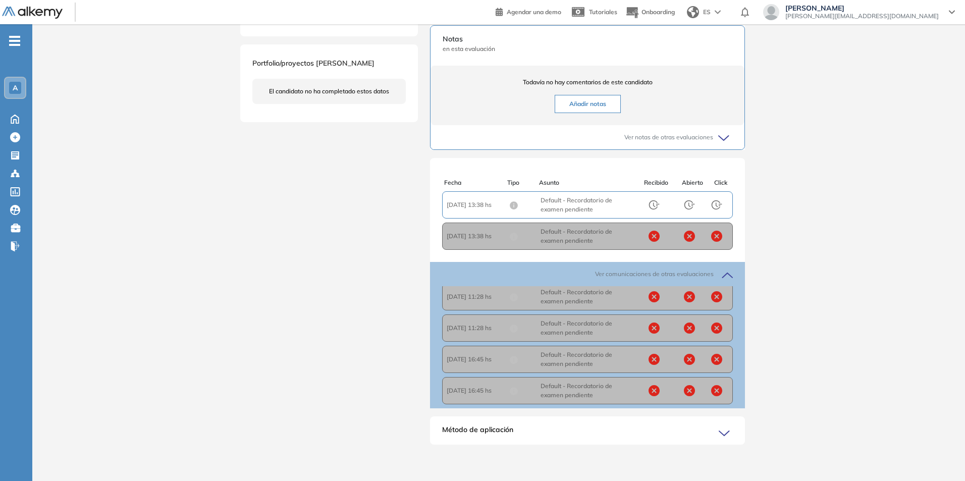
scroll to position [0, 0]
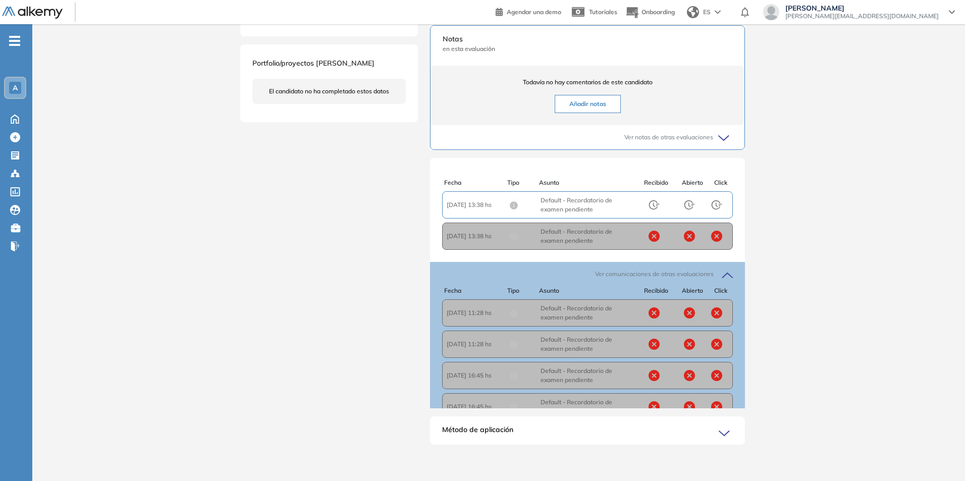
click at [728, 434] on icon at bounding box center [726, 433] width 14 height 14
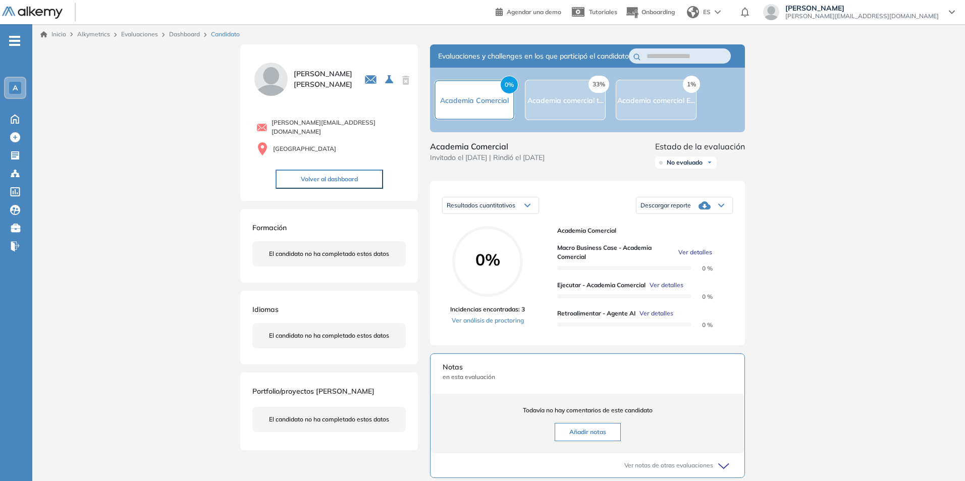
click at [178, 32] on link "Dashboard" at bounding box center [184, 34] width 31 height 8
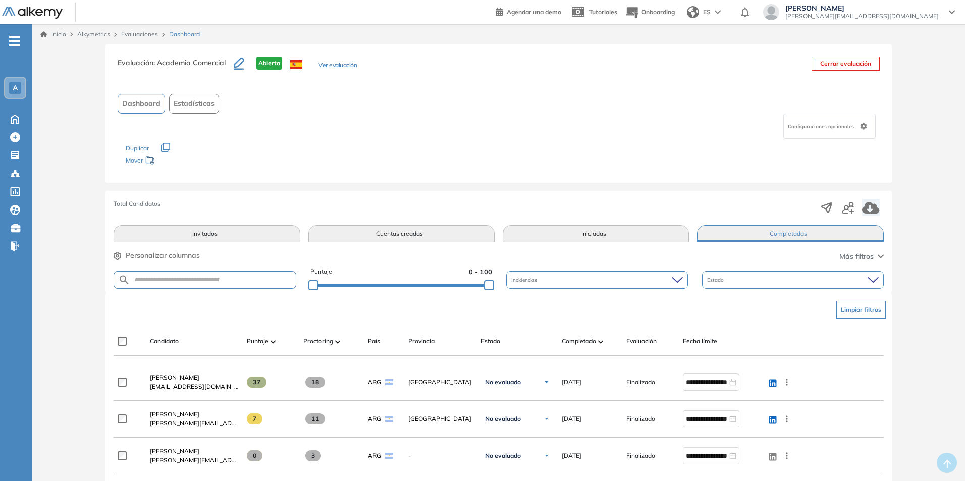
click at [139, 32] on link "Evaluaciones" at bounding box center [139, 34] width 37 height 8
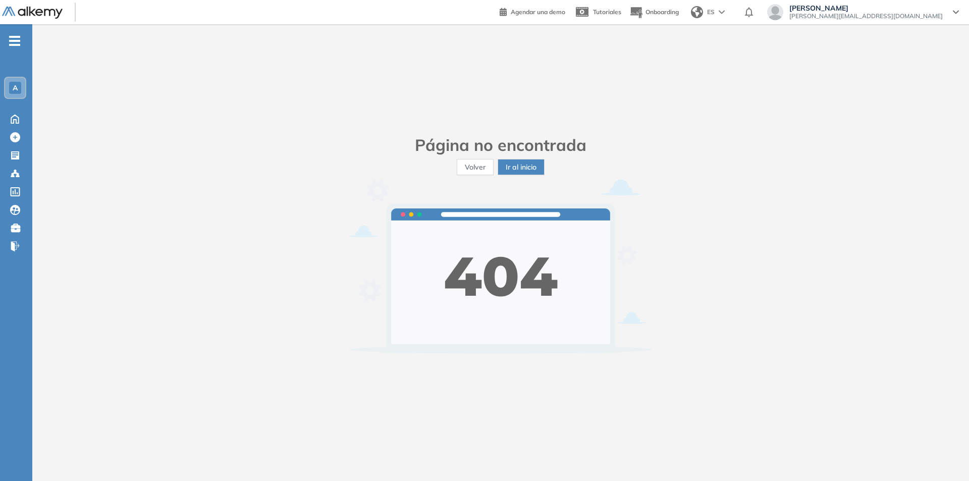
click at [14, 86] on span "A" at bounding box center [15, 88] width 5 height 8
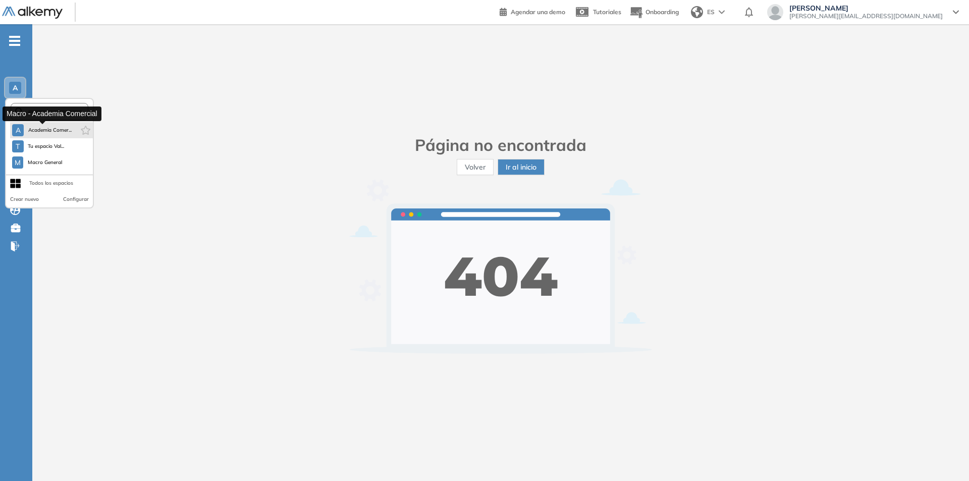
click at [33, 129] on span "Academia Comer..." at bounding box center [50, 130] width 44 height 8
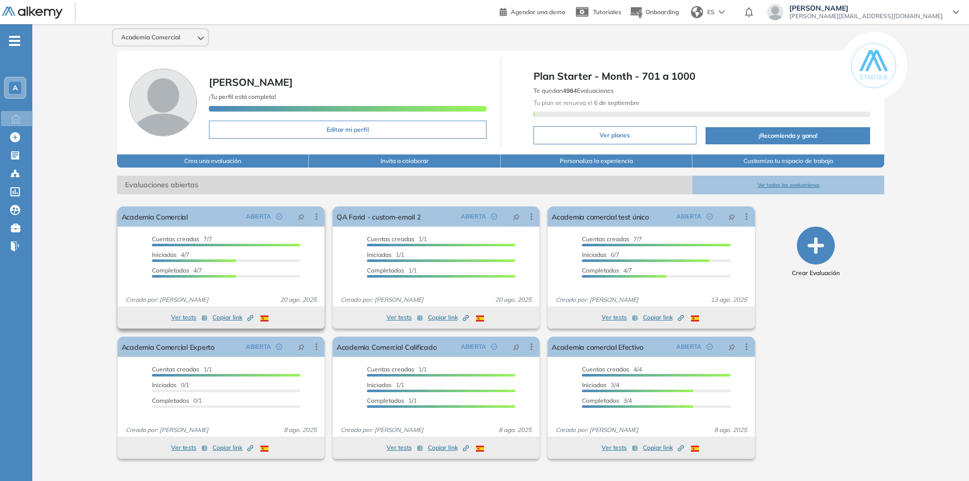
click at [220, 317] on span "Copiar link Created by potrace 1.16, written by [PERSON_NAME] [DATE]-[DATE]" at bounding box center [232, 317] width 41 height 9
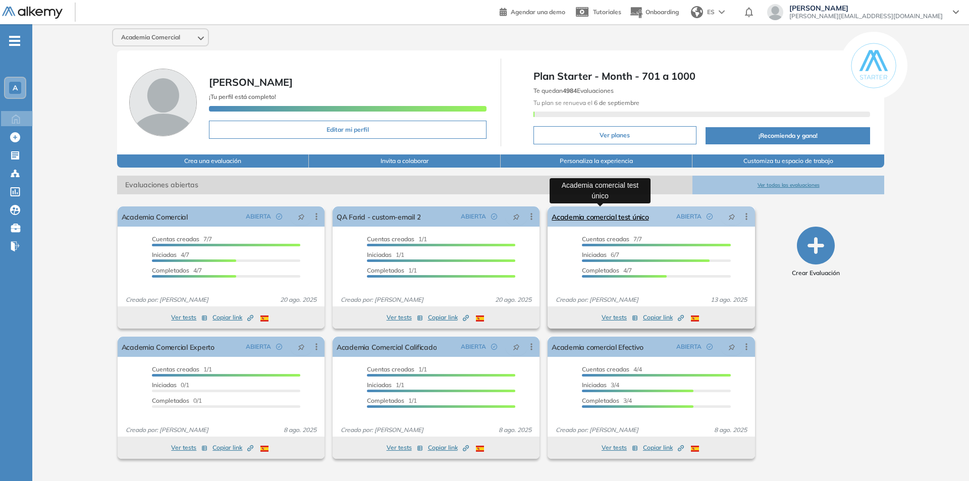
click at [632, 219] on link "Academia comercial test único" at bounding box center [600, 216] width 97 height 20
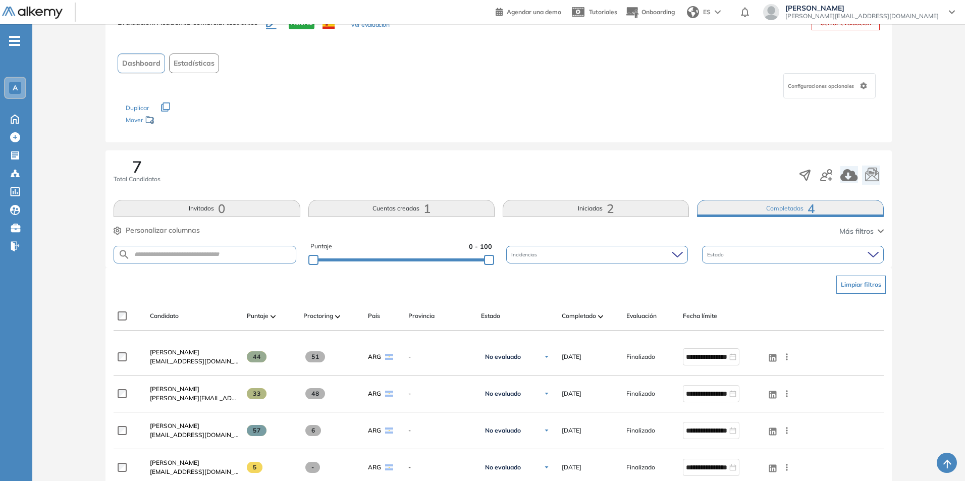
scroll to position [151, 0]
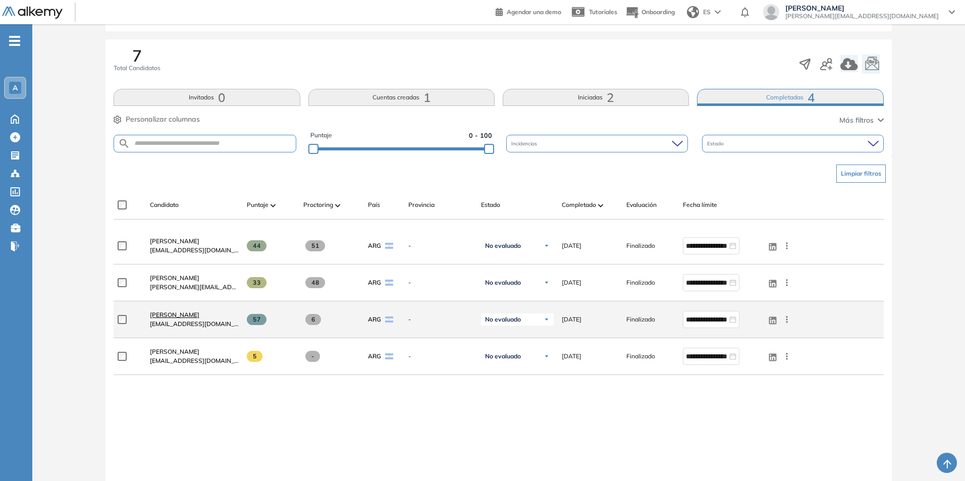
click at [168, 314] on span "[PERSON_NAME]" at bounding box center [174, 315] width 49 height 8
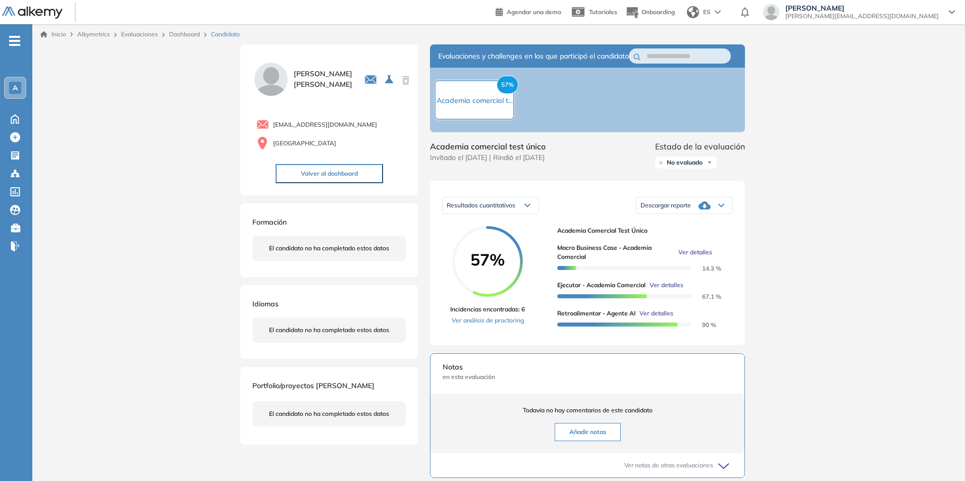
click at [697, 257] on span "Ver detalles" at bounding box center [695, 252] width 34 height 9
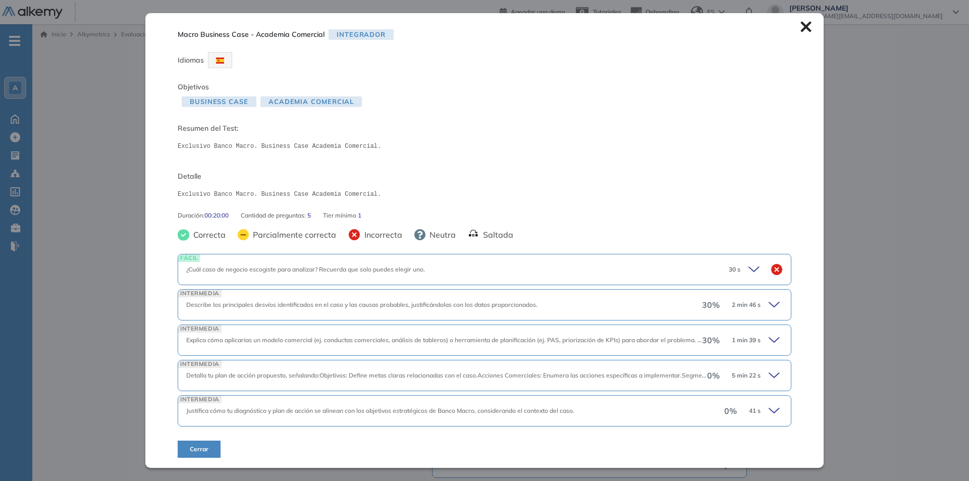
click at [770, 303] on icon at bounding box center [776, 305] width 14 height 14
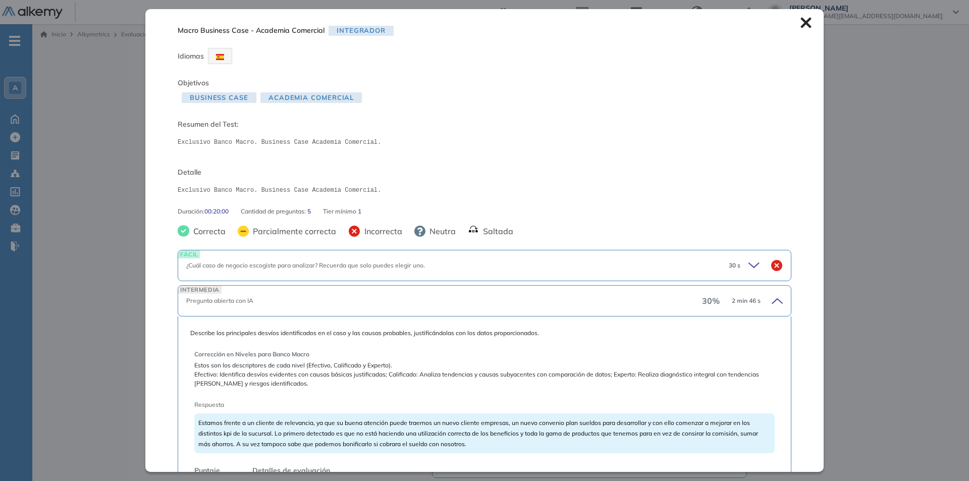
click at [800, 23] on icon at bounding box center [805, 23] width 11 height 11
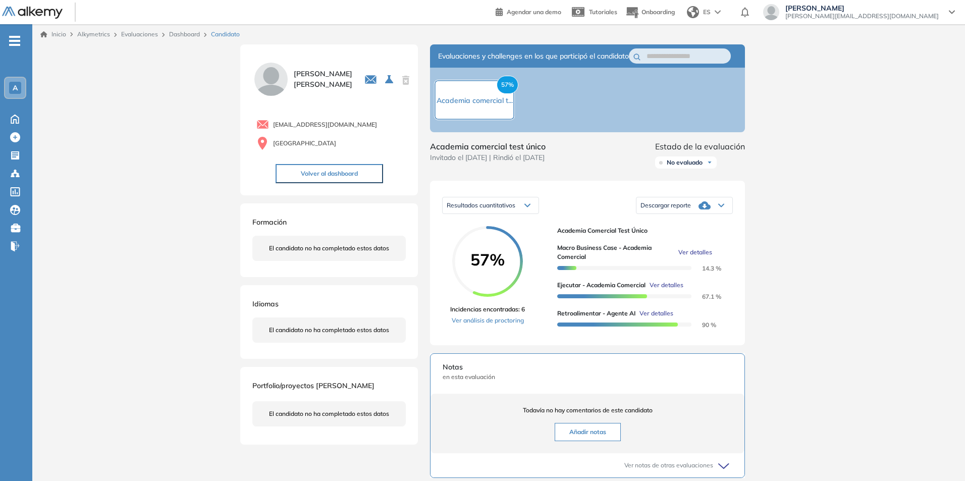
click at [700, 257] on span "Ver detalles" at bounding box center [695, 252] width 34 height 9
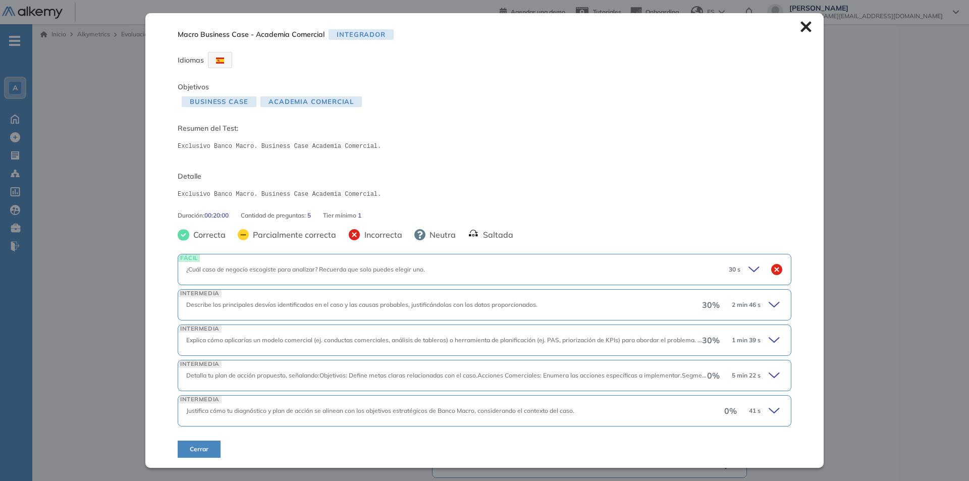
click at [770, 410] on icon at bounding box center [776, 411] width 14 height 14
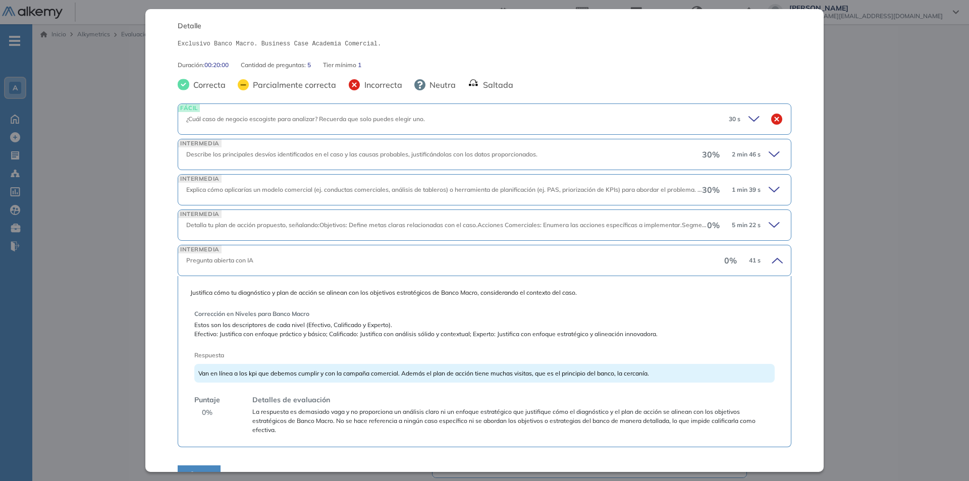
scroll to position [167, 0]
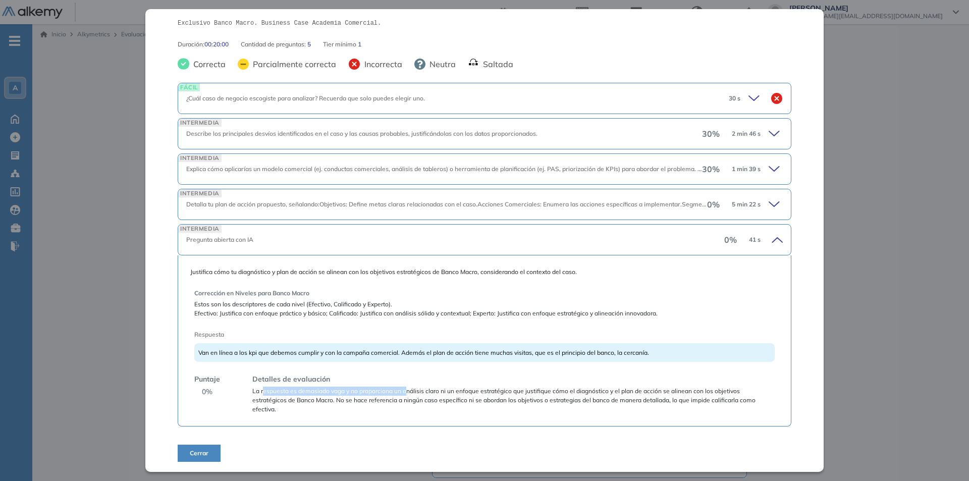
drag, startPoint x: 263, startPoint y: 394, endPoint x: 405, endPoint y: 393, distance: 142.3
click at [405, 393] on span "La respuesta es demasiado vaga y no proporciona un análisis claro ni un enfoque…" at bounding box center [513, 400] width 522 height 27
click at [445, 394] on span "La respuesta es demasiado vaga y no proporciona un análisis claro ni un enfoque…" at bounding box center [513, 400] width 522 height 27
drag, startPoint x: 200, startPoint y: 351, endPoint x: 489, endPoint y: 354, distance: 288.2
click at [489, 354] on span "Van en línea a los kpi que debemos cumplir y con la campaña comercial. Además e…" at bounding box center [423, 353] width 451 height 8
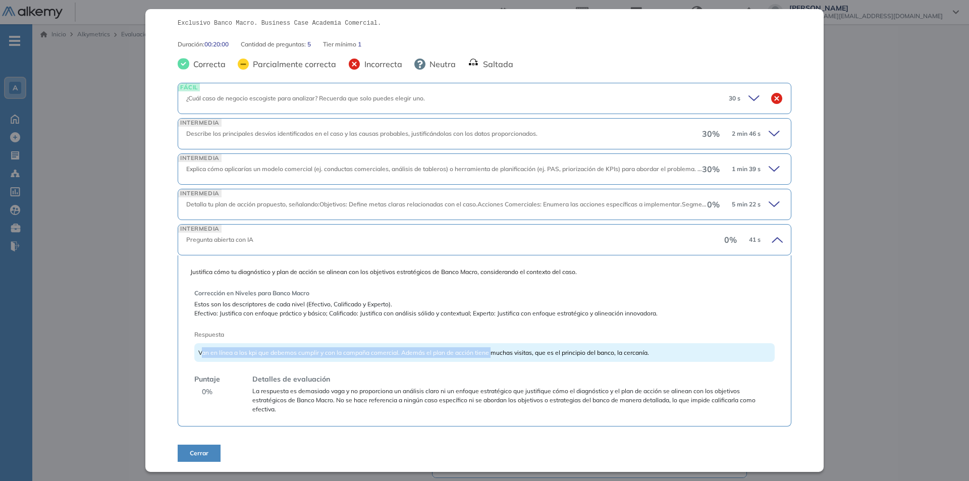
click at [427, 354] on span "Van en línea a los kpi que debemos cumplir y con la campaña comercial. Además e…" at bounding box center [423, 353] width 451 height 8
click at [769, 203] on icon at bounding box center [776, 204] width 14 height 14
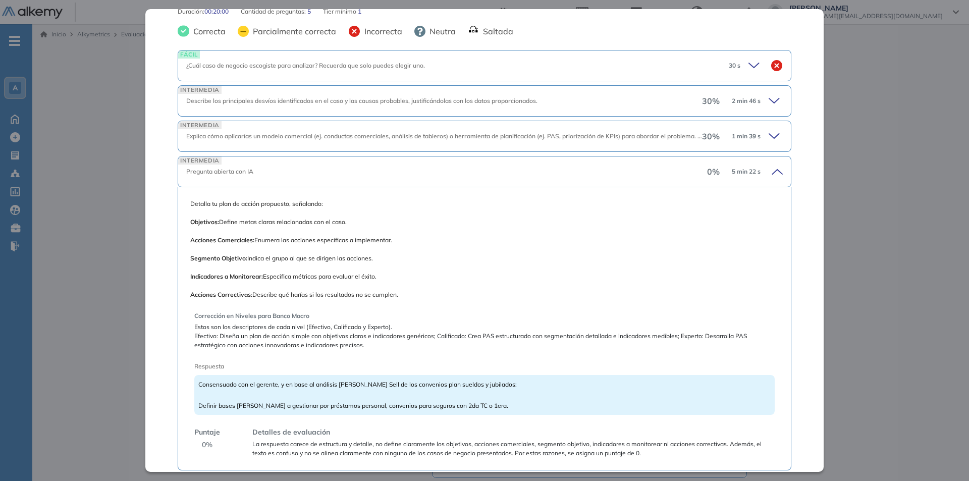
scroll to position [218, 0]
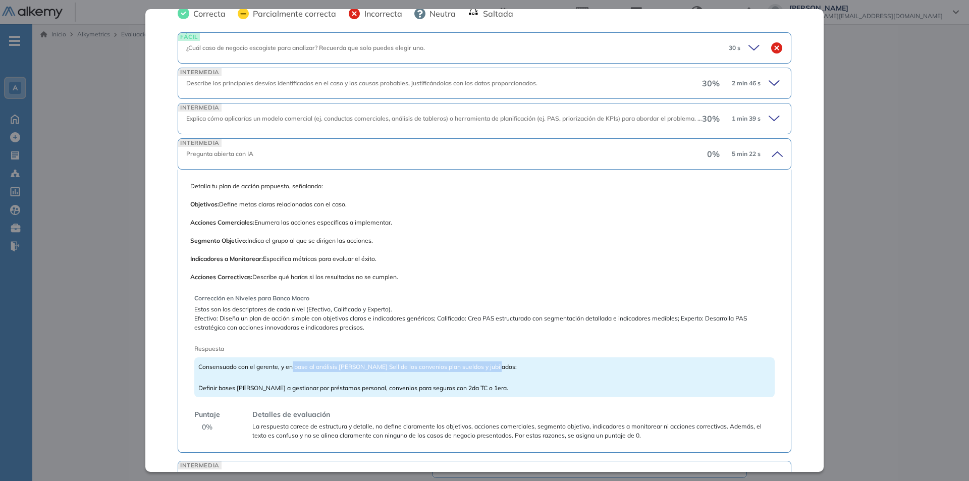
drag, startPoint x: 290, startPoint y: 368, endPoint x: 504, endPoint y: 371, distance: 213.5
click at [504, 371] on div "Consensuado con el gerente, y en base al análisis [PERSON_NAME] Sell de los con…" at bounding box center [484, 377] width 580 height 40
drag, startPoint x: 206, startPoint y: 386, endPoint x: 516, endPoint y: 387, distance: 309.4
click at [516, 387] on div "Consensuado con el gerente, y en base al análisis [PERSON_NAME] Sell de los con…" at bounding box center [484, 377] width 580 height 40
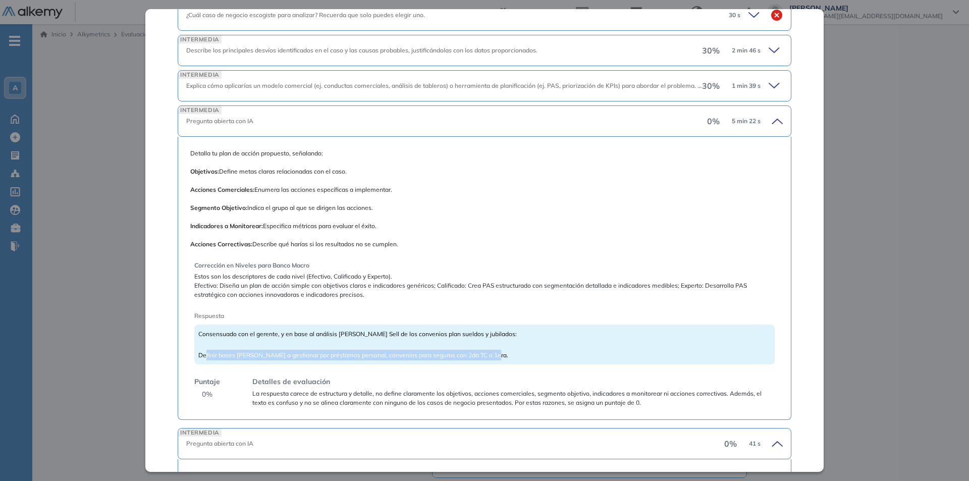
scroll to position [268, 0]
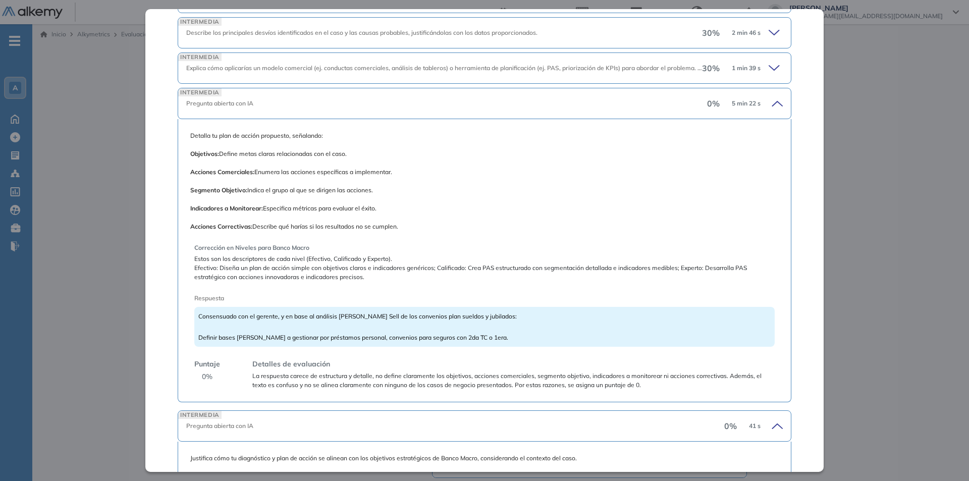
click at [586, 230] on span "Detalla tu plan de acción propuesto, señalando: Objetivos: Define metas claras …" at bounding box center [484, 181] width 588 height 100
drag, startPoint x: 211, startPoint y: 265, endPoint x: 397, endPoint y: 272, distance: 185.3
click at [397, 272] on span "Efectivo: Diseña un plan de acción simple con objetivos claros e indicadores ge…" at bounding box center [484, 272] width 580 height 18
click at [456, 239] on div "Corrección en Niveles para Banco Macro Estos son los descriptores de cada nivel…" at bounding box center [484, 312] width 580 height 154
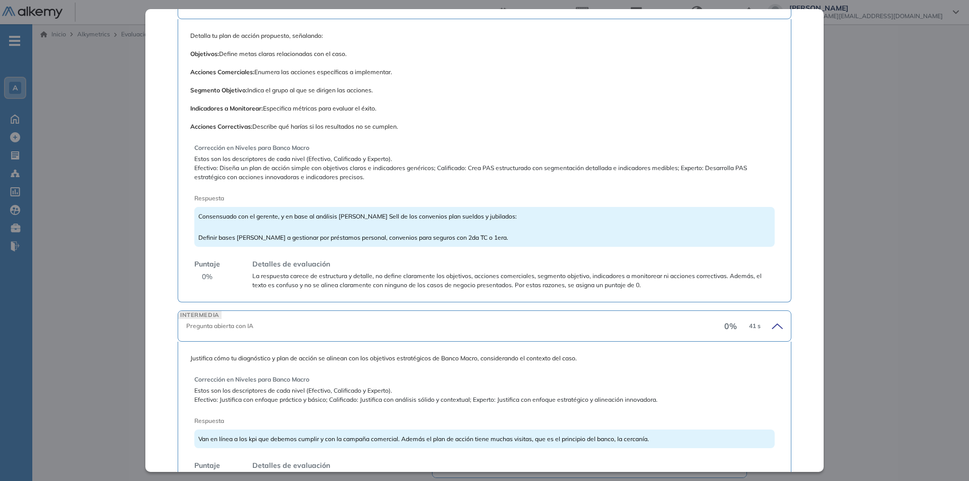
scroll to position [369, 0]
drag, startPoint x: 260, startPoint y: 274, endPoint x: 403, endPoint y: 279, distance: 142.9
click at [403, 279] on span "La respuesta carece de estructura y detalle, no define claramente los objetivos…" at bounding box center [513, 280] width 522 height 18
click at [423, 276] on span "La respuesta carece de estructura y detalle, no define claramente los objetivos…" at bounding box center [513, 280] width 522 height 18
drag, startPoint x: 343, startPoint y: 276, endPoint x: 754, endPoint y: 280, distance: 411.3
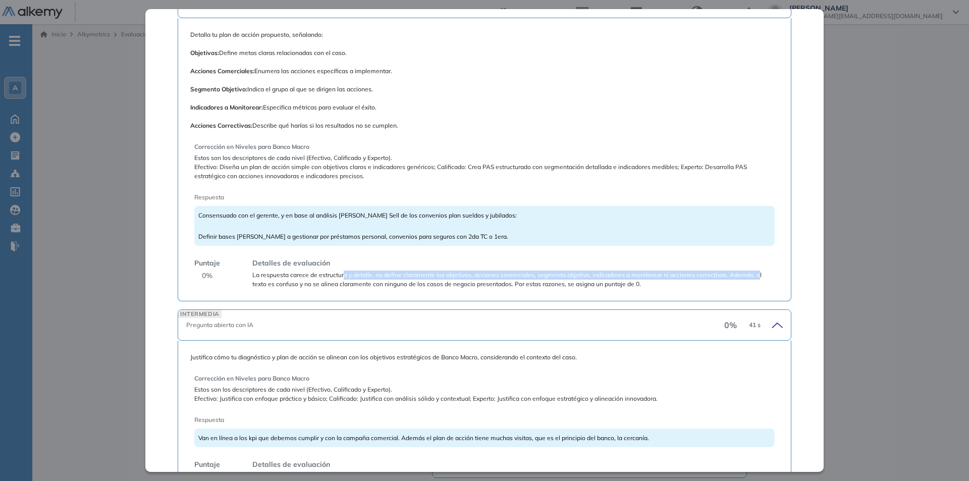
click at [754, 280] on span "La respuesta carece de estructura y detalle, no define claramente los objetivos…" at bounding box center [513, 280] width 522 height 18
click at [644, 289] on span "La respuesta carece de estructura y detalle, no define claramente los objetivos…" at bounding box center [513, 280] width 522 height 18
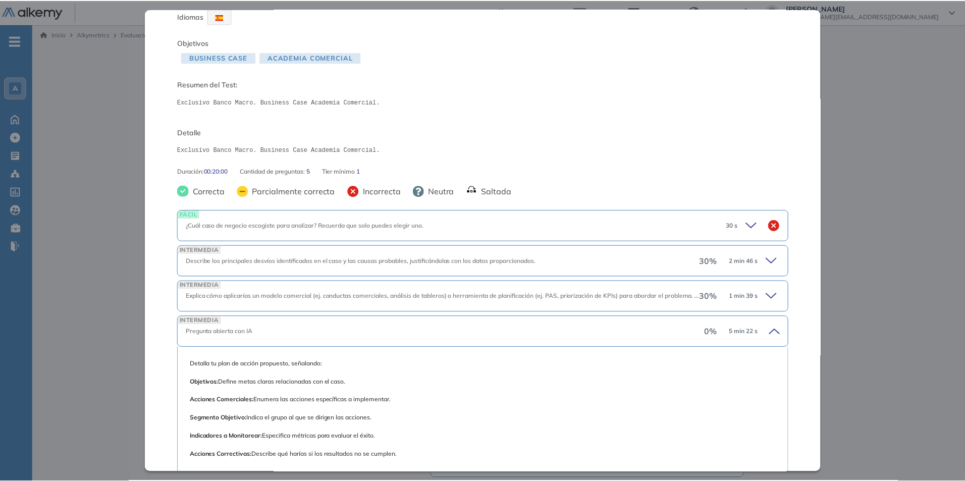
scroll to position [0, 0]
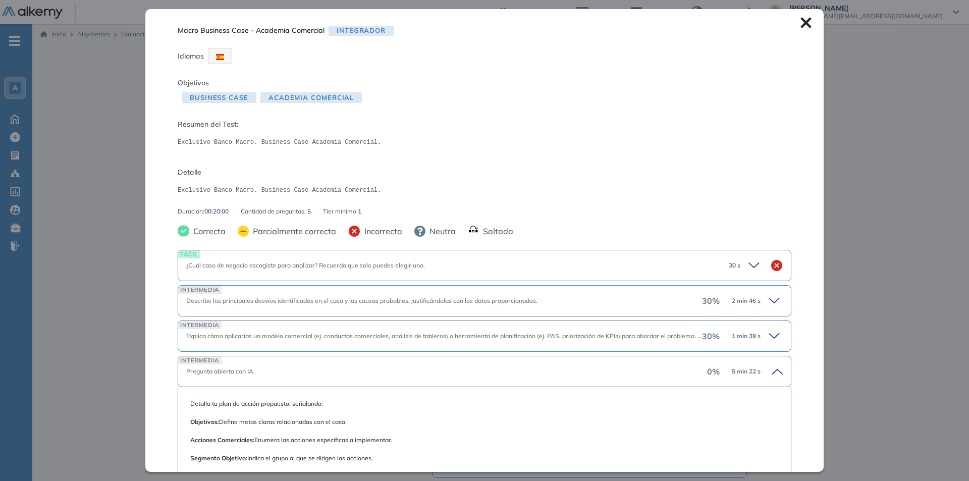
click at [800, 26] on icon at bounding box center [805, 22] width 11 height 11
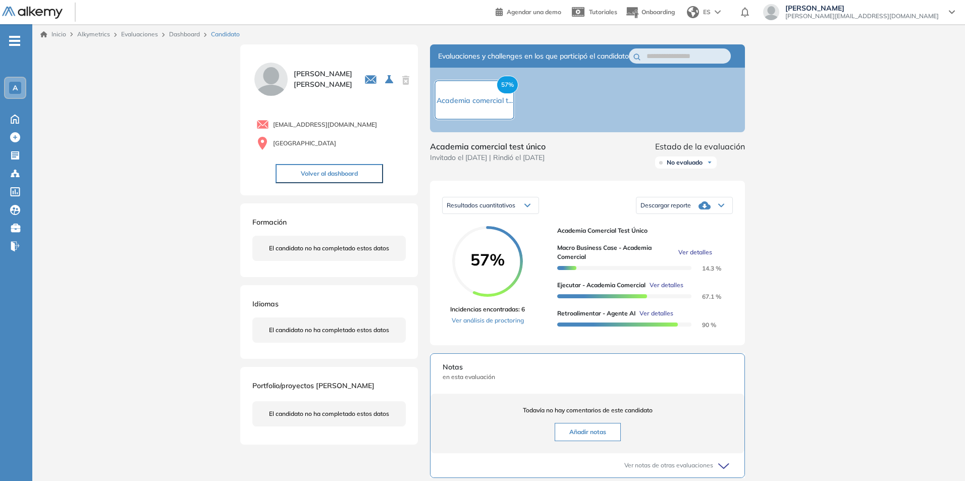
click at [177, 32] on link "Dashboard" at bounding box center [184, 34] width 31 height 8
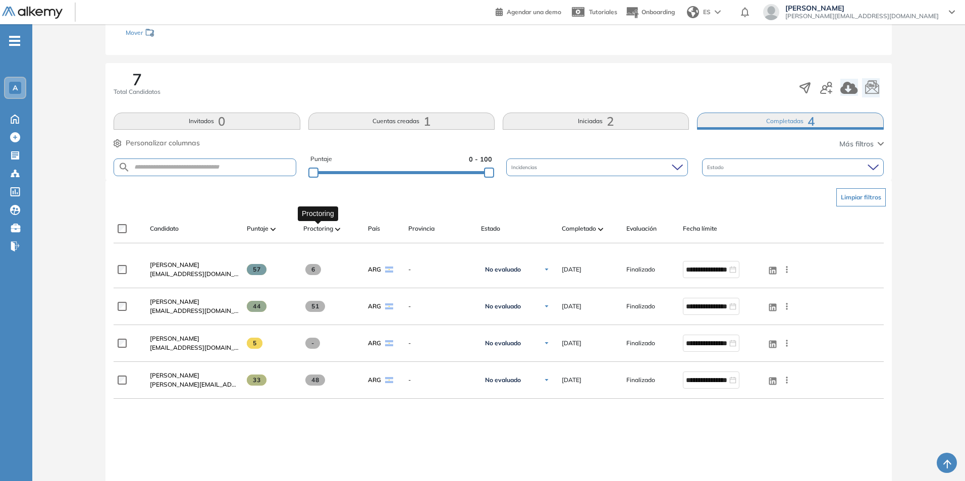
scroll to position [151, 0]
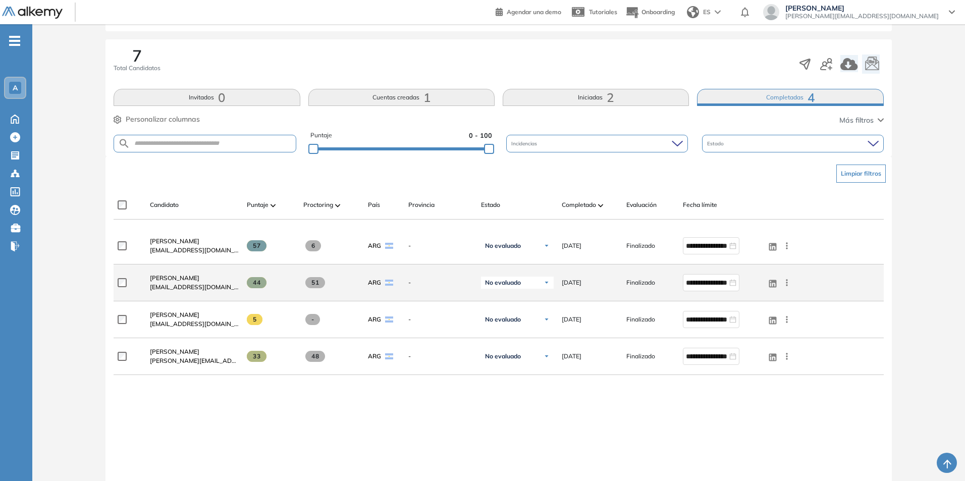
click at [160, 283] on span "[EMAIL_ADDRESS][DOMAIN_NAME]" at bounding box center [194, 287] width 89 height 9
click at [161, 279] on span "[PERSON_NAME]" at bounding box center [174, 278] width 49 height 8
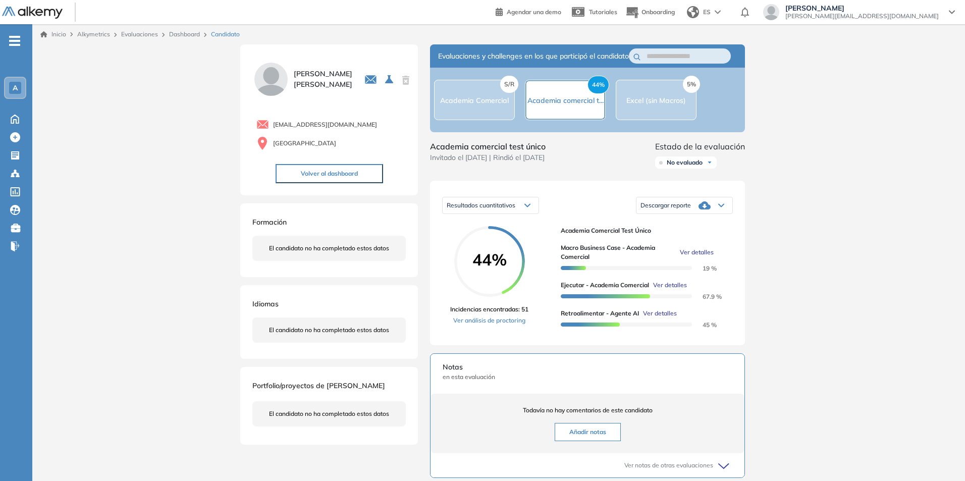
click at [689, 257] on span "Ver detalles" at bounding box center [697, 252] width 34 height 9
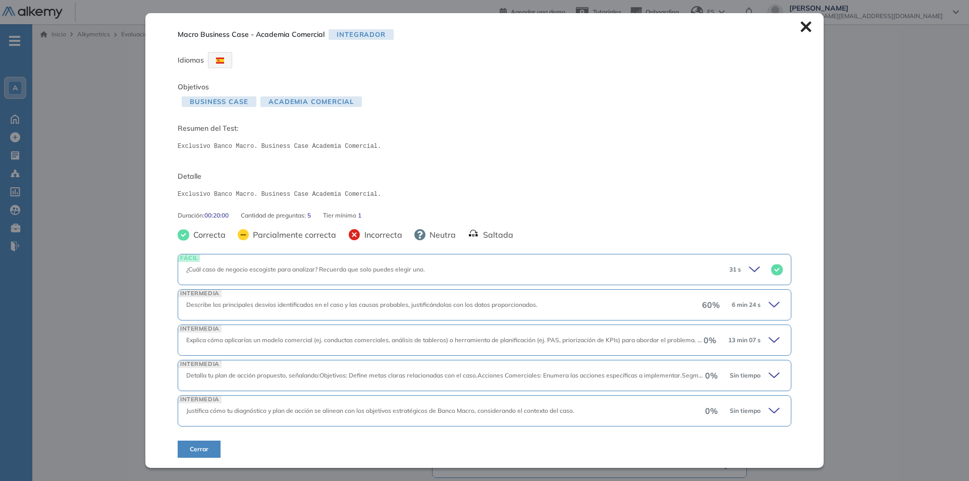
click at [771, 303] on icon at bounding box center [776, 305] width 14 height 14
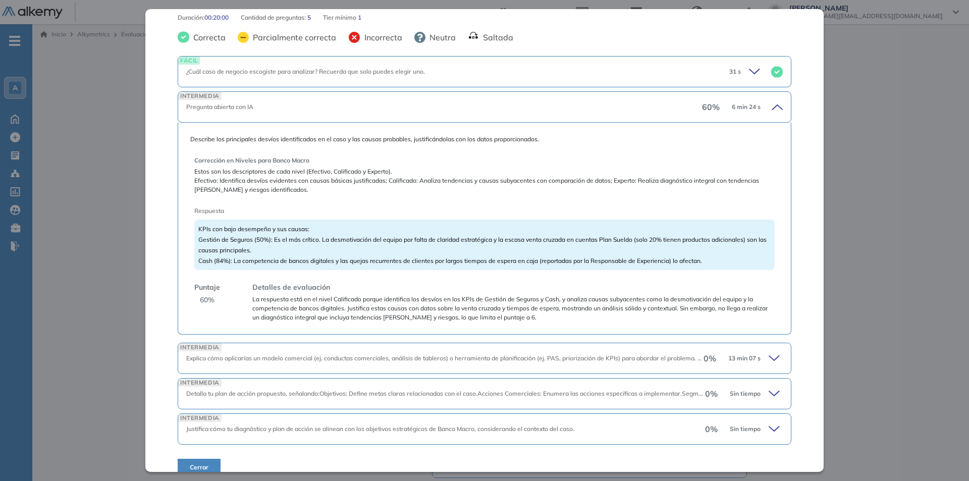
scroll to position [202, 0]
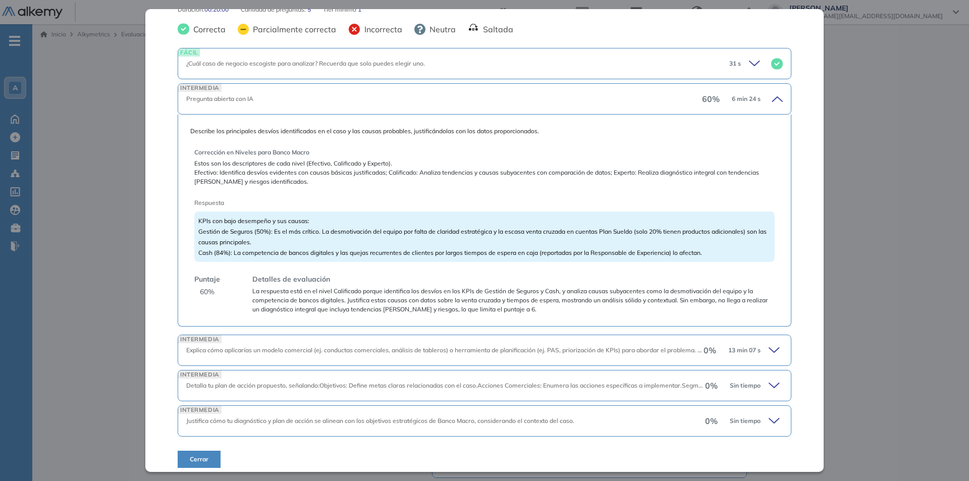
click at [769, 350] on icon at bounding box center [774, 350] width 10 height 5
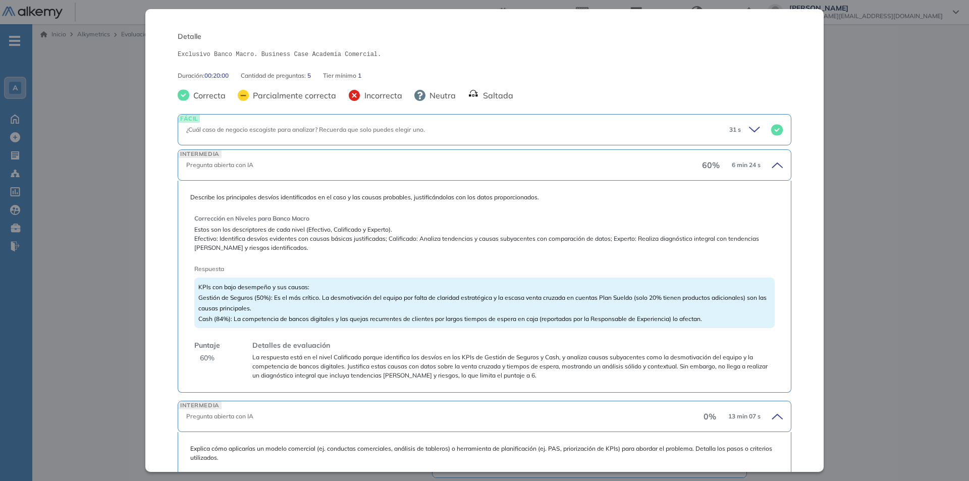
scroll to position [122, 0]
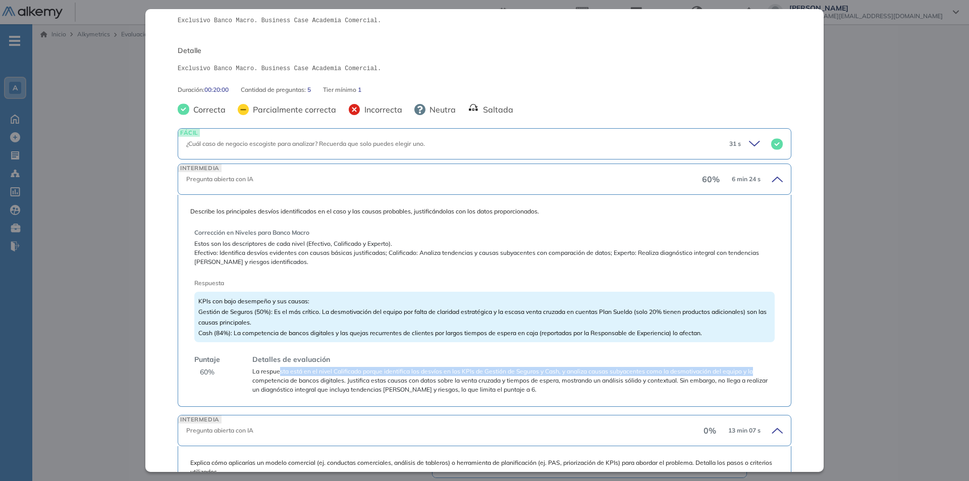
drag, startPoint x: 279, startPoint y: 372, endPoint x: 761, endPoint y: 368, distance: 481.5
click at [761, 368] on span "La respuesta está en el nivel Calificado porque identifica los desvíos en los K…" at bounding box center [513, 380] width 522 height 27
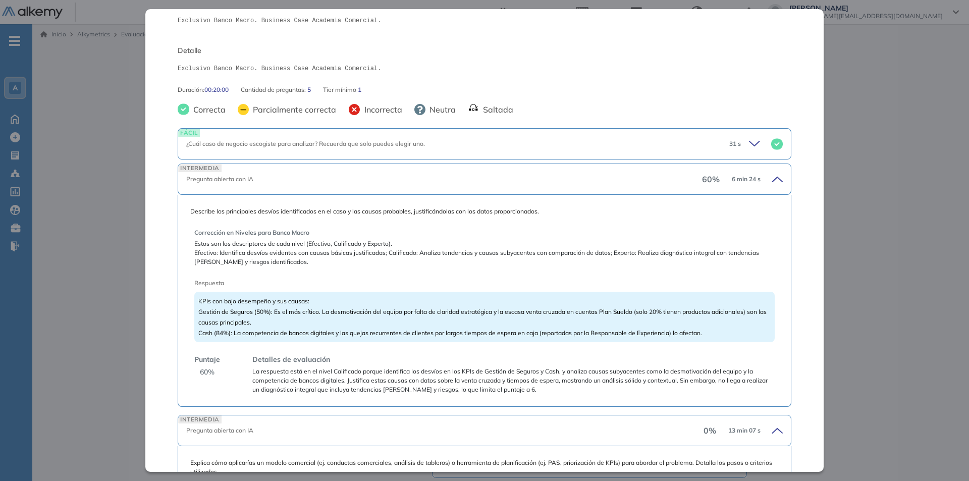
click at [502, 384] on span "La respuesta está en el nivel Calificado porque identifica los desvíos en los K…" at bounding box center [513, 380] width 522 height 27
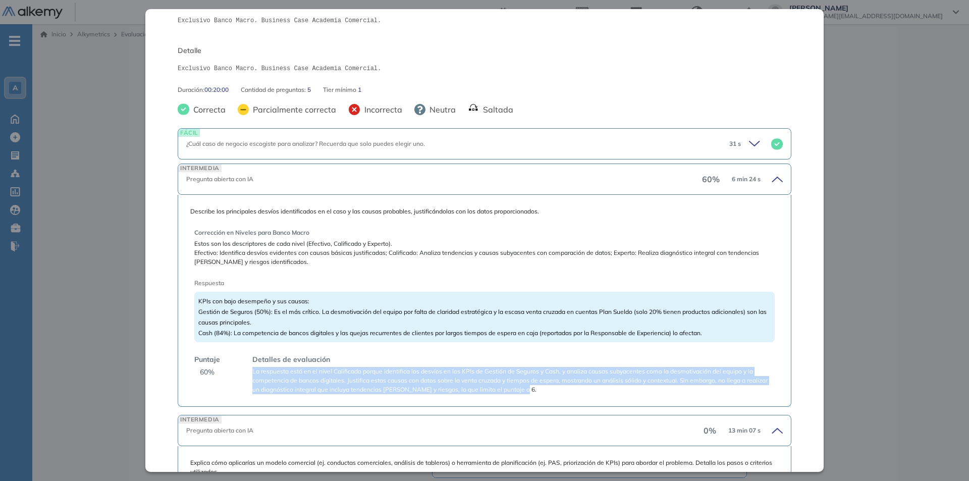
drag, startPoint x: 552, startPoint y: 388, endPoint x: 239, endPoint y: 370, distance: 313.9
click at [239, 370] on div "Puntaje 60 % Detalles de evaluación La respuesta está en el nivel Calificado po…" at bounding box center [484, 374] width 580 height 40
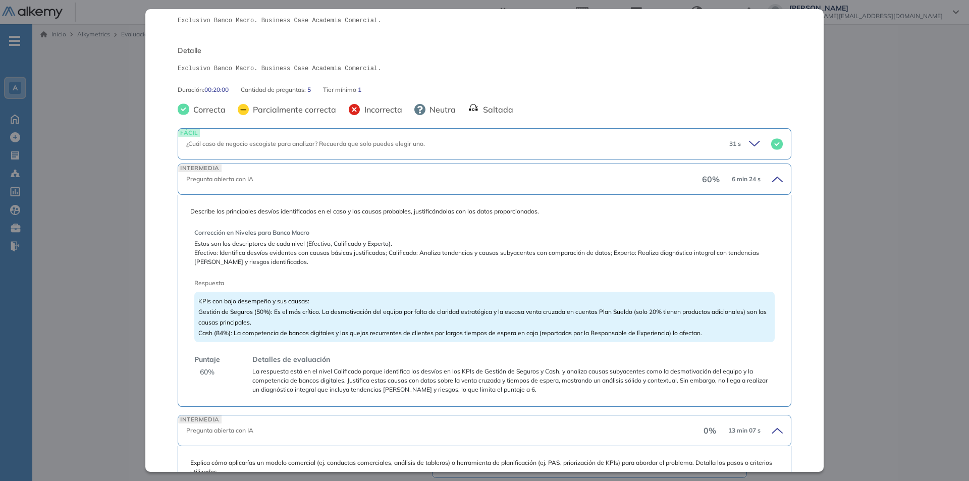
click at [720, 327] on div "KPIs con bajo desempeño y sus causas: Gestión de Seguros (50%): Es el más críti…" at bounding box center [484, 317] width 580 height 50
click at [686, 334] on span "KPIs con bajo desempeño y sus causas: Gestión de Seguros (50%): Es el más críti…" at bounding box center [482, 316] width 568 height 39
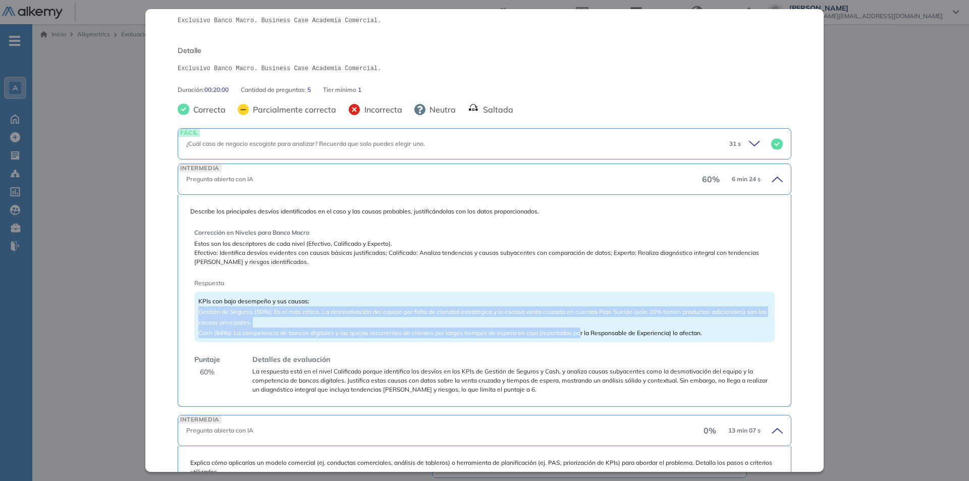
drag, startPoint x: 579, startPoint y: 330, endPoint x: 589, endPoint y: 317, distance: 15.8
click at [589, 317] on div "KPIs con bajo desempeño y sus causas: Gestión de Seguros (50%): Es el más críti…" at bounding box center [484, 317] width 580 height 50
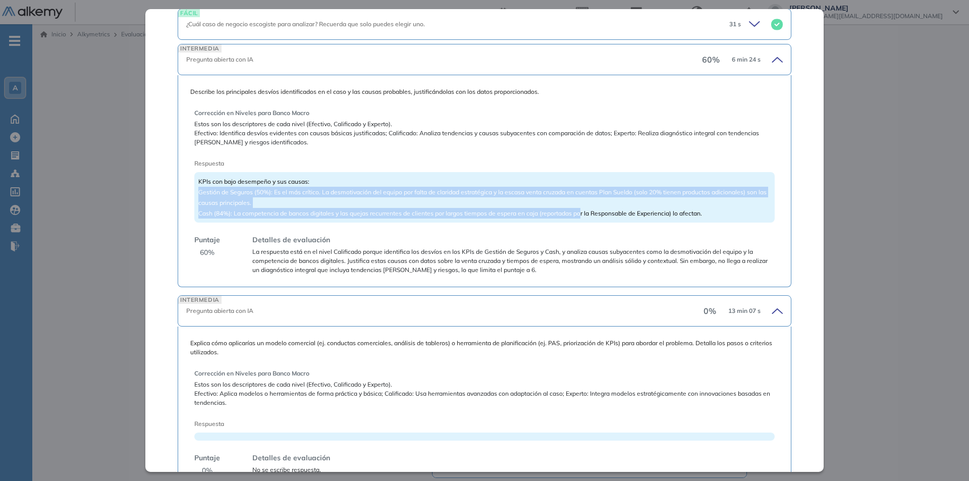
scroll to position [0, 0]
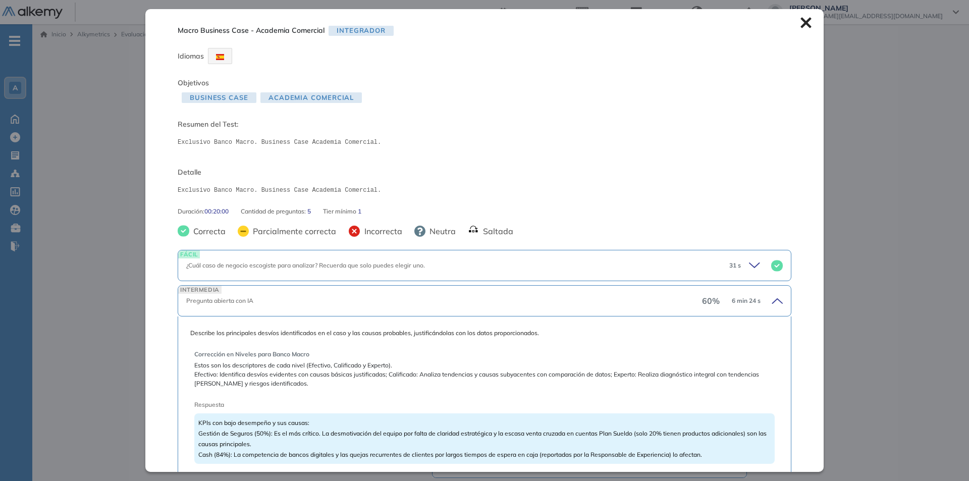
click at [800, 24] on icon at bounding box center [805, 23] width 11 height 11
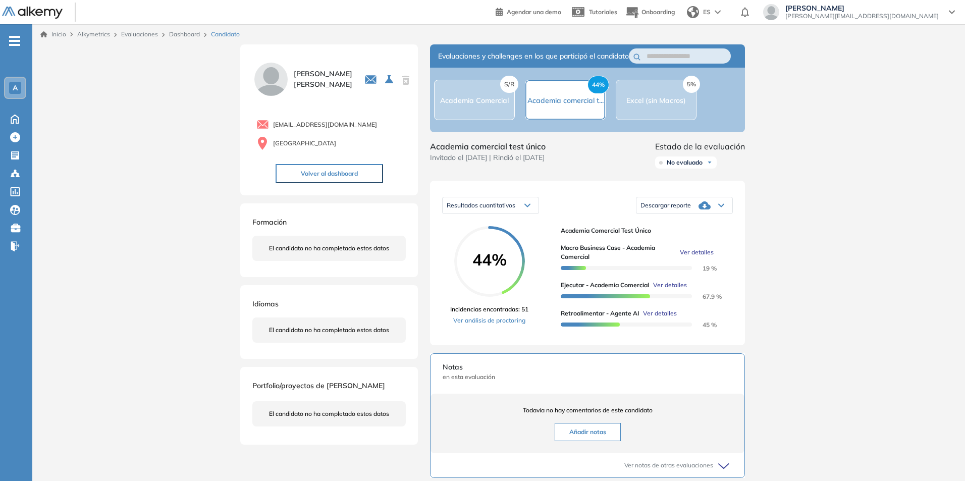
click at [671, 290] on span "Ver detalles" at bounding box center [670, 285] width 34 height 9
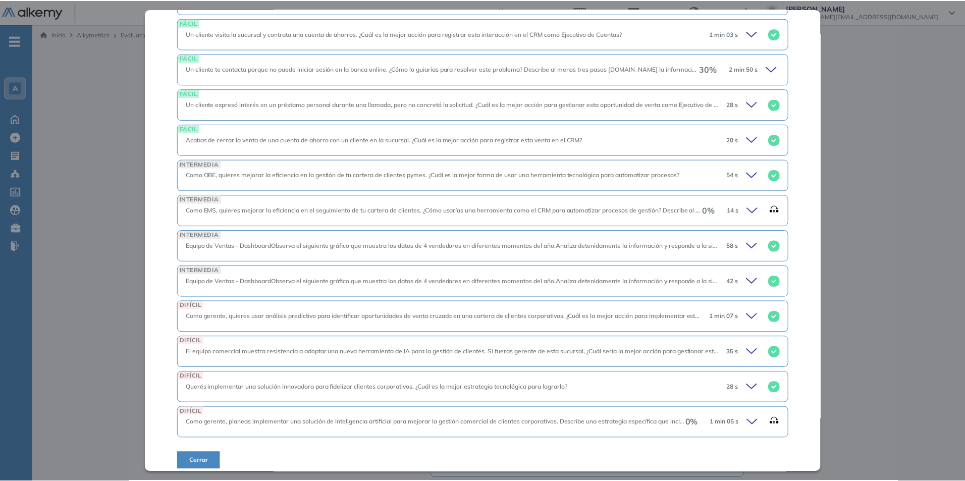
scroll to position [628, 0]
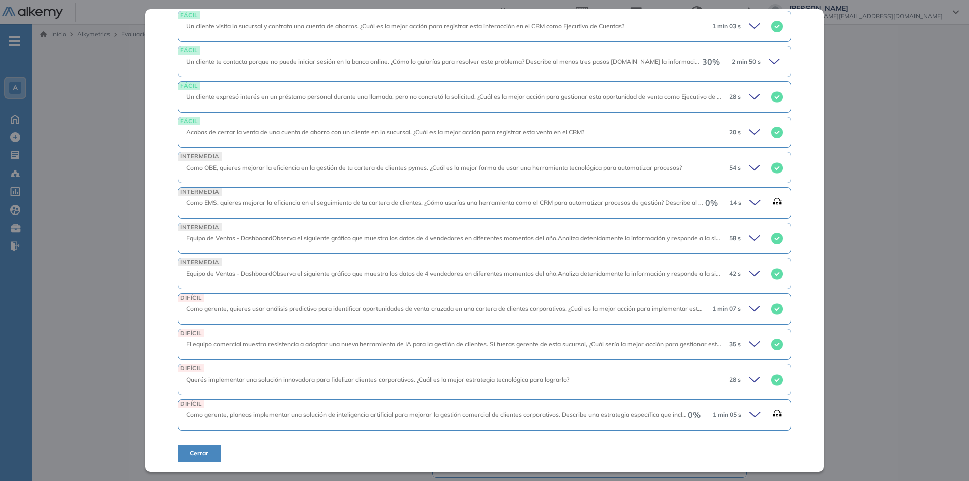
click at [198, 457] on span "Cerrar" at bounding box center [199, 453] width 19 height 9
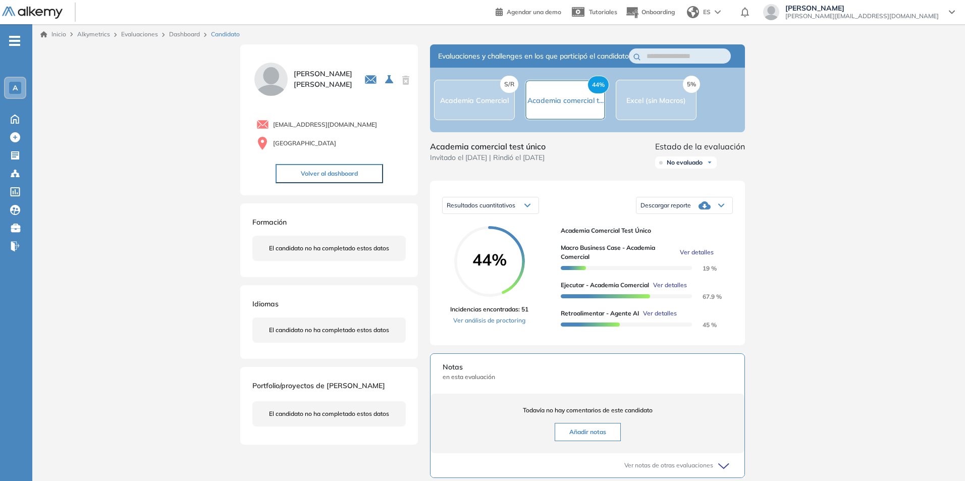
scroll to position [451, 0]
click at [607, 318] on span "Retroalimentar - Agente AI" at bounding box center [600, 313] width 78 height 9
click at [591, 327] on div at bounding box center [590, 324] width 59 height 4
click at [705, 209] on icon at bounding box center [704, 205] width 12 height 8
click at [677, 235] on li "Descargar informe completo" at bounding box center [678, 230] width 75 height 10
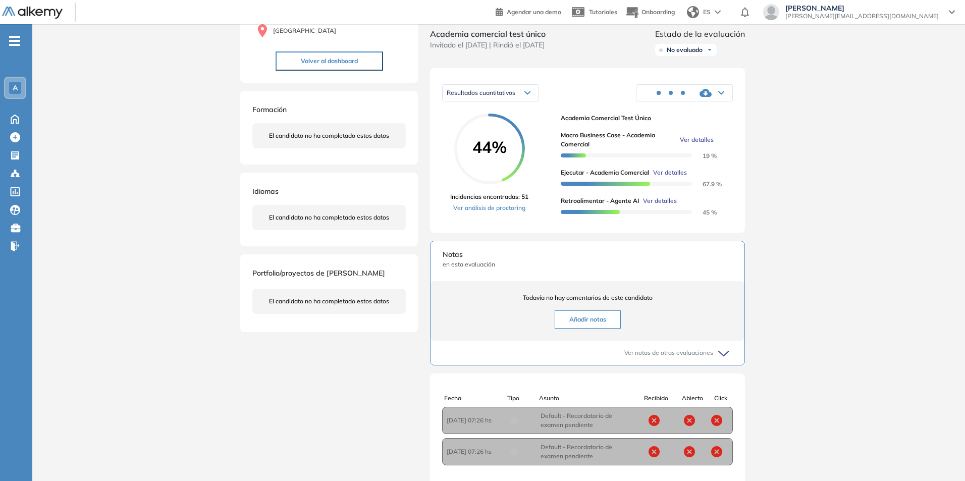
scroll to position [227, 0]
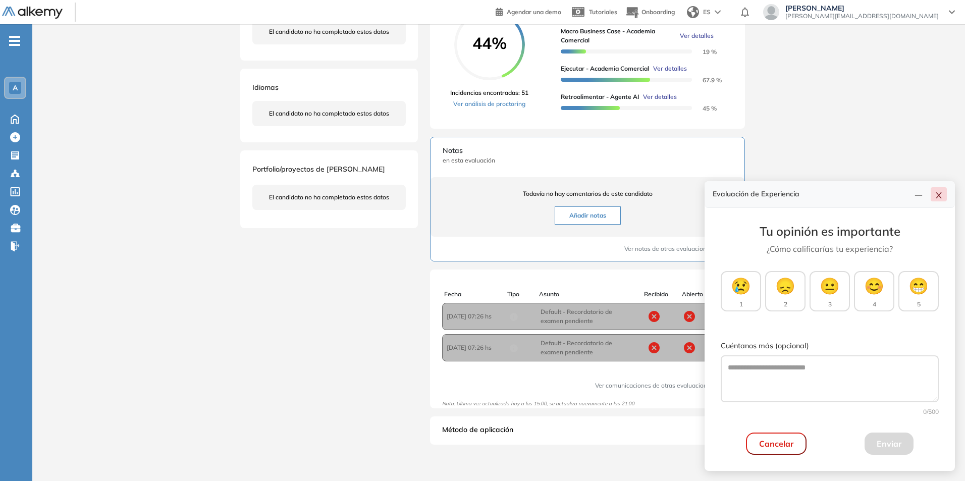
click at [939, 196] on icon "close" at bounding box center [939, 195] width 8 height 8
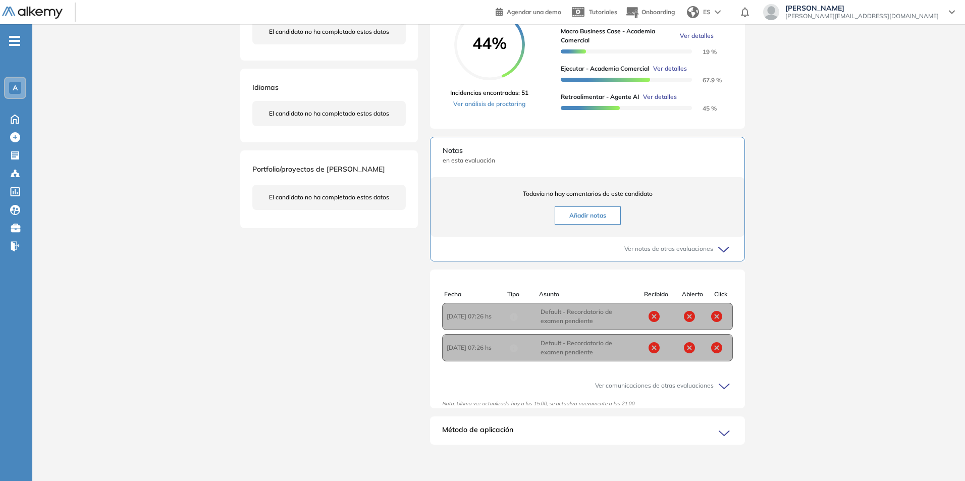
click at [731, 244] on icon at bounding box center [725, 250] width 14 height 14
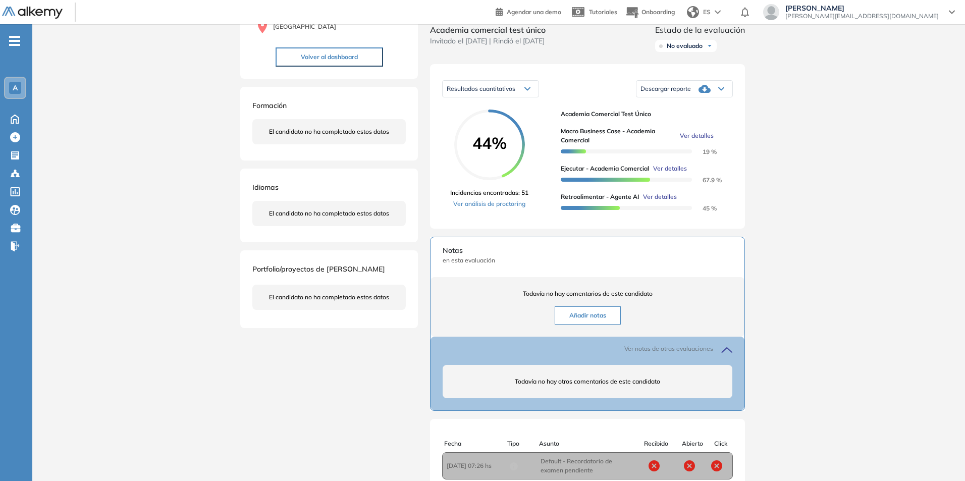
scroll to position [0, 0]
